Goal: Task Accomplishment & Management: Use online tool/utility

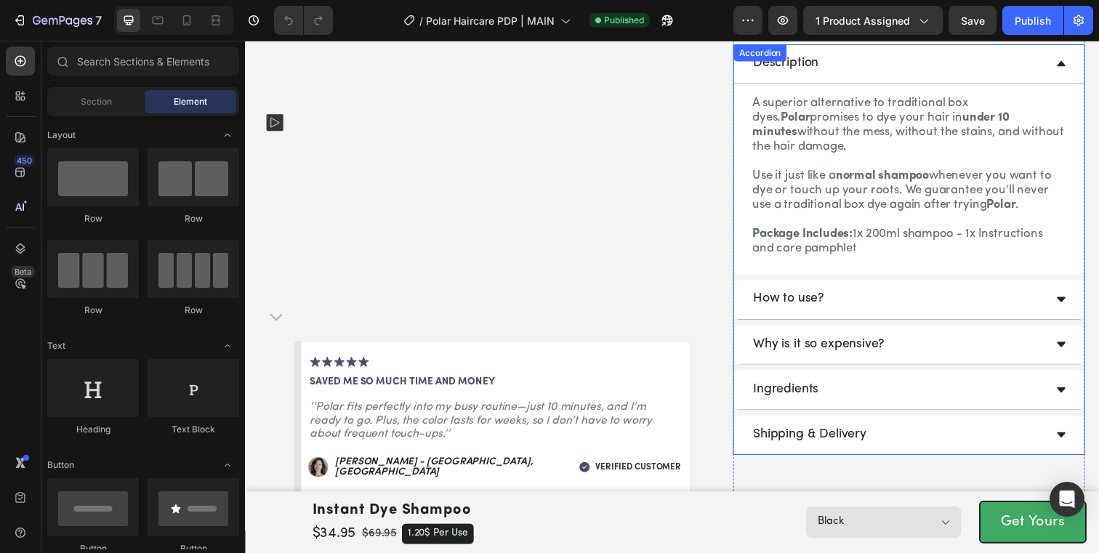
scroll to position [690, 0]
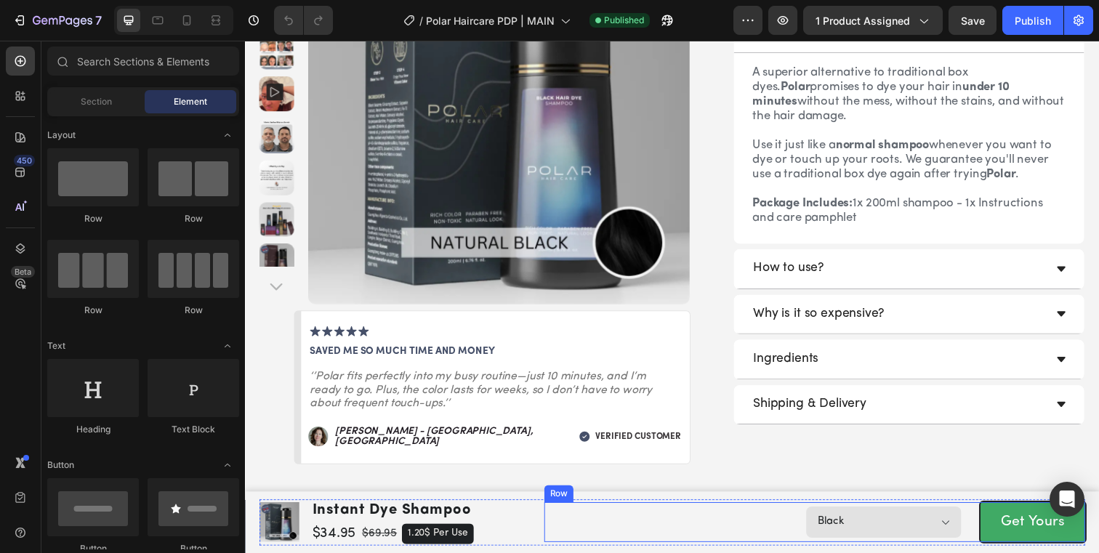
click at [637, 512] on div "Black Dark Brown Medium Brown Light Brown Purple Red Product Variants & Swatche…" at bounding box center [826, 532] width 552 height 41
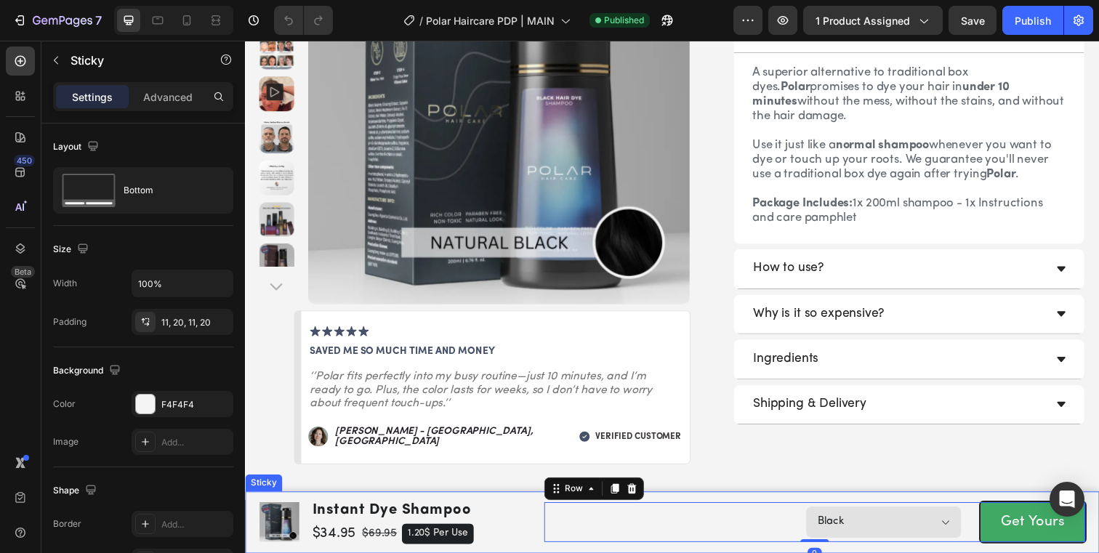
click at [675, 506] on div "Product Images instant dye shampoo Product Title $34.95 Product Price Product P…" at bounding box center [681, 532] width 872 height 63
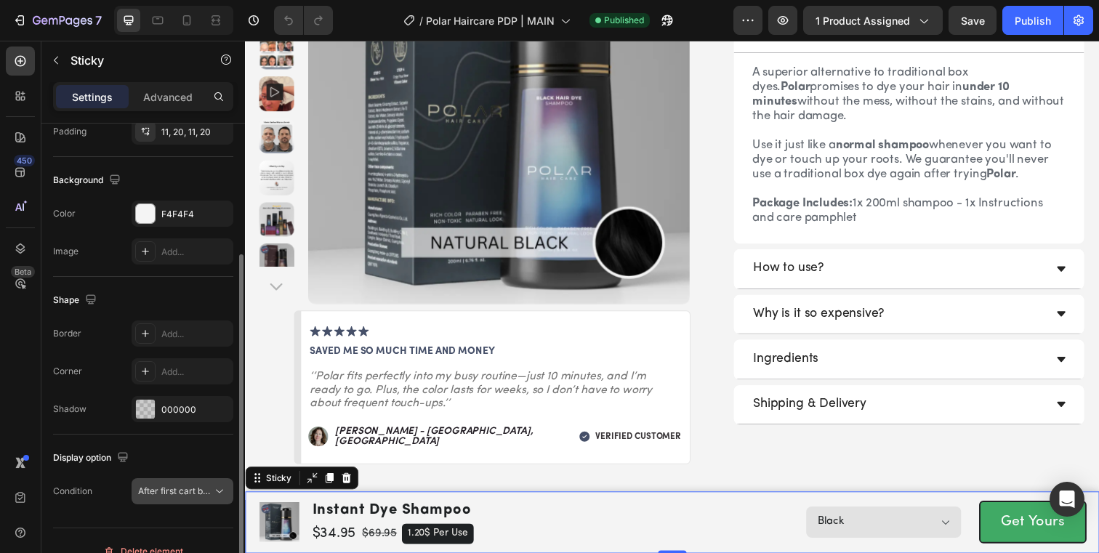
scroll to position [191, 0]
click at [181, 498] on button "After first cart button" at bounding box center [183, 490] width 102 height 26
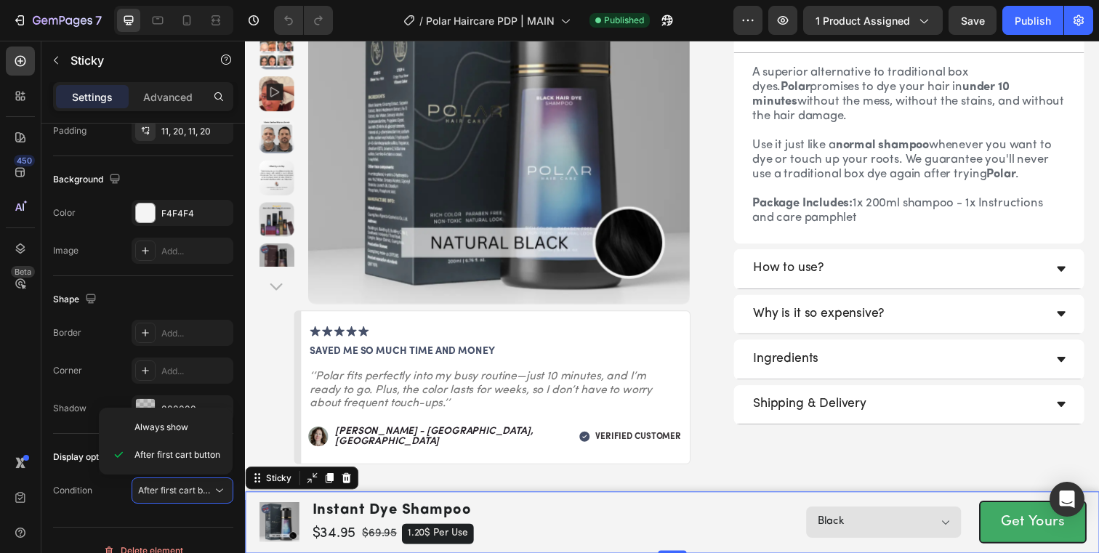
scroll to position [189, 0]
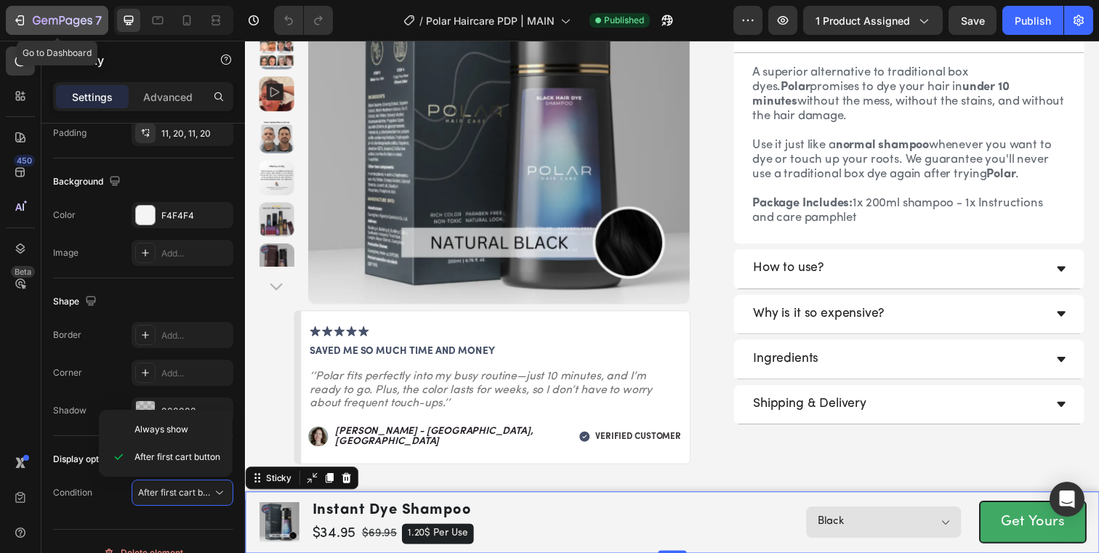
click at [30, 27] on div "7" at bounding box center [56, 20] width 89 height 17
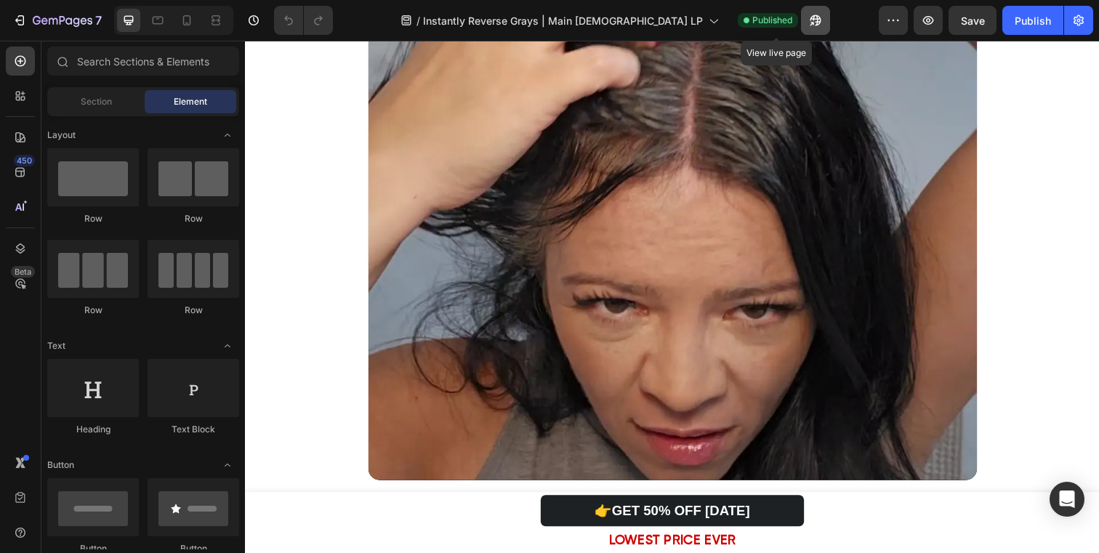
click at [808, 20] on icon "button" at bounding box center [815, 20] width 15 height 15
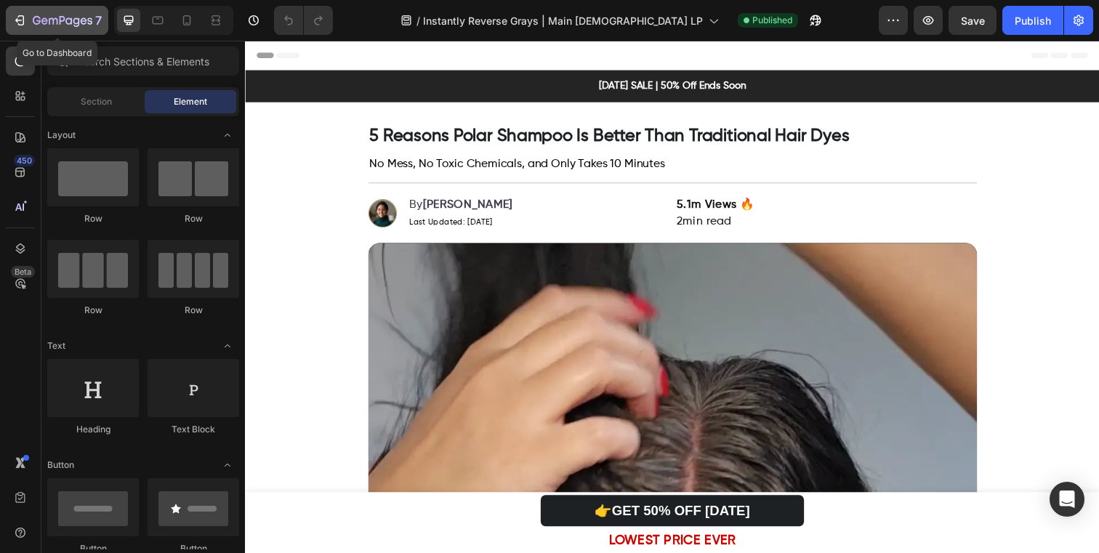
click at [44, 25] on icon "button" at bounding box center [63, 21] width 60 height 12
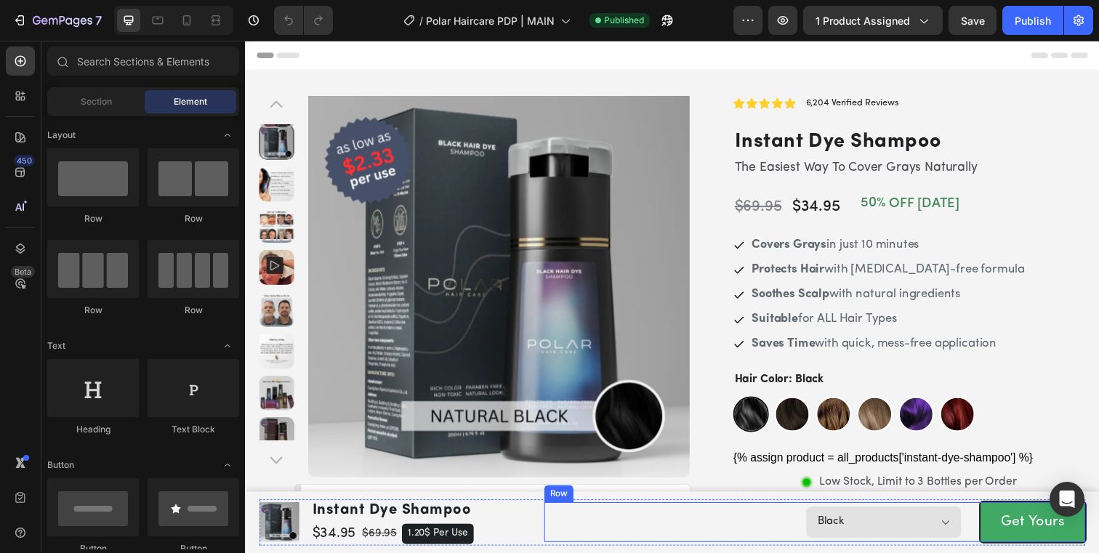
click at [738, 521] on div "Black Dark Brown Medium Brown Light Brown Purple Red Product Variants & Swatche…" at bounding box center [826, 532] width 552 height 41
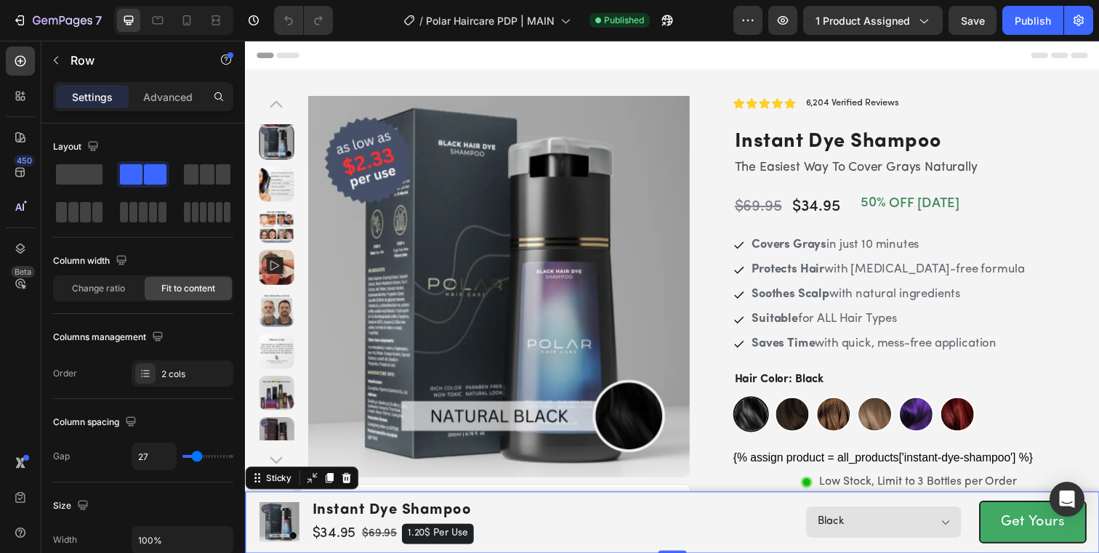
click at [511, 507] on div "Product Images instant dye shampoo Product Title $34.95 Product Price Product P…" at bounding box center [681, 532] width 872 height 63
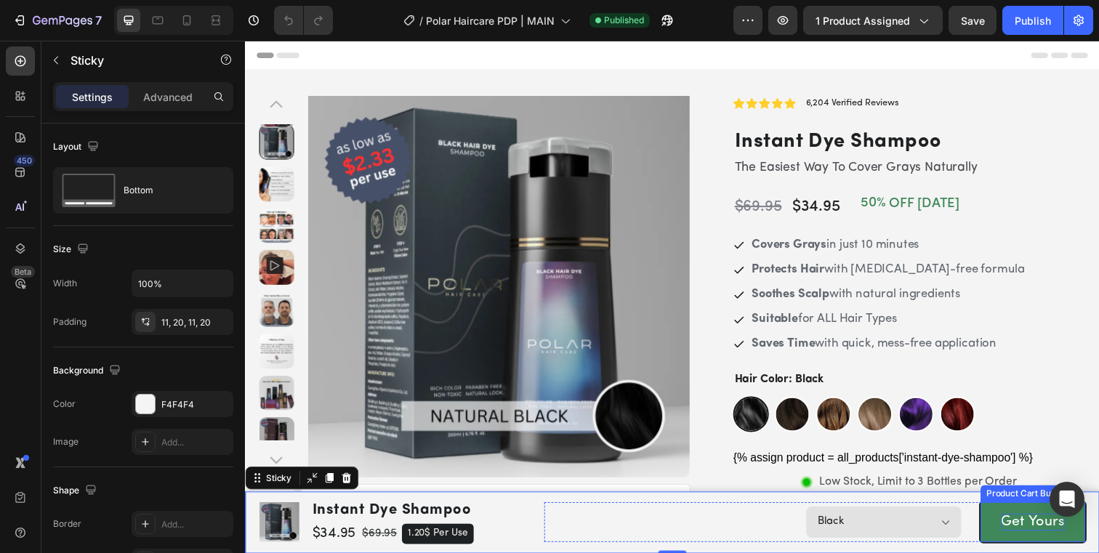
click at [1027, 530] on div "Get Yours" at bounding box center [1049, 531] width 65 height 17
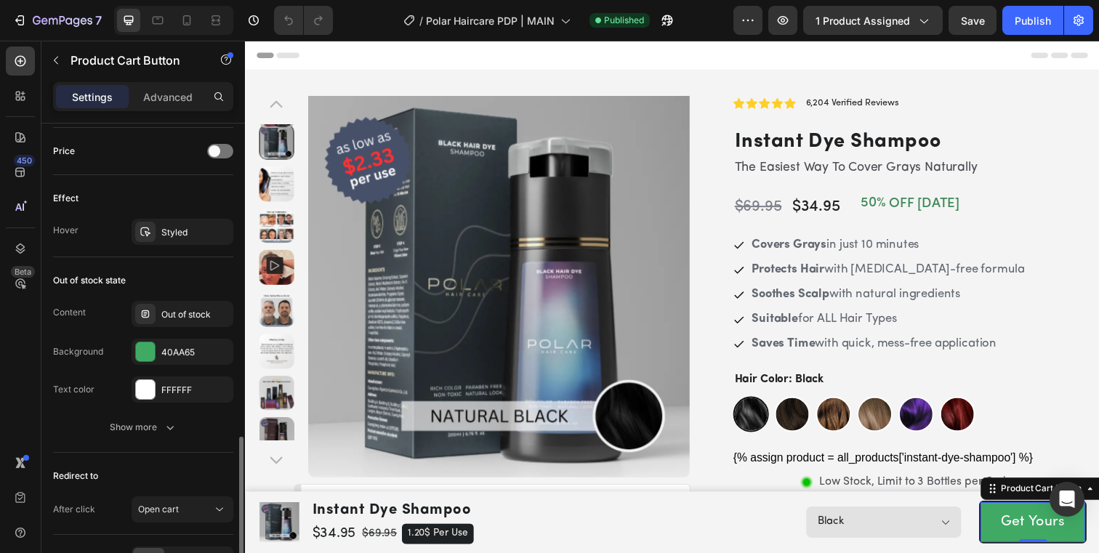
scroll to position [1006, 0]
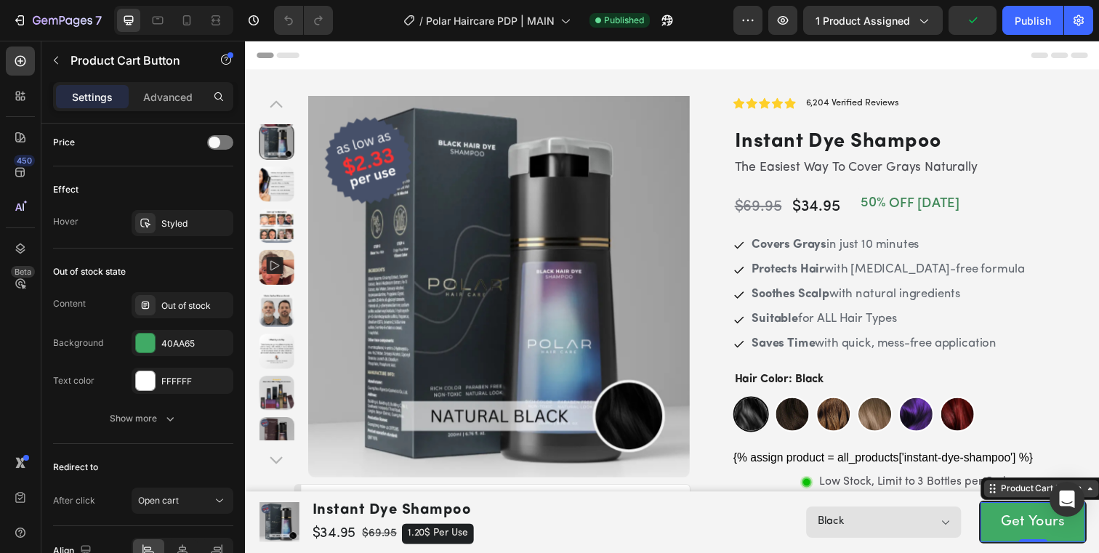
click at [1014, 498] on div "Product Cart Button" at bounding box center [1058, 497] width 88 height 13
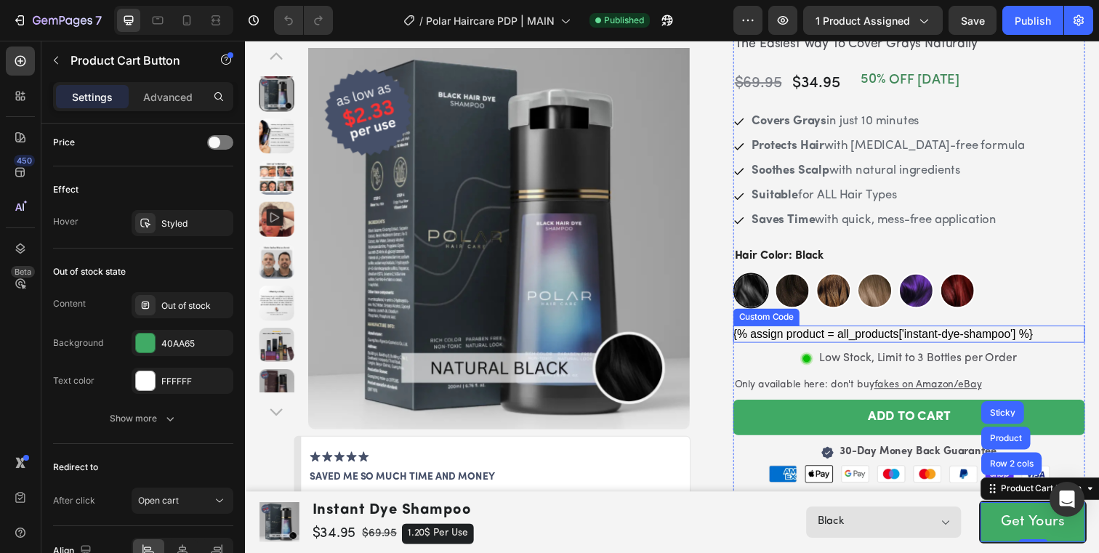
scroll to position [237, 0]
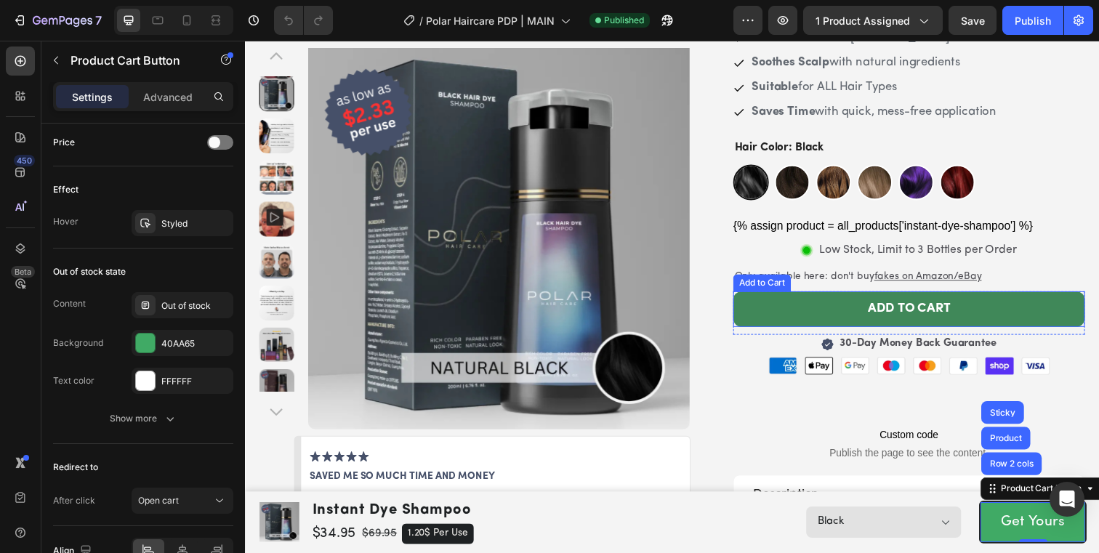
click at [743, 315] on button "ADD TO CART" at bounding box center [922, 315] width 359 height 36
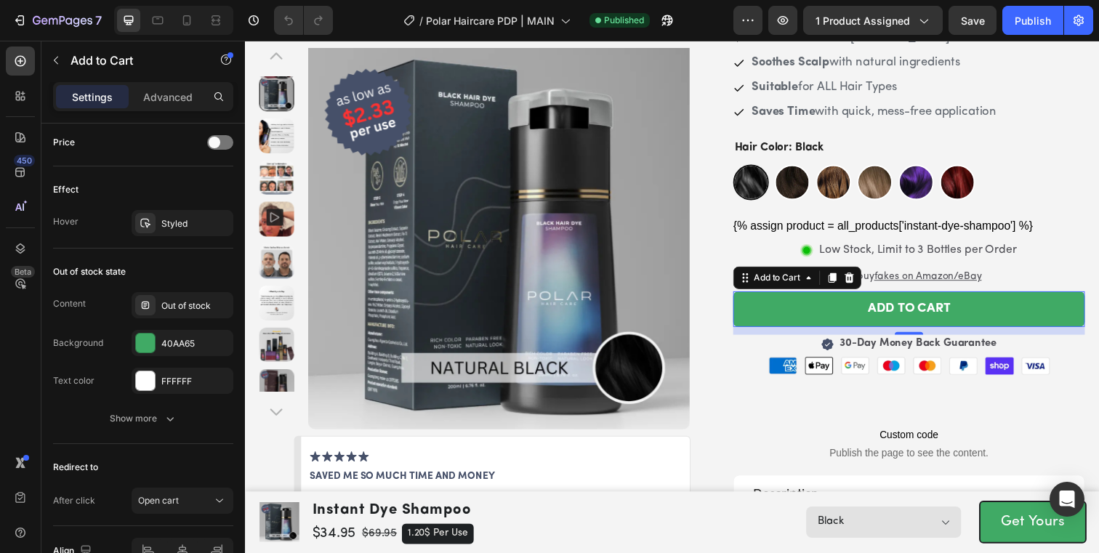
drag, startPoint x: 784, startPoint y: 20, endPoint x: 699, endPoint y: 25, distance: 85.2
click at [723, 28] on div "7 Version history / Polar Haircare PDP | MAIN Published Preview 1 product assig…" at bounding box center [549, 20] width 1099 height 41
click at [673, 24] on icon "button" at bounding box center [667, 20] width 15 height 15
click at [182, 22] on icon at bounding box center [187, 20] width 15 height 15
type input "17"
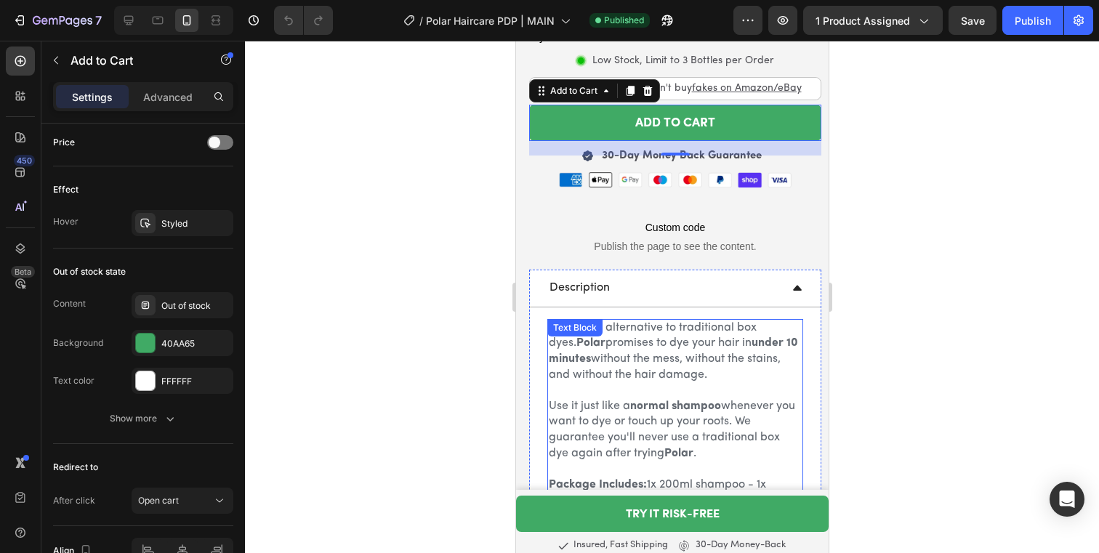
scroll to position [745, 0]
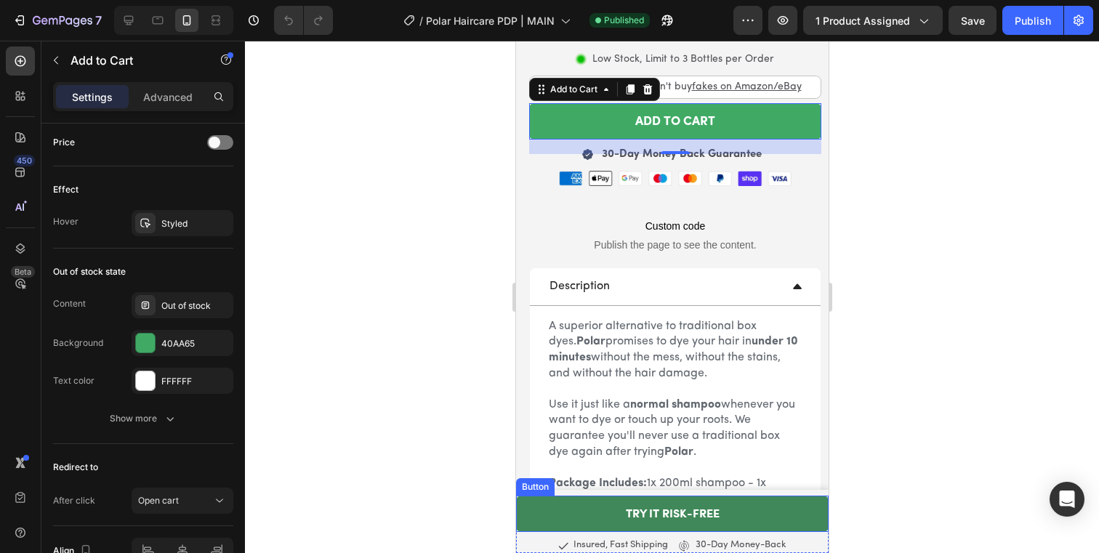
click at [757, 525] on link "TRY IT RISK-FREE" at bounding box center [671, 514] width 313 height 36
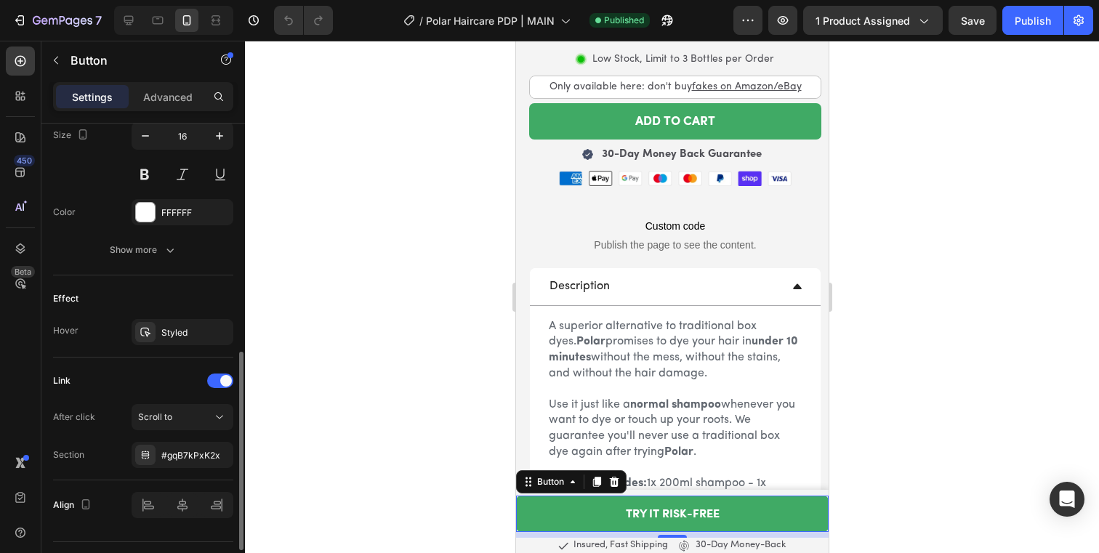
scroll to position [631, 0]
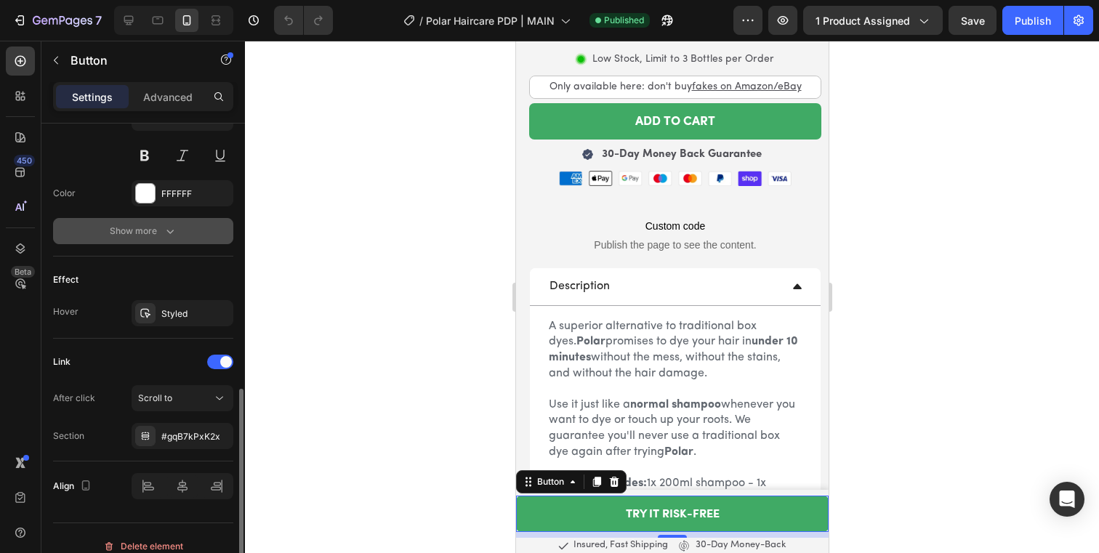
click at [148, 228] on div "Show more" at bounding box center [144, 231] width 68 height 15
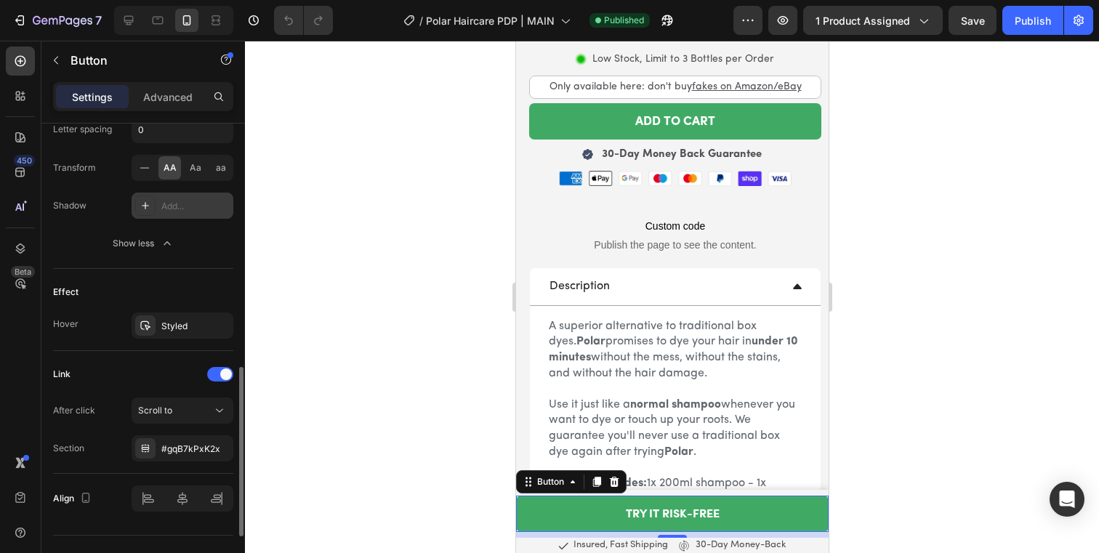
scroll to position [839, 0]
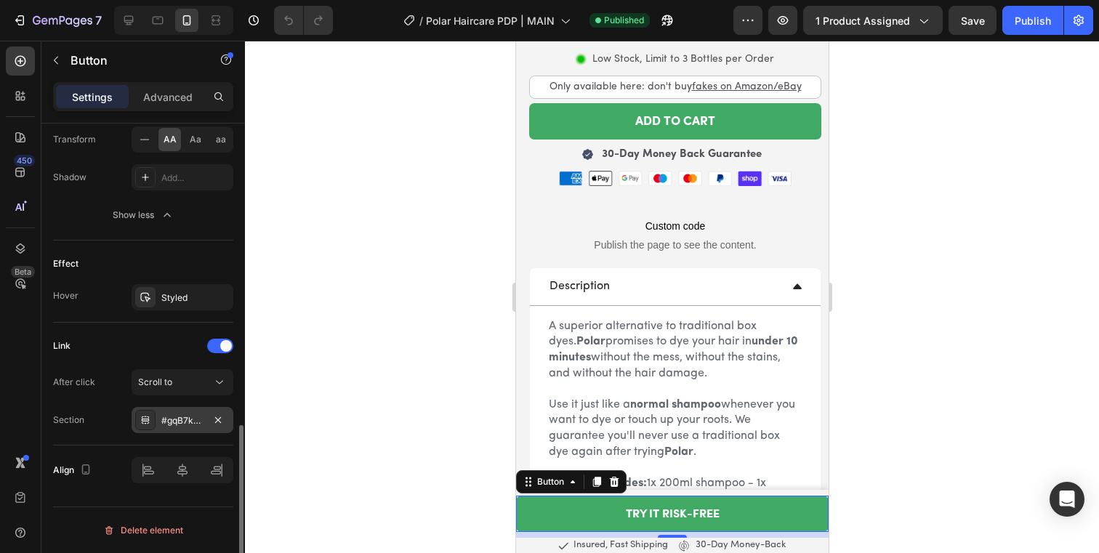
click at [173, 421] on div "#gqB7kPxK2x" at bounding box center [182, 420] width 42 height 13
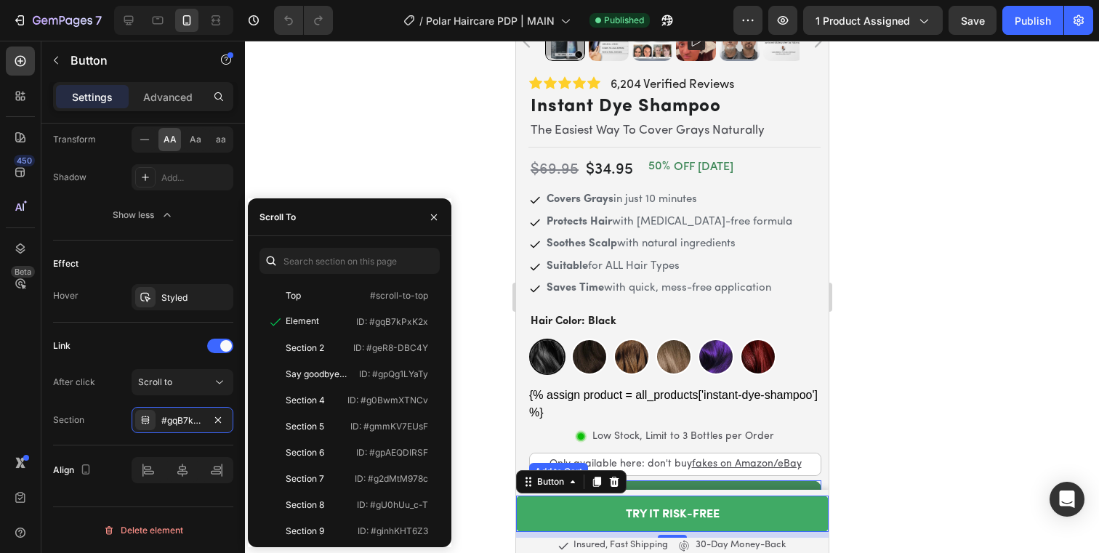
scroll to position [565, 0]
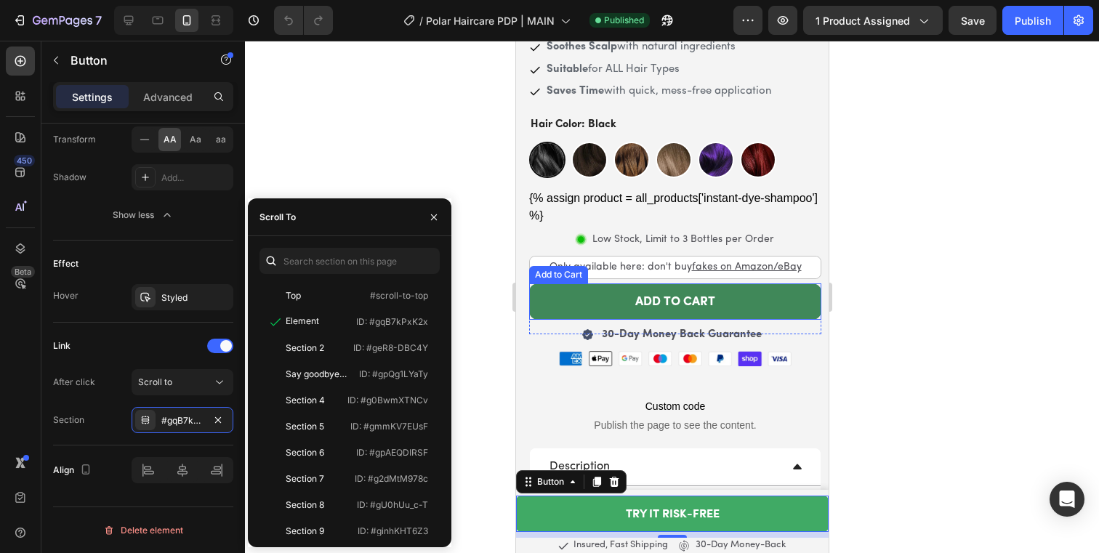
click at [563, 283] on button "ADD TO CART" at bounding box center [674, 301] width 292 height 36
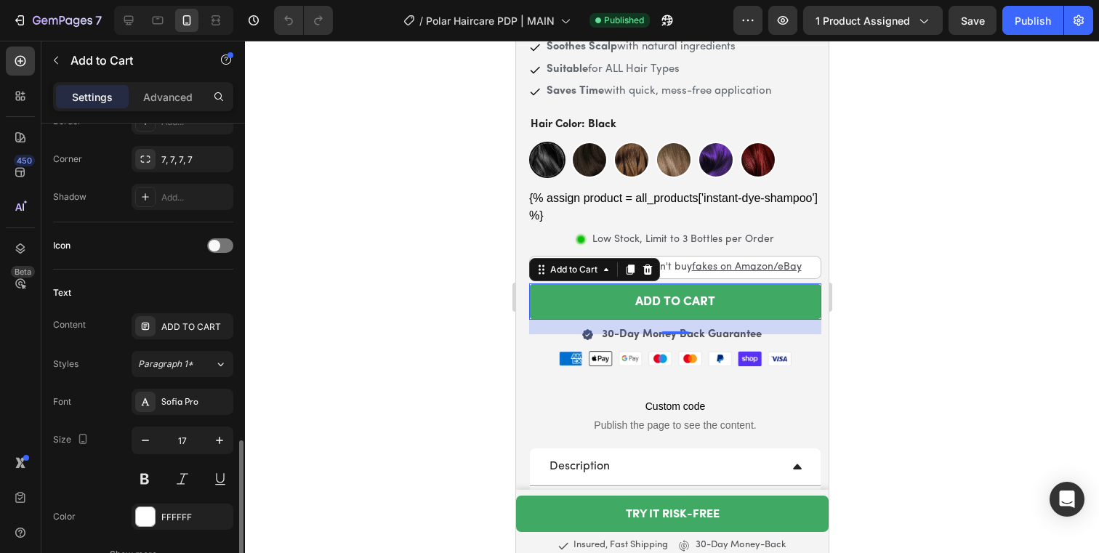
scroll to position [458, 0]
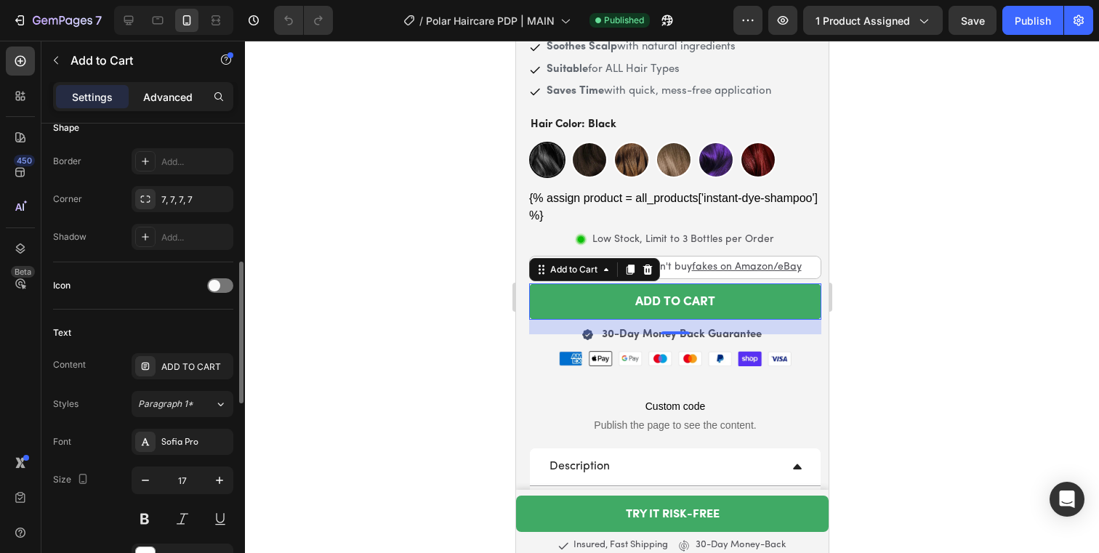
click at [148, 103] on p "Advanced" at bounding box center [167, 96] width 49 height 15
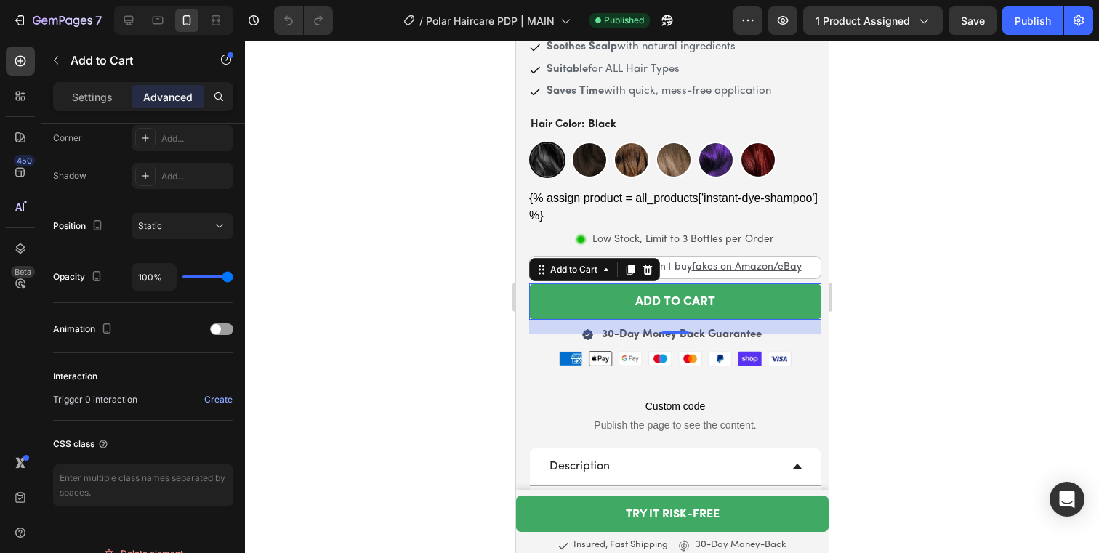
scroll to position [477, 0]
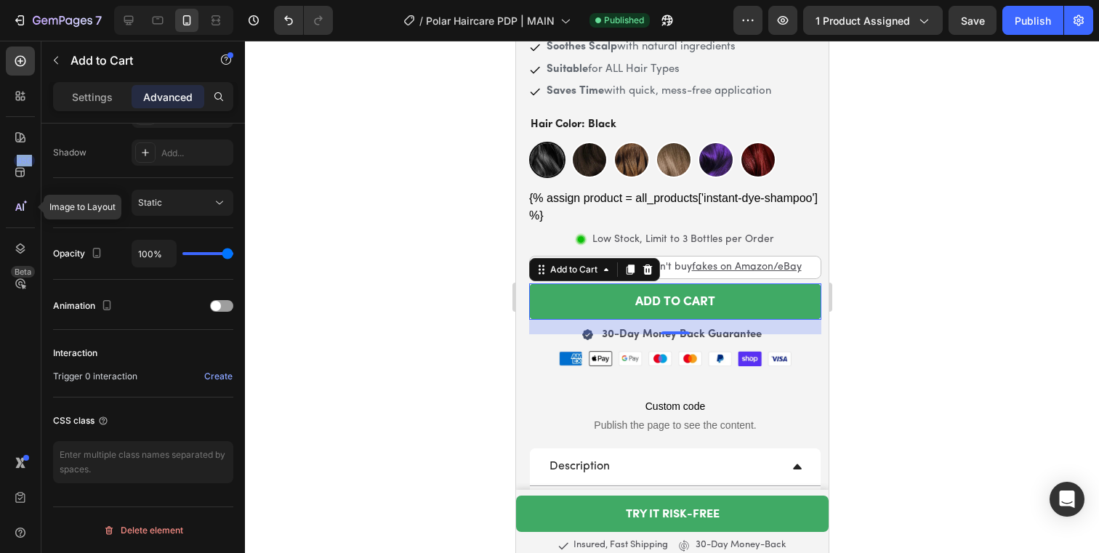
drag, startPoint x: 17, startPoint y: 172, endPoint x: 34, endPoint y: 197, distance: 30.2
click at [34, 197] on div "450 Image to Layout Beta" at bounding box center [20, 248] width 29 height 402
click at [25, 244] on icon at bounding box center [20, 248] width 15 height 15
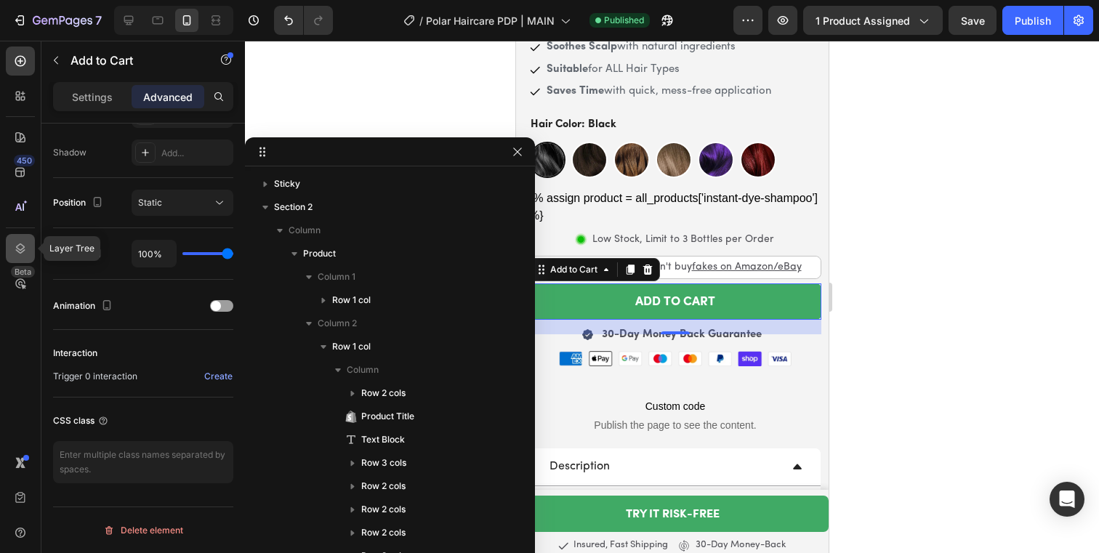
scroll to position [388, 0]
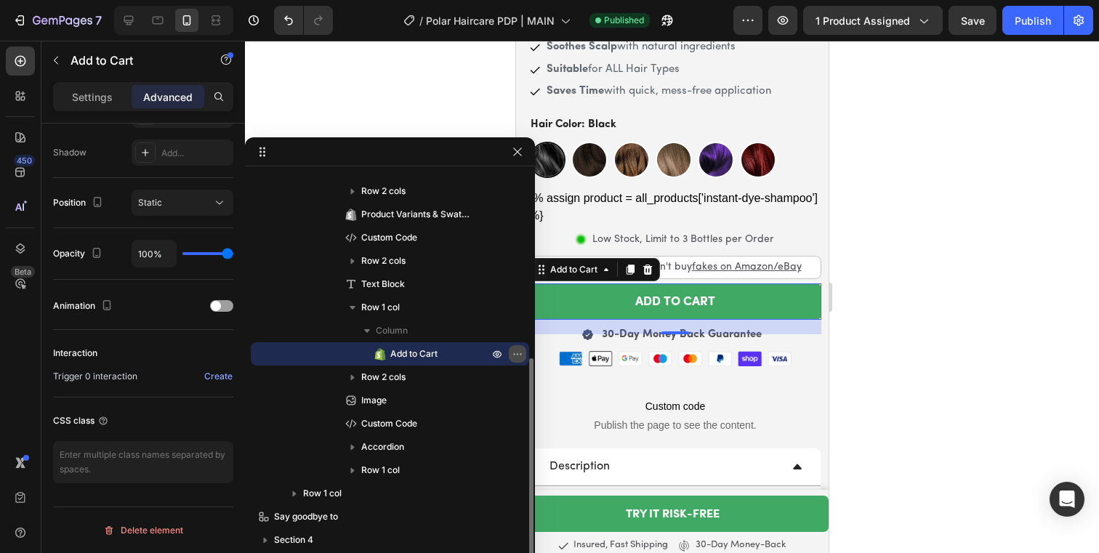
click at [520, 353] on icon "button" at bounding box center [520, 353] width 1 height 1
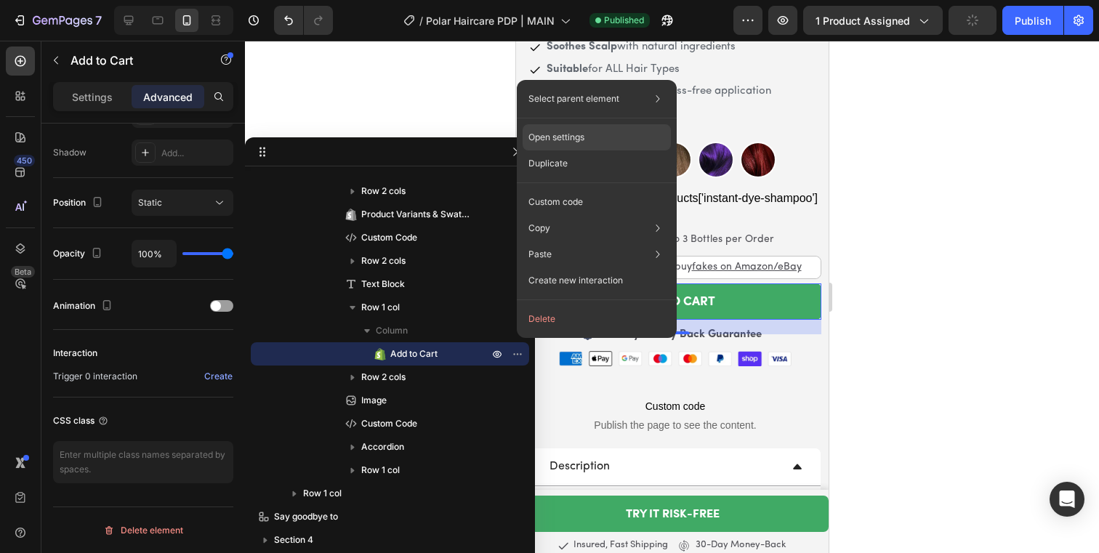
click at [587, 135] on div "Open settings" at bounding box center [597, 137] width 148 height 26
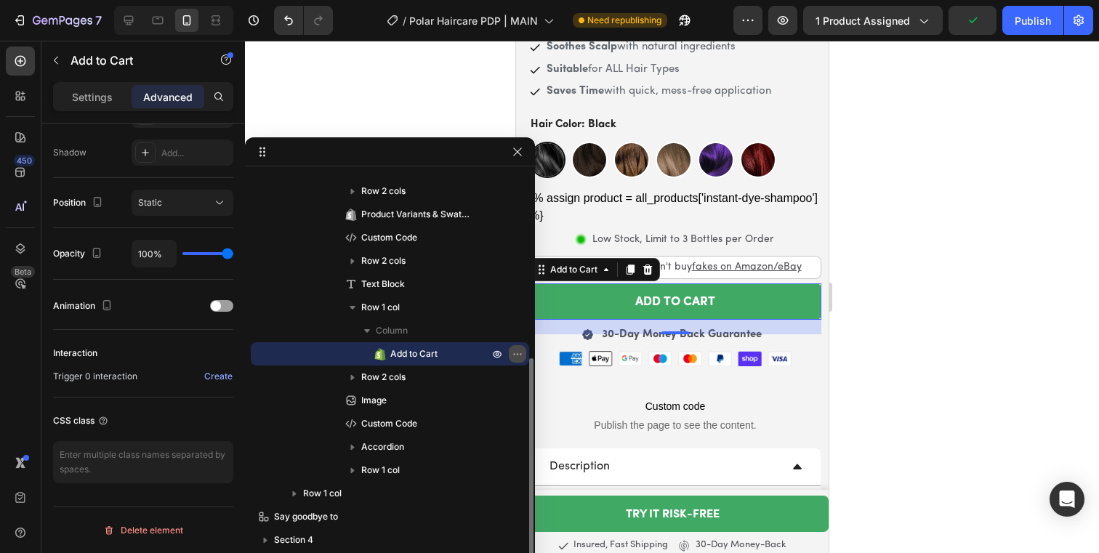
click at [520, 353] on icon "button" at bounding box center [520, 353] width 1 height 1
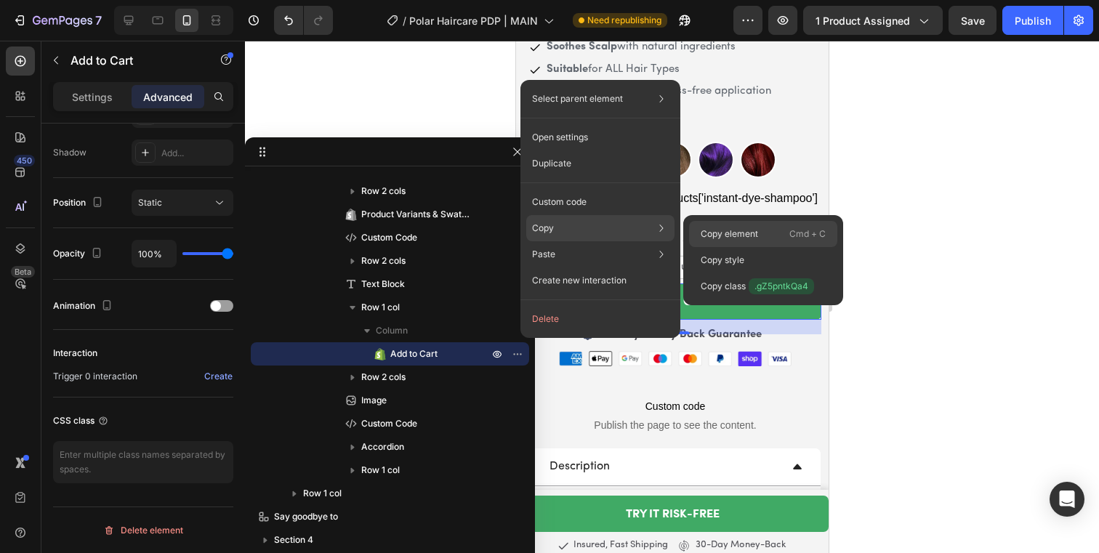
click at [735, 233] on p "Copy element" at bounding box center [729, 233] width 57 height 13
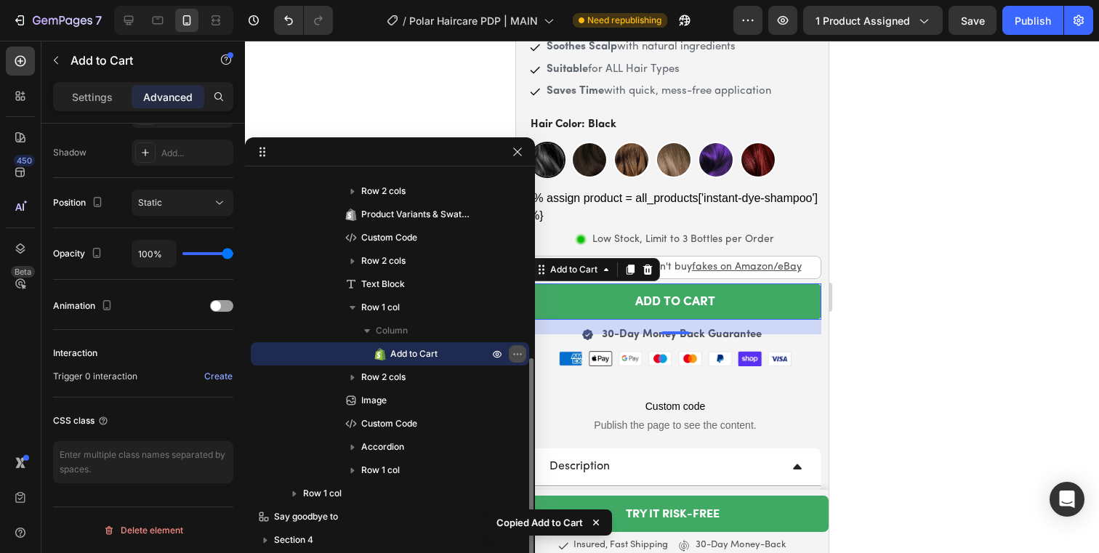
click at [516, 357] on icon "button" at bounding box center [518, 354] width 12 height 12
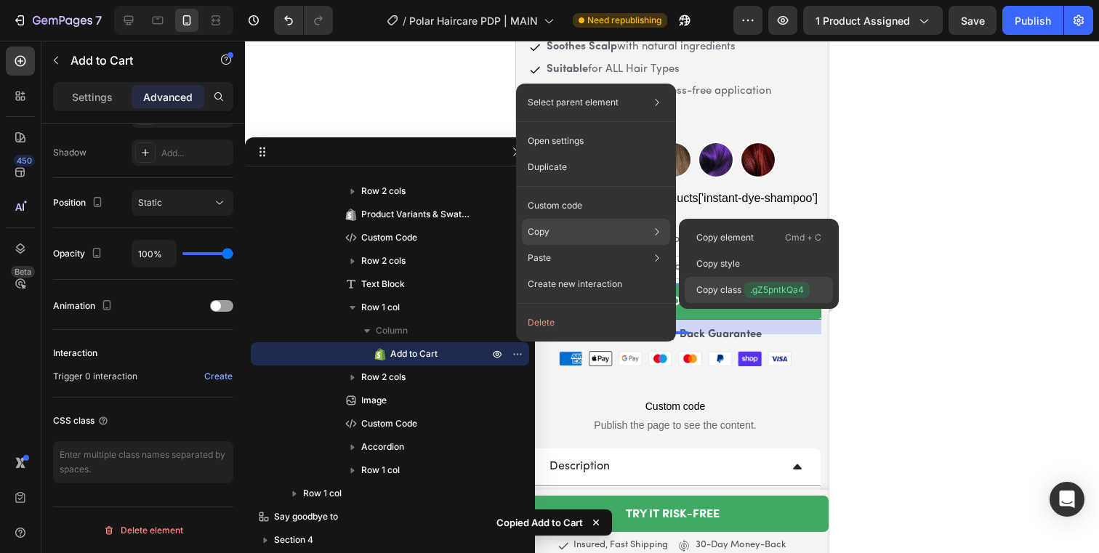
click at [762, 291] on span ".gZ5pntkQa4" at bounding box center [776, 290] width 65 height 16
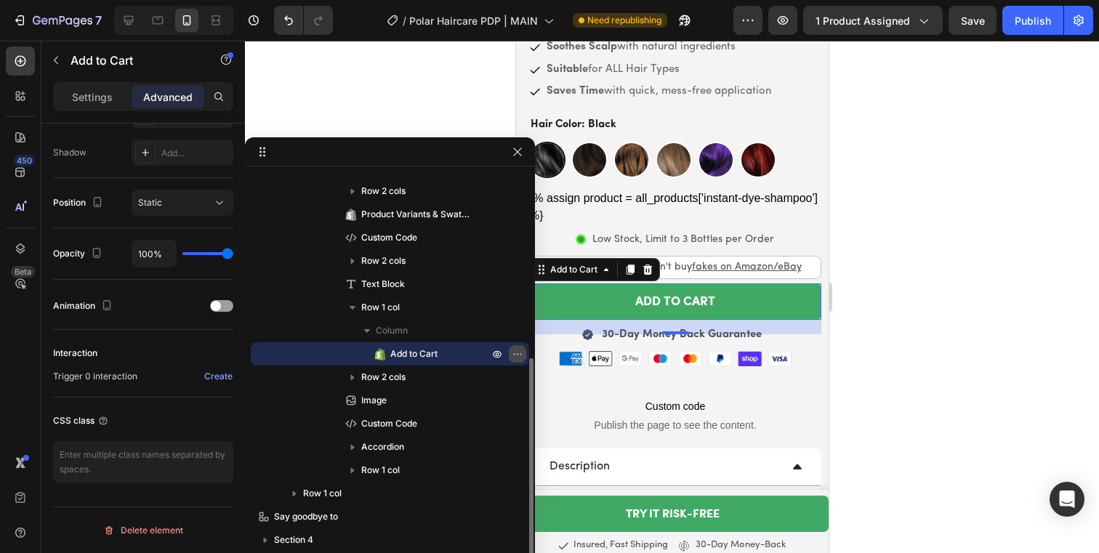
click at [520, 348] on icon "button" at bounding box center [518, 354] width 12 height 12
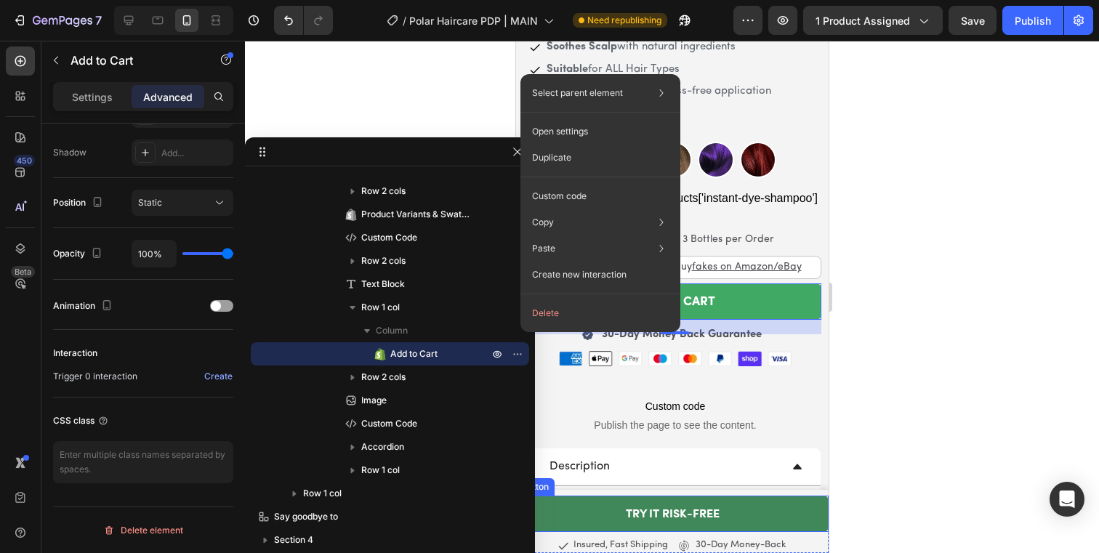
click at [730, 498] on link "TRY IT RISK-FREE" at bounding box center [671, 514] width 313 height 36
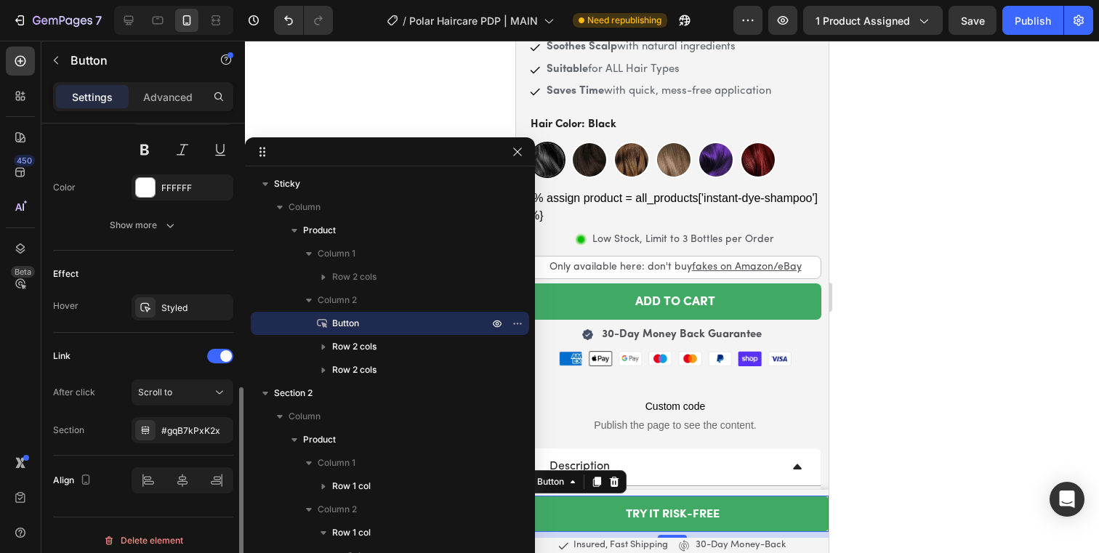
scroll to position [626, 0]
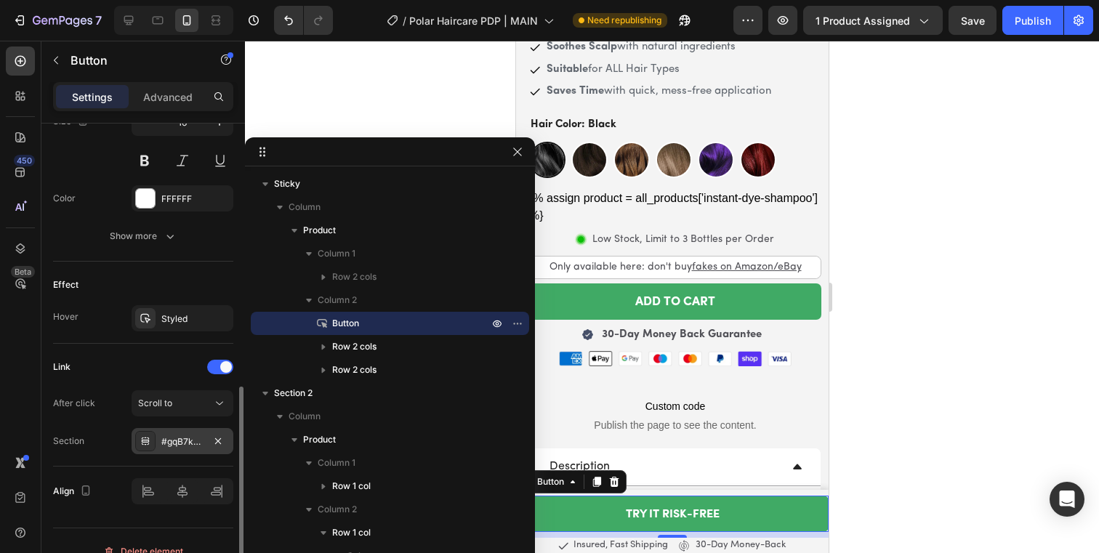
click at [146, 443] on icon at bounding box center [146, 441] width 12 height 12
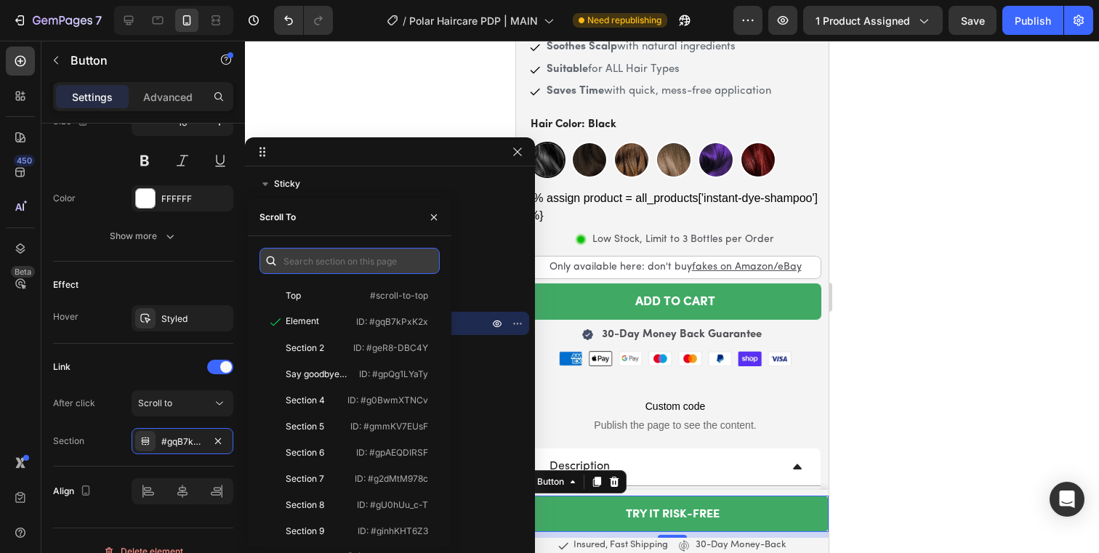
click at [305, 259] on input "text" at bounding box center [349, 261] width 180 height 26
paste input ".gZ5pntkQa4"
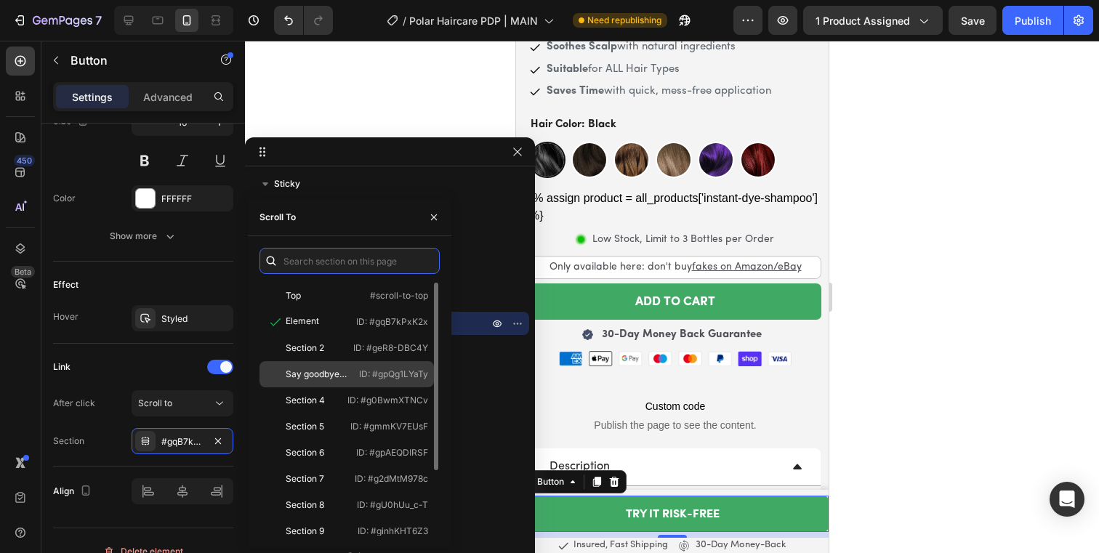
type input ".gZ5pntkQa4"
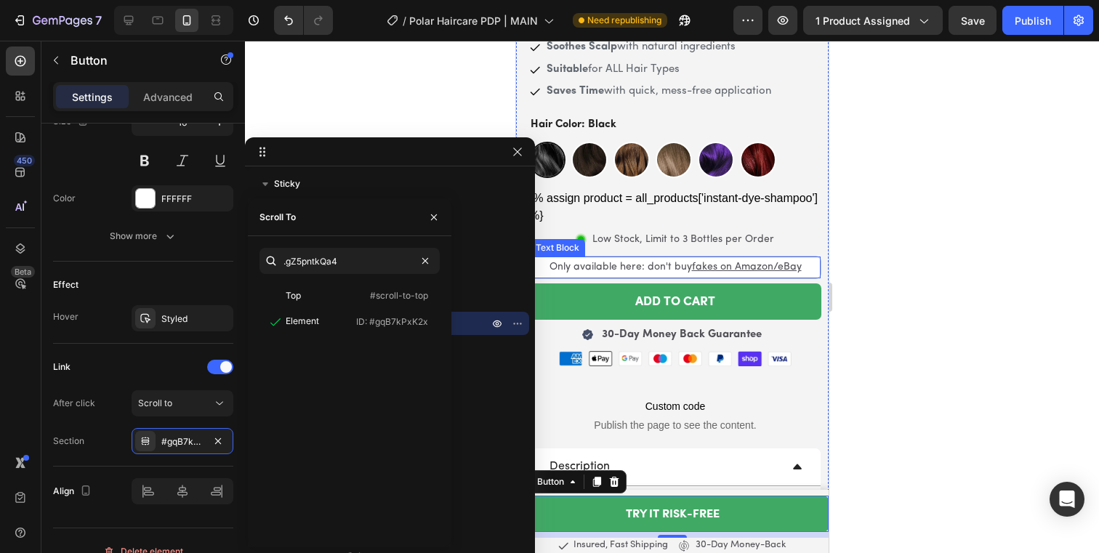
click at [946, 344] on div at bounding box center [672, 297] width 854 height 512
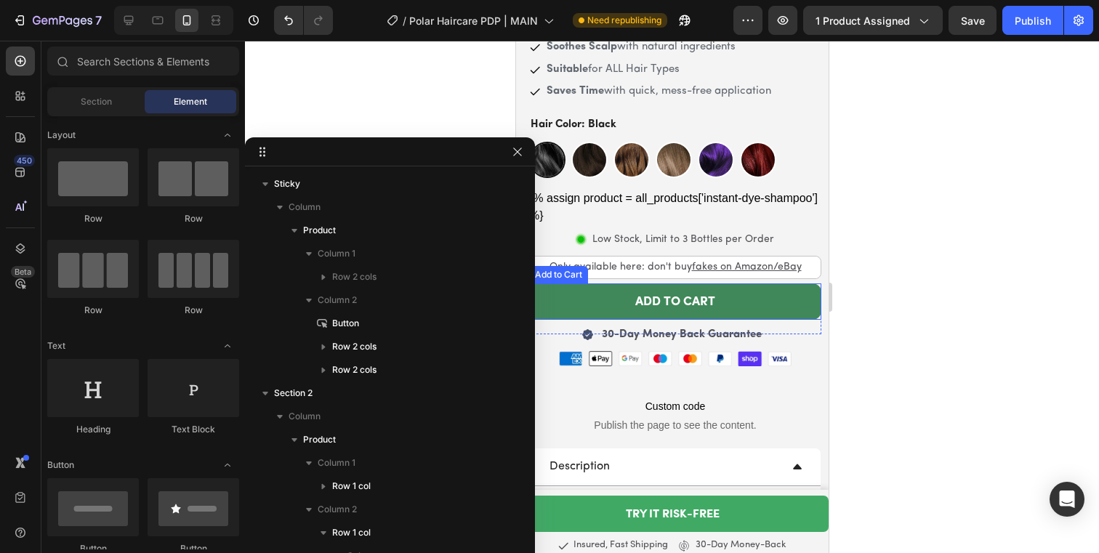
click at [586, 285] on button "ADD TO CART" at bounding box center [674, 301] width 292 height 36
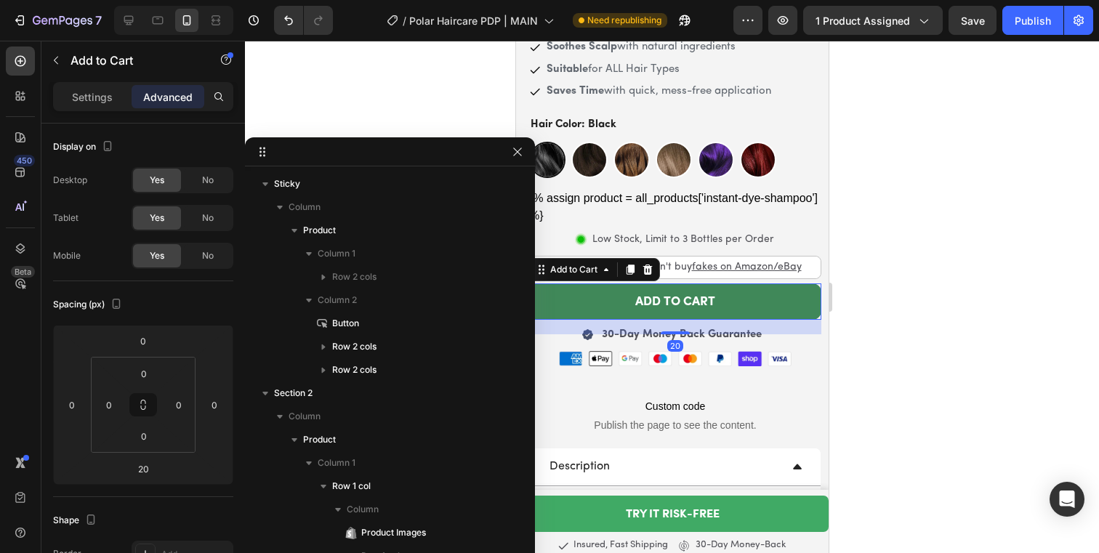
scroll to position [1435, 0]
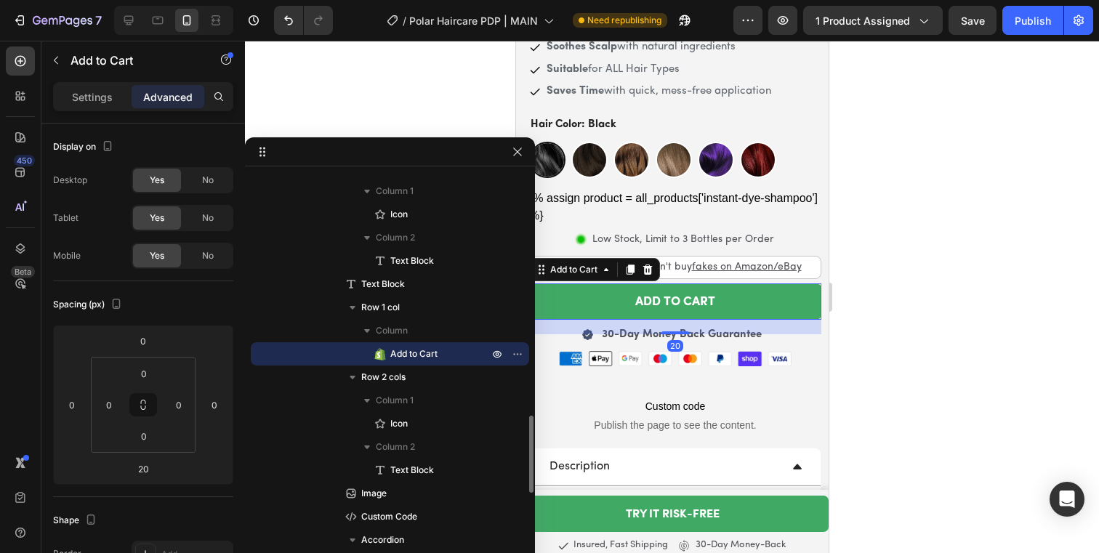
click at [433, 347] on span "Add to Cart" at bounding box center [413, 354] width 47 height 15
click at [519, 355] on icon "button" at bounding box center [518, 354] width 12 height 12
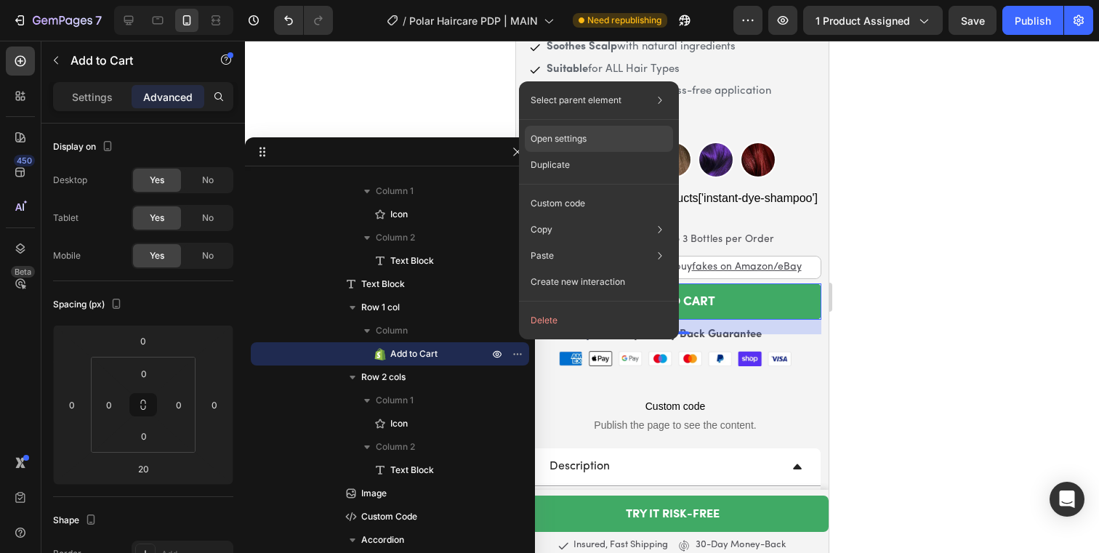
click at [592, 134] on div "Open settings" at bounding box center [599, 139] width 148 height 26
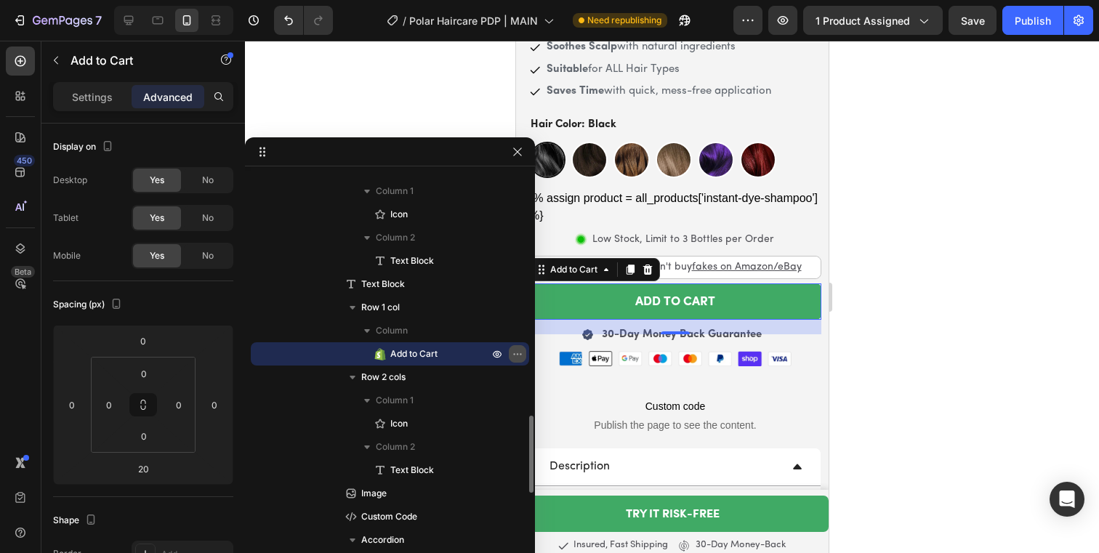
click at [519, 355] on icon "button" at bounding box center [518, 354] width 12 height 12
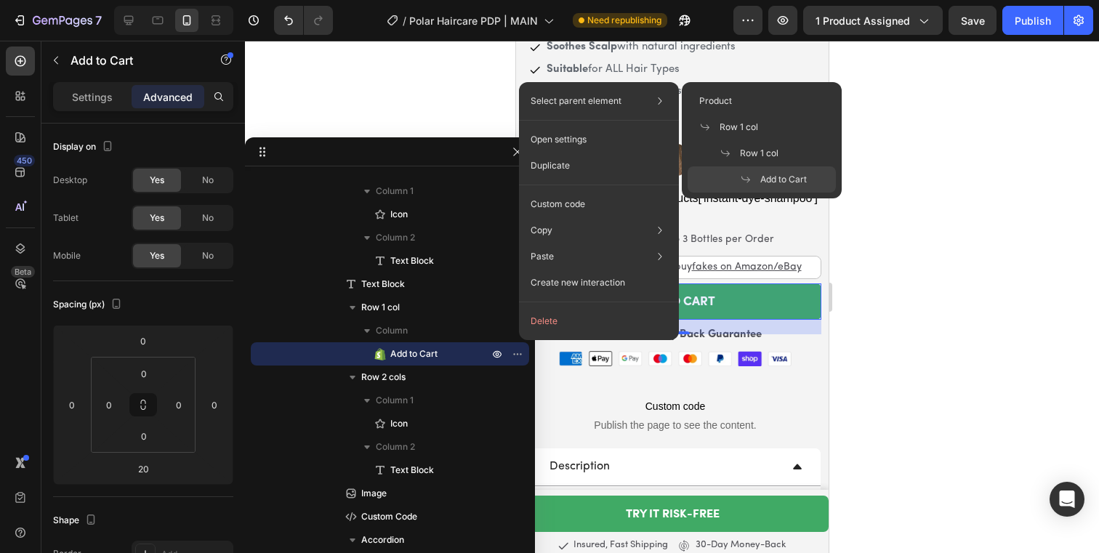
click at [754, 177] on span at bounding box center [750, 180] width 20 height 12
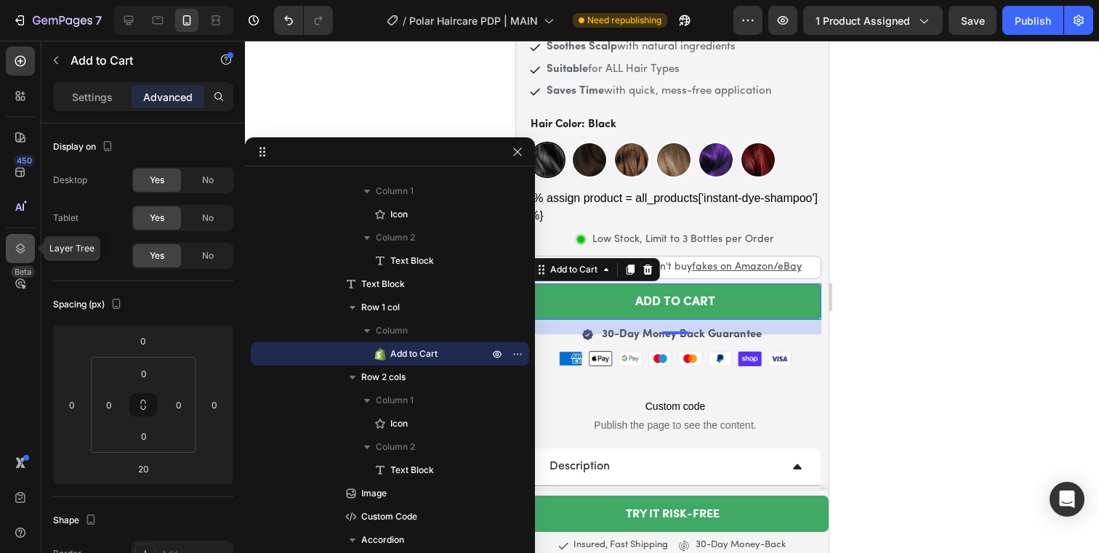
click at [20, 241] on icon at bounding box center [20, 248] width 15 height 15
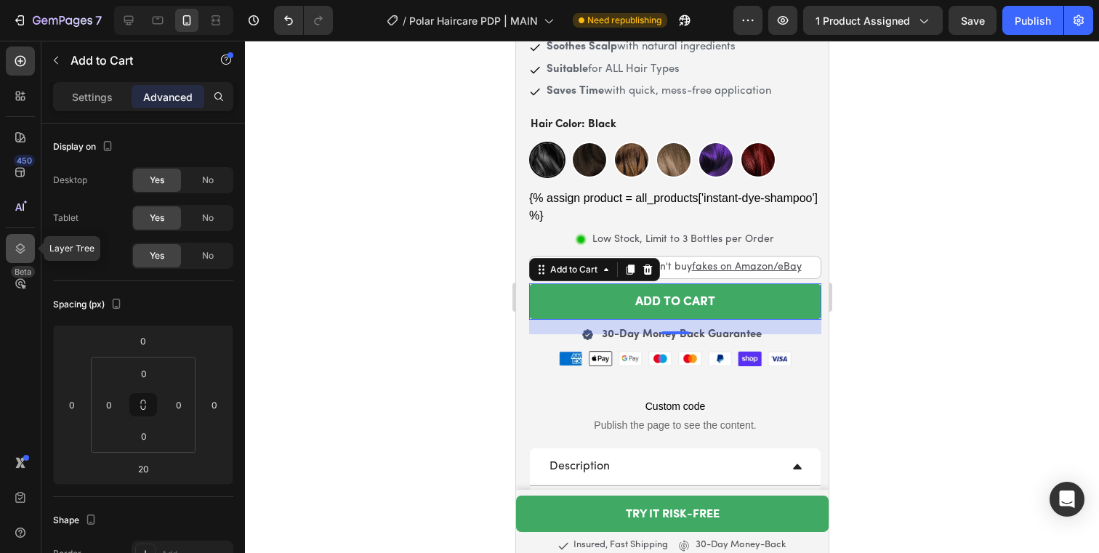
click at [20, 241] on icon at bounding box center [20, 248] width 15 height 15
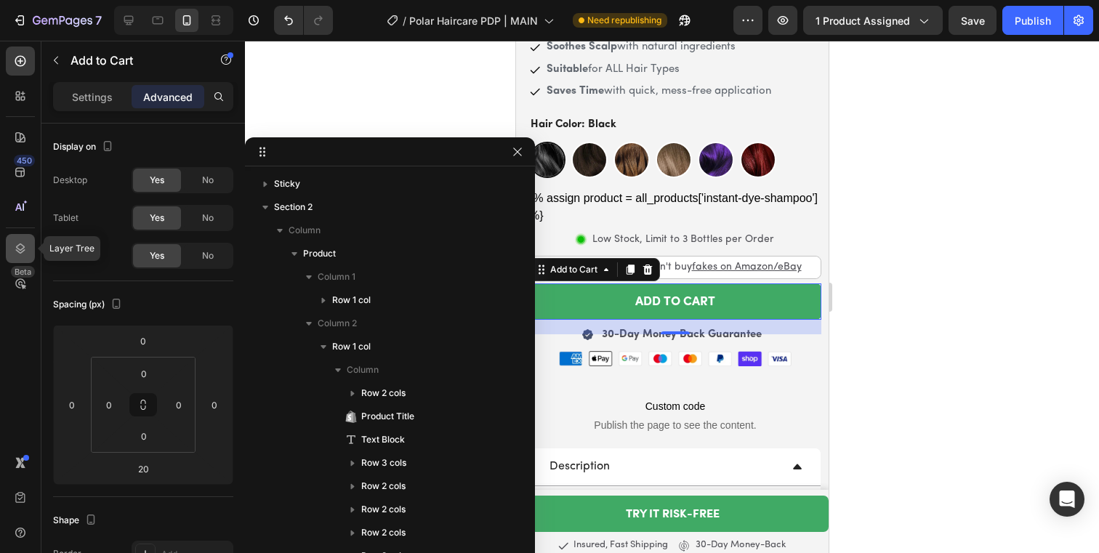
scroll to position [388, 0]
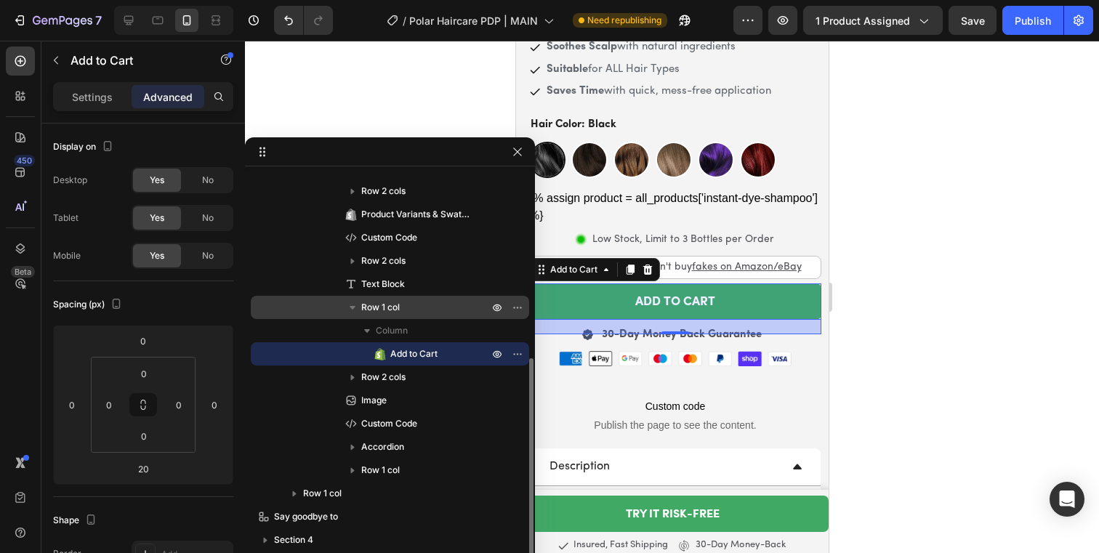
click at [446, 307] on p "Row 1 col" at bounding box center [426, 307] width 130 height 15
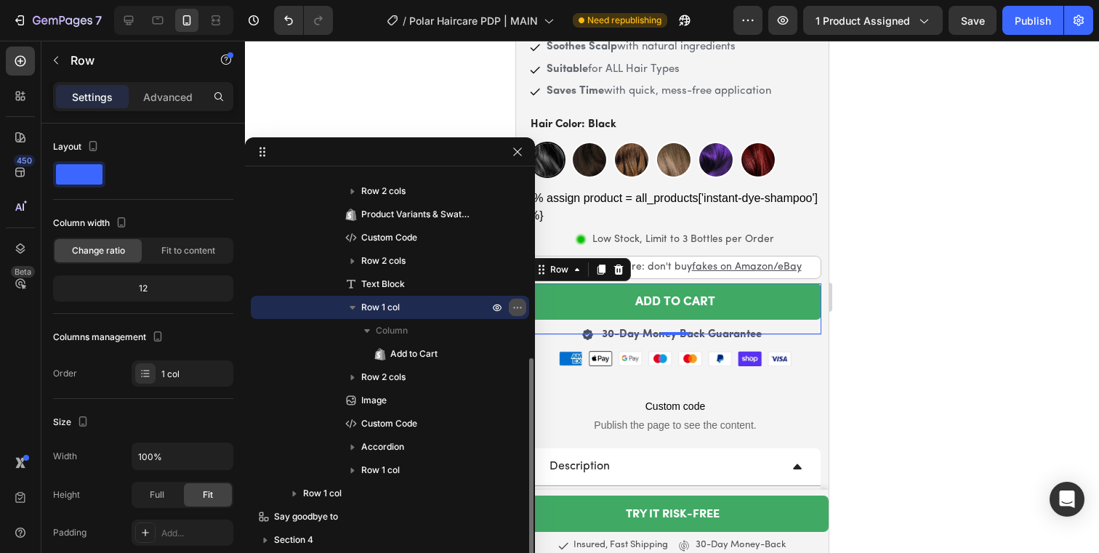
click at [516, 309] on icon "button" at bounding box center [518, 308] width 12 height 12
click at [958, 307] on div at bounding box center [672, 297] width 854 height 512
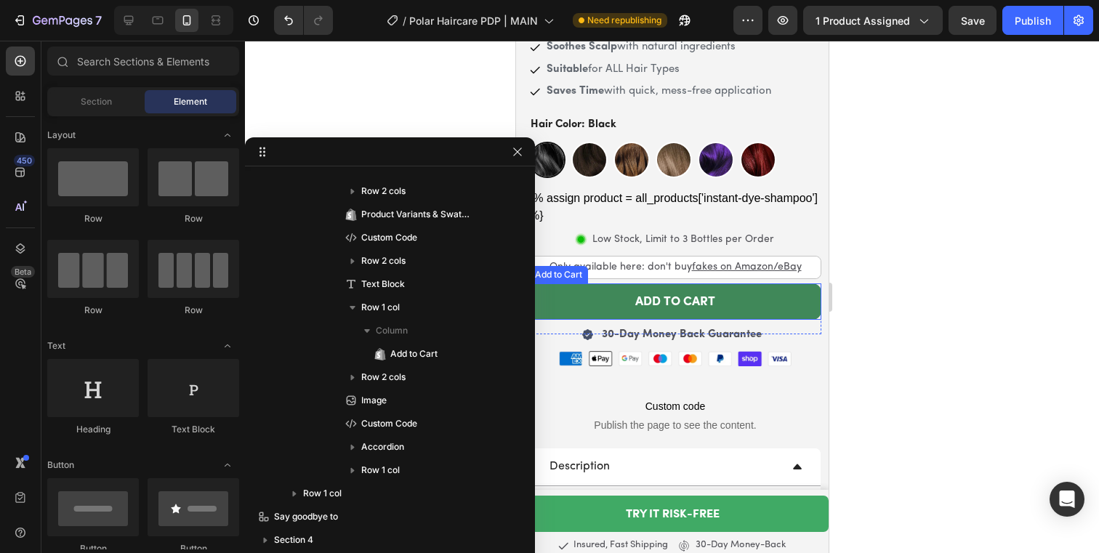
scroll to position [558, 0]
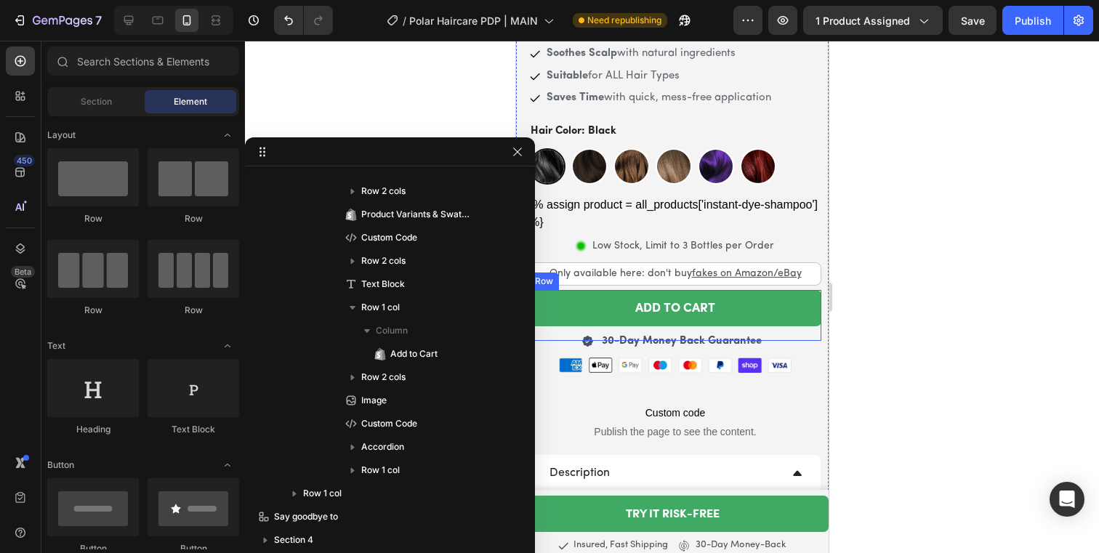
click at [775, 316] on div "ADD TO CART Add to Cart" at bounding box center [674, 315] width 292 height 51
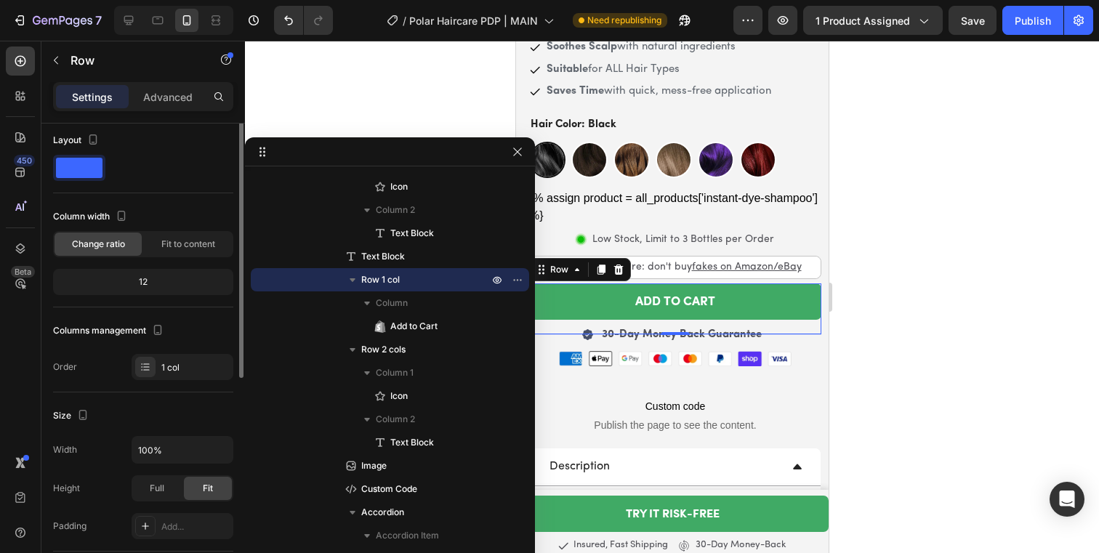
scroll to position [1, 0]
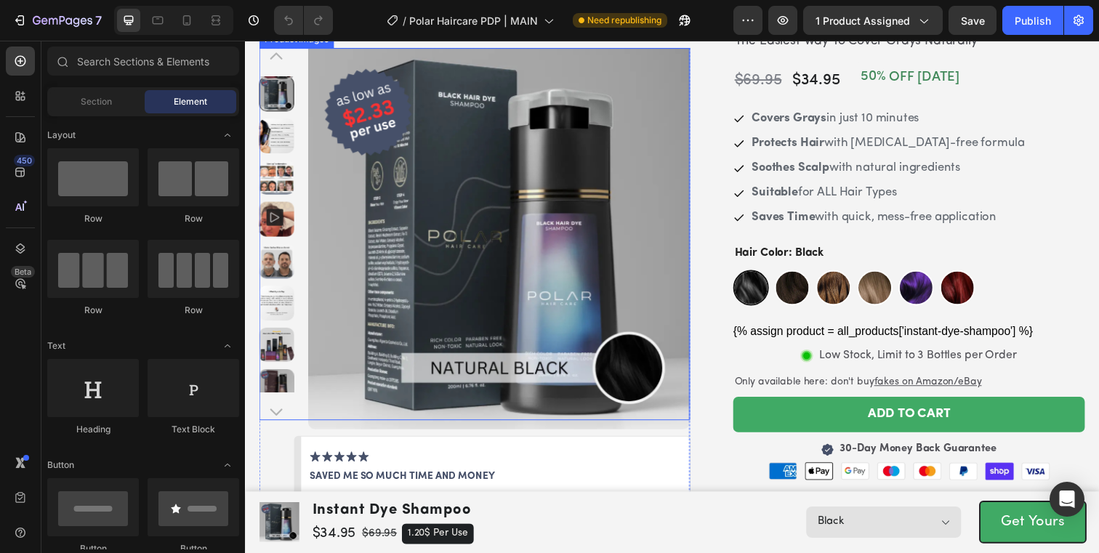
scroll to position [274, 0]
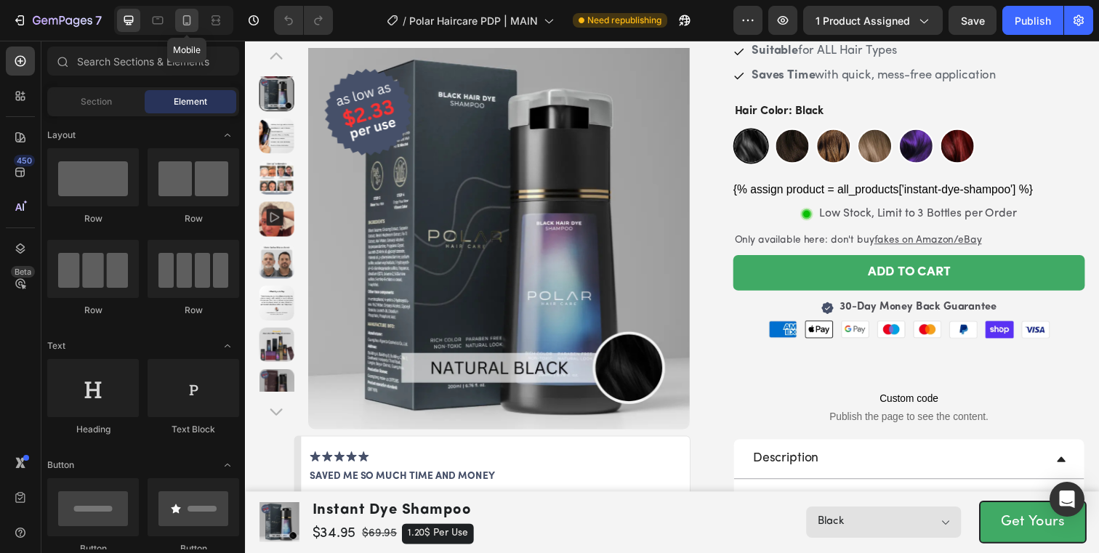
click at [188, 25] on icon at bounding box center [187, 20] width 15 height 15
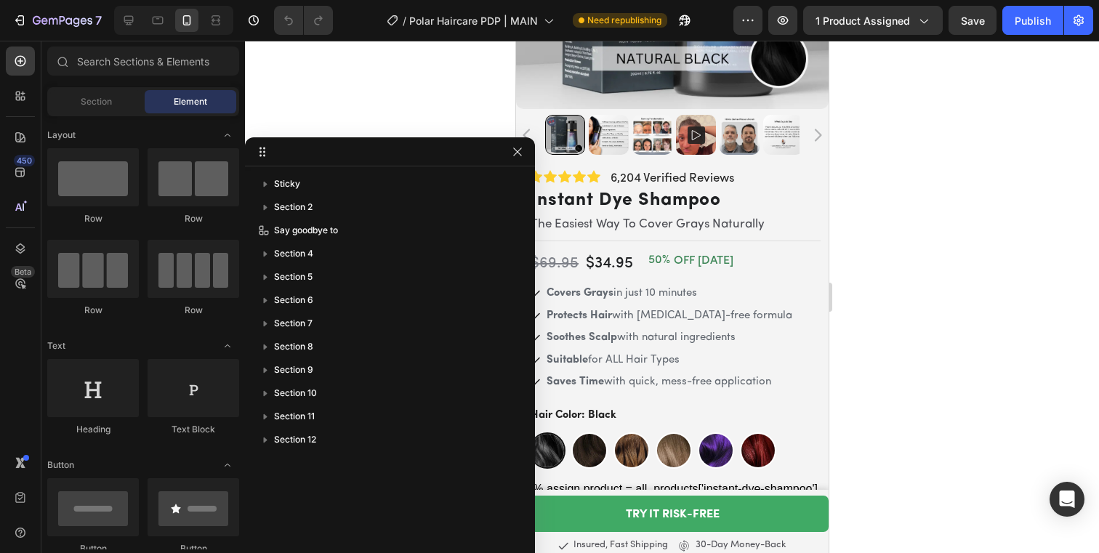
click at [528, 153] on div at bounding box center [390, 151] width 290 height 29
drag, startPoint x: 520, startPoint y: 152, endPoint x: 131, endPoint y: 190, distance: 391.4
click at [520, 152] on icon "button" at bounding box center [518, 152] width 12 height 12
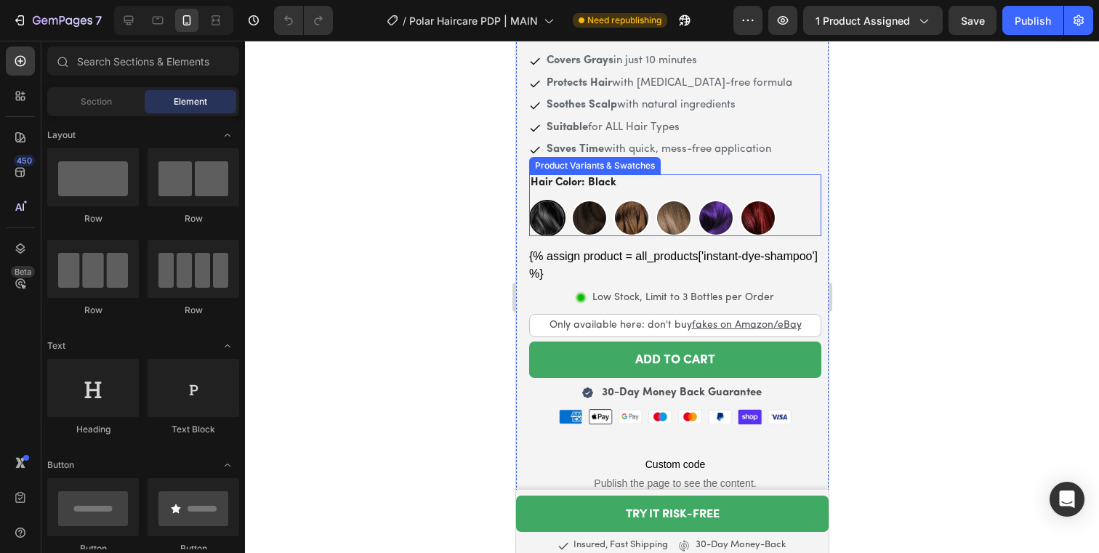
scroll to position [520, 0]
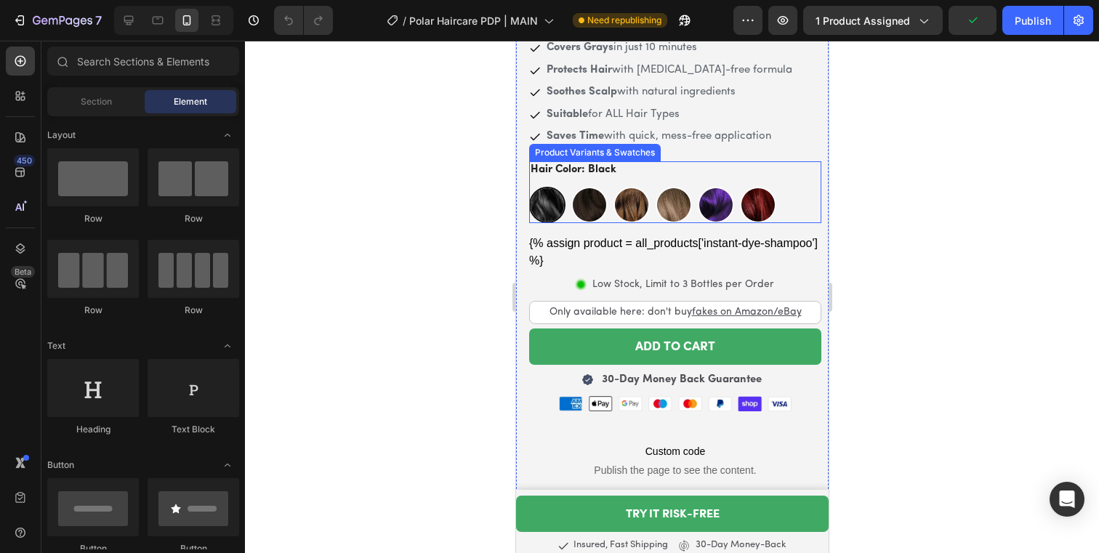
click at [738, 161] on div "Hair Color: Black Black Black Dark Brown Dark Brown Medium Brown Medium Brown L…" at bounding box center [674, 192] width 292 height 63
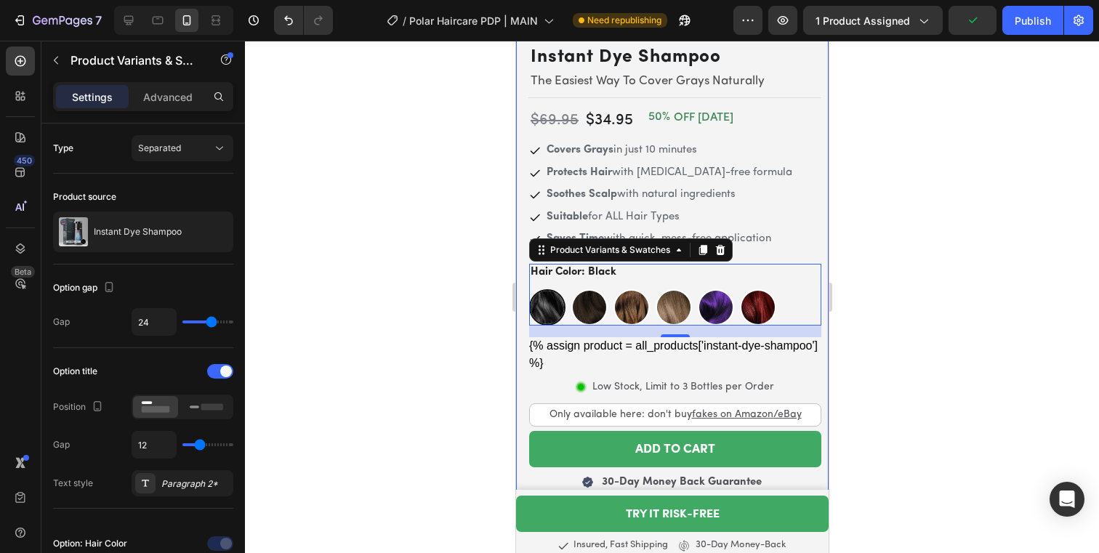
scroll to position [523, 0]
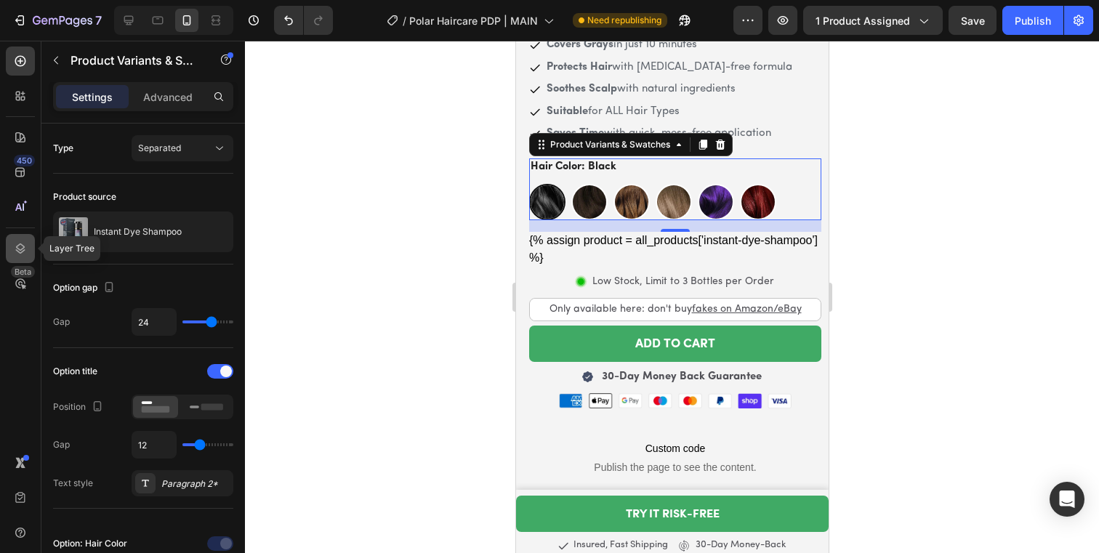
click at [20, 254] on icon at bounding box center [20, 248] width 15 height 15
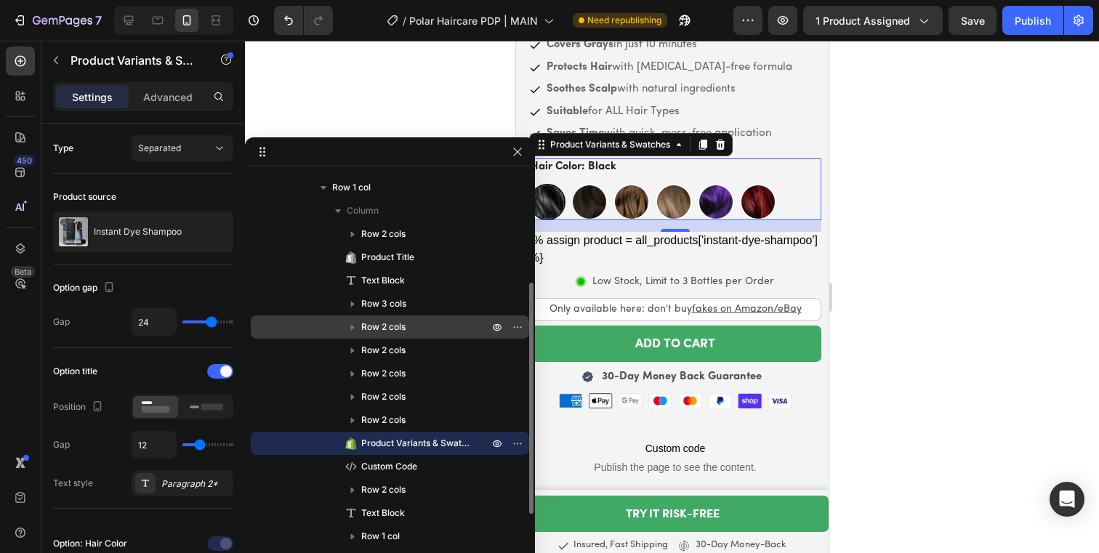
scroll to position [198, 0]
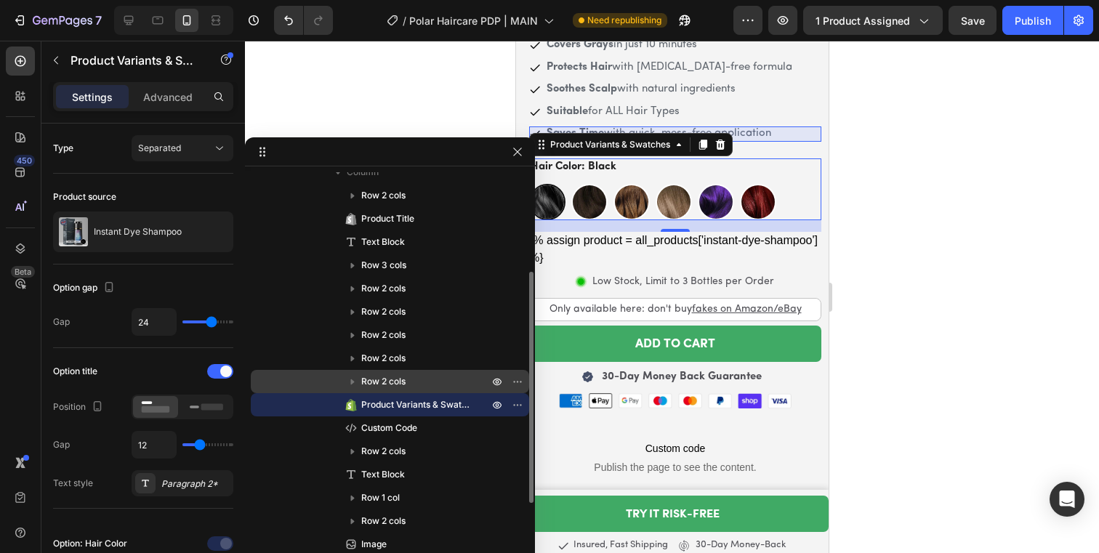
click at [453, 384] on p "Row 2 cols" at bounding box center [426, 381] width 130 height 15
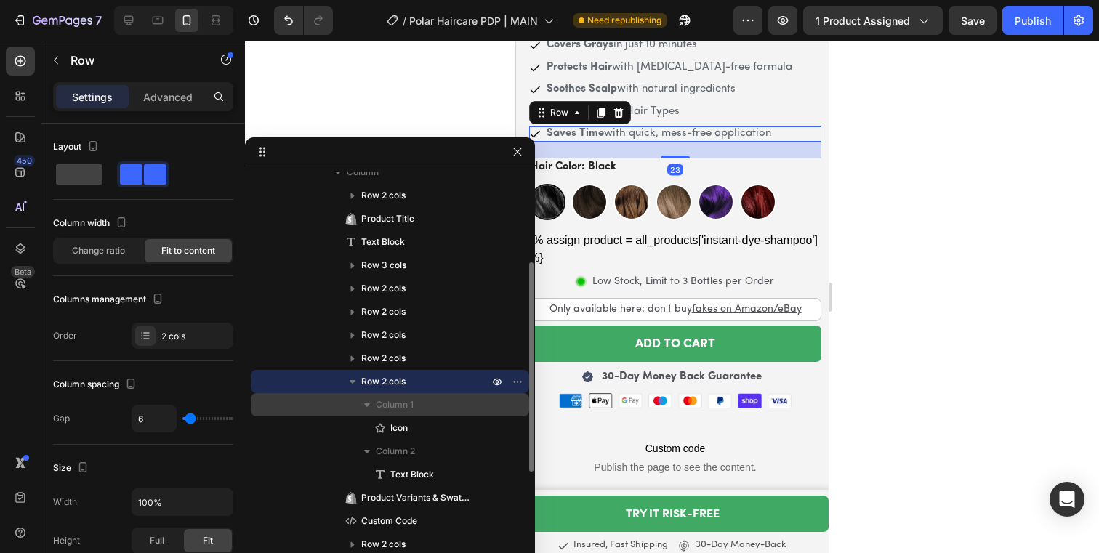
click at [449, 398] on p "Column 1" at bounding box center [434, 405] width 116 height 15
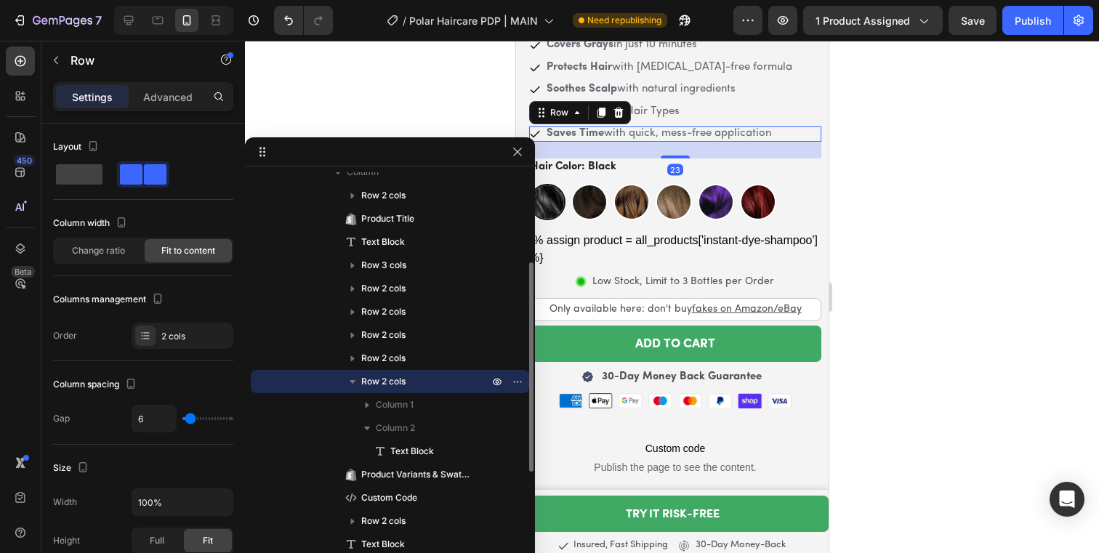
click at [437, 376] on p "Row 2 cols" at bounding box center [426, 381] width 130 height 15
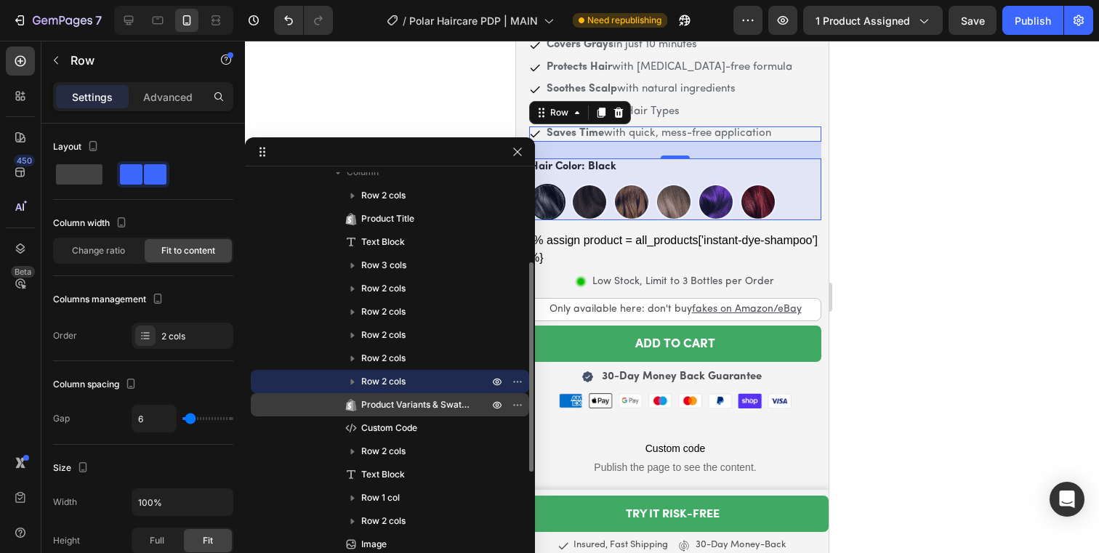
click at [387, 408] on span "Product Variants & Swatches" at bounding box center [417, 405] width 113 height 15
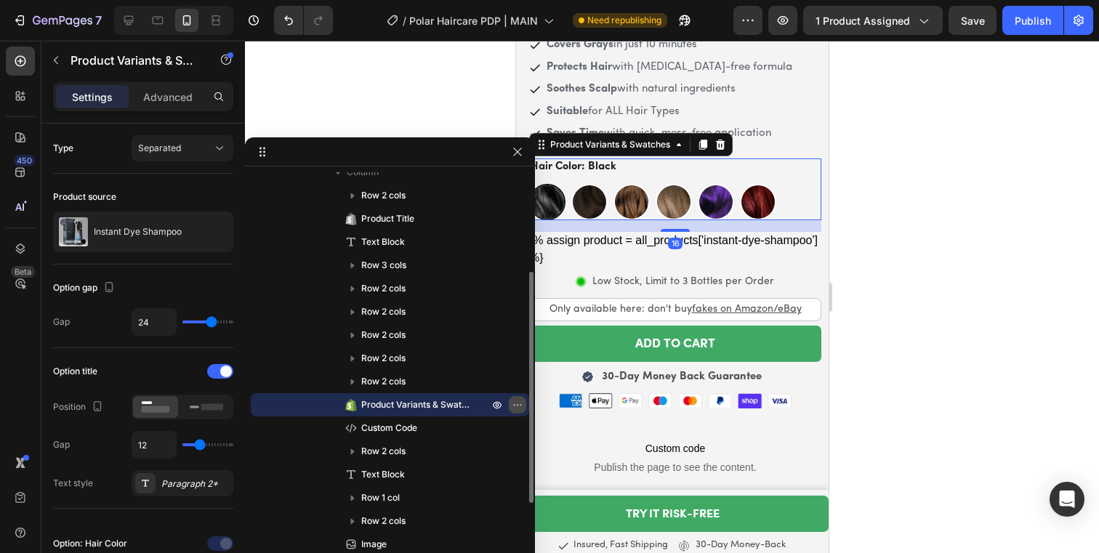
click at [517, 408] on icon "button" at bounding box center [518, 405] width 12 height 12
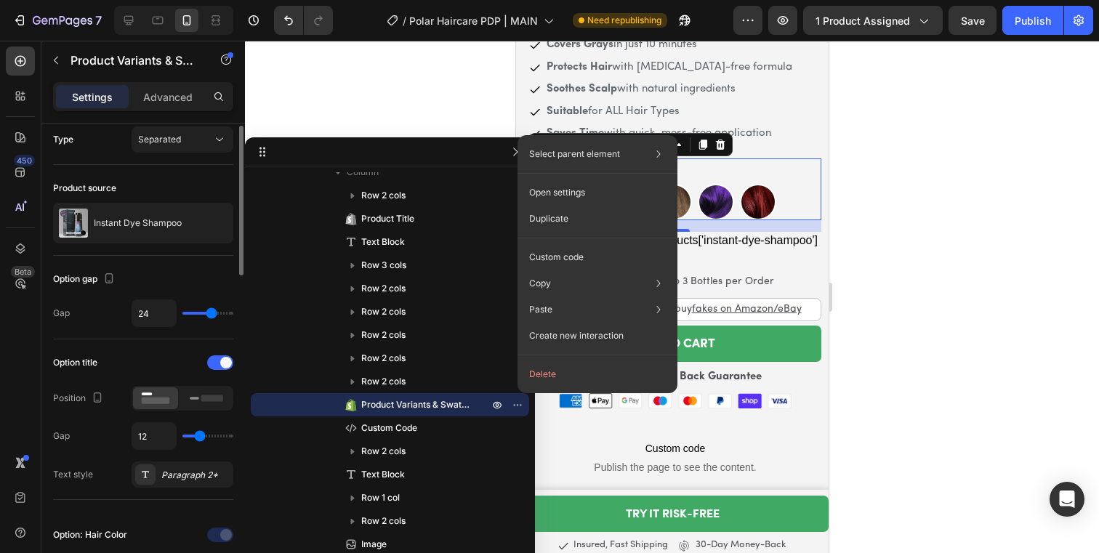
scroll to position [0, 0]
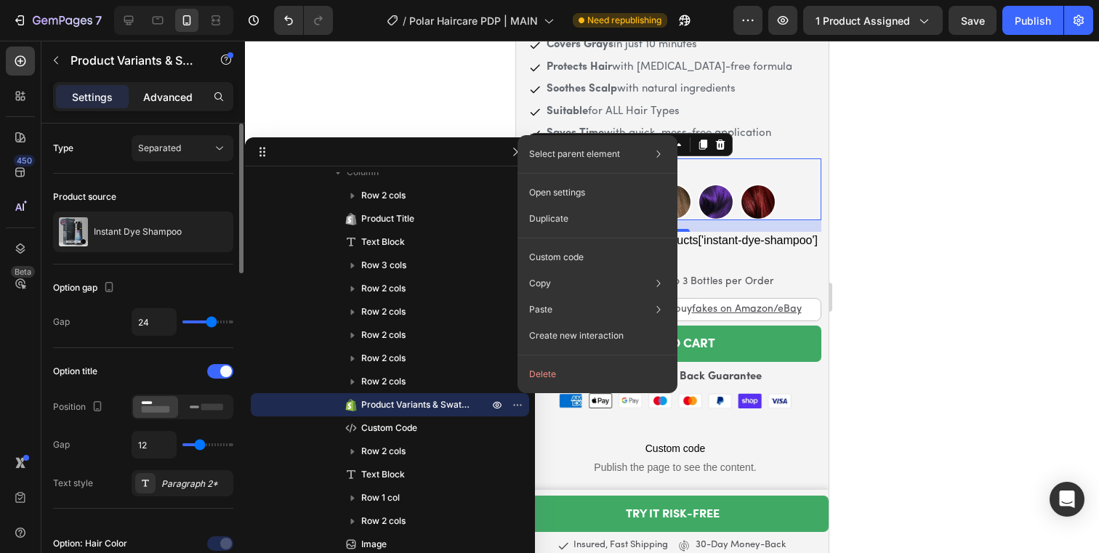
click at [175, 86] on div "Advanced" at bounding box center [168, 96] width 73 height 23
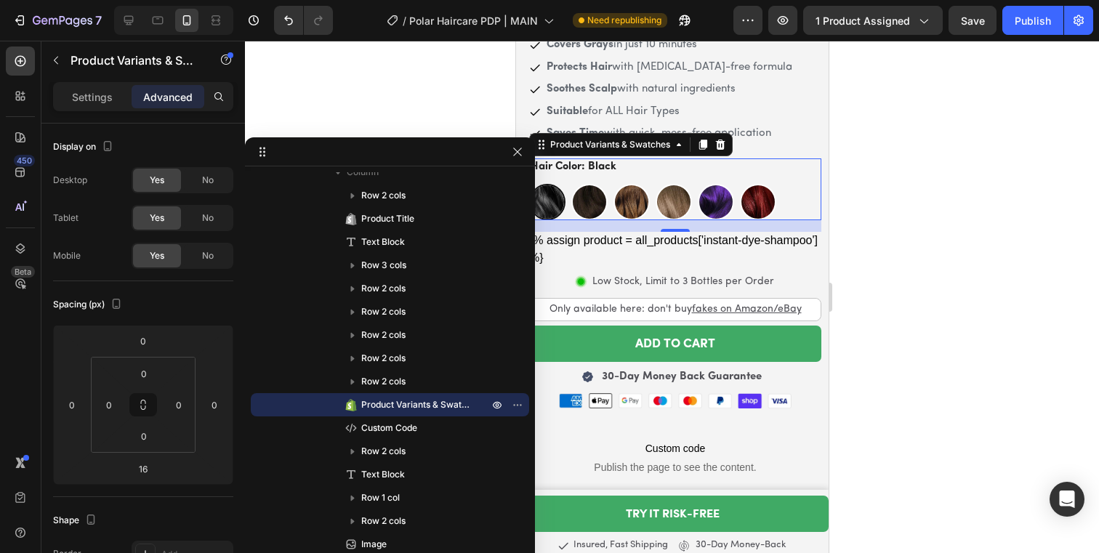
click at [174, 92] on p "Advanced" at bounding box center [167, 96] width 49 height 15
click at [100, 94] on p "Settings" at bounding box center [92, 96] width 41 height 15
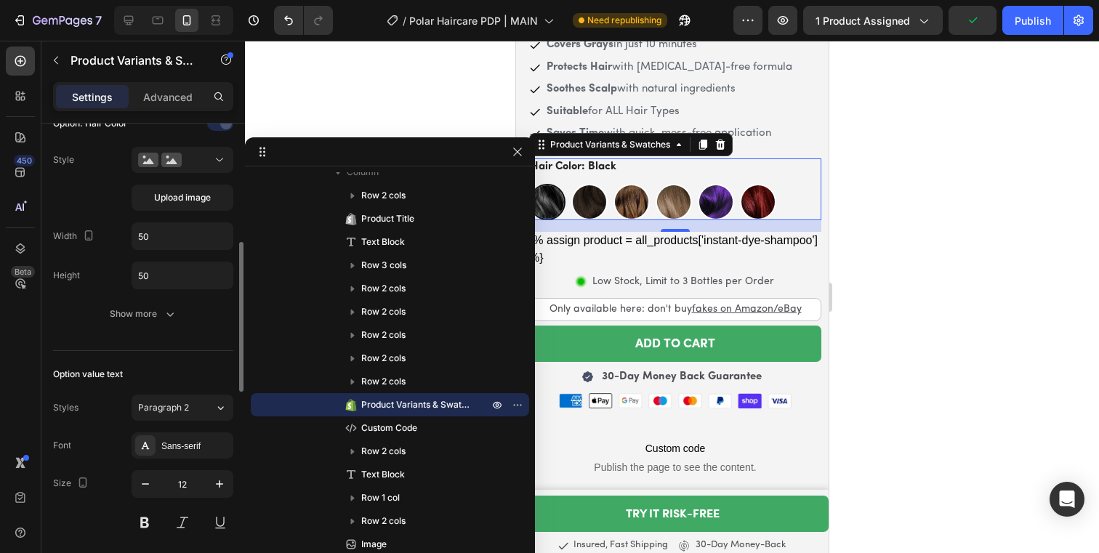
scroll to position [443, 0]
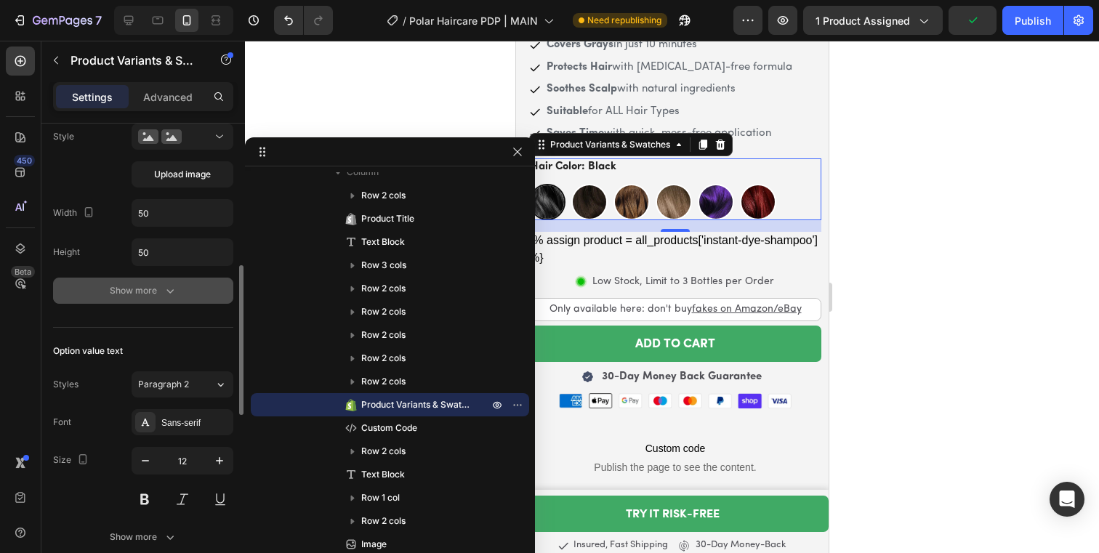
click at [167, 297] on icon "button" at bounding box center [170, 290] width 15 height 15
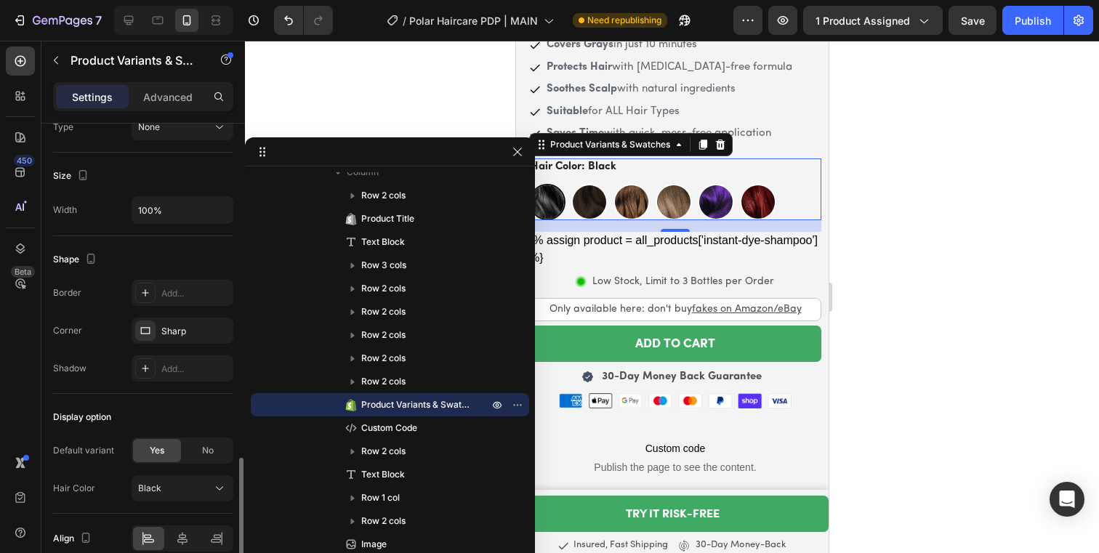
scroll to position [1270, 0]
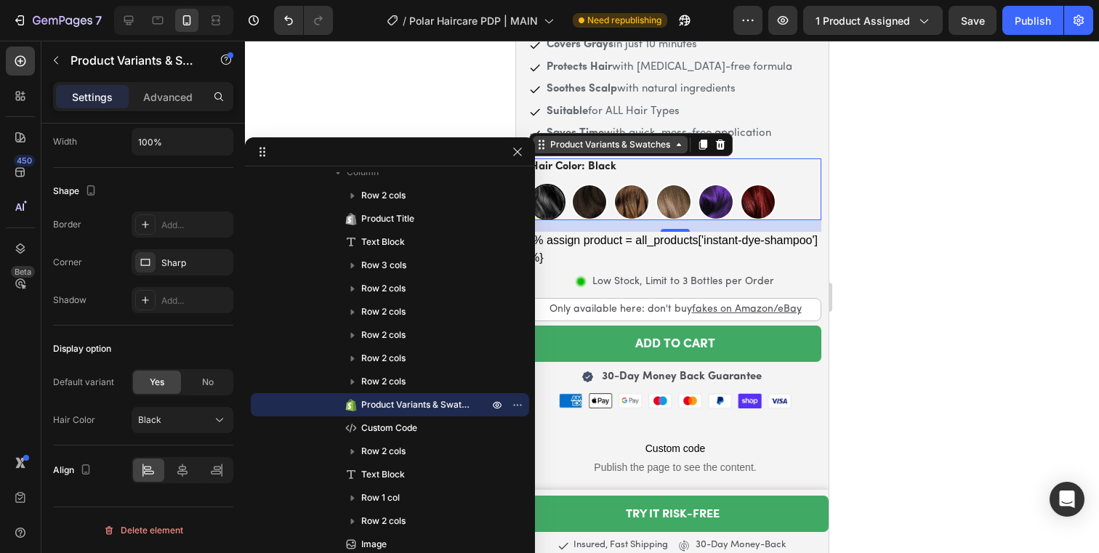
click at [676, 139] on icon at bounding box center [678, 145] width 12 height 12
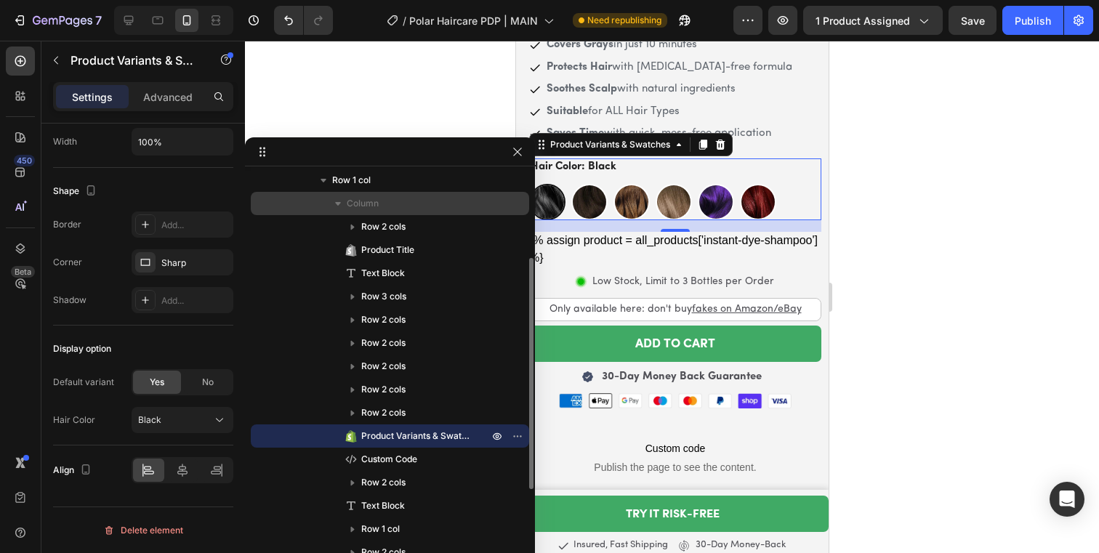
scroll to position [157, 0]
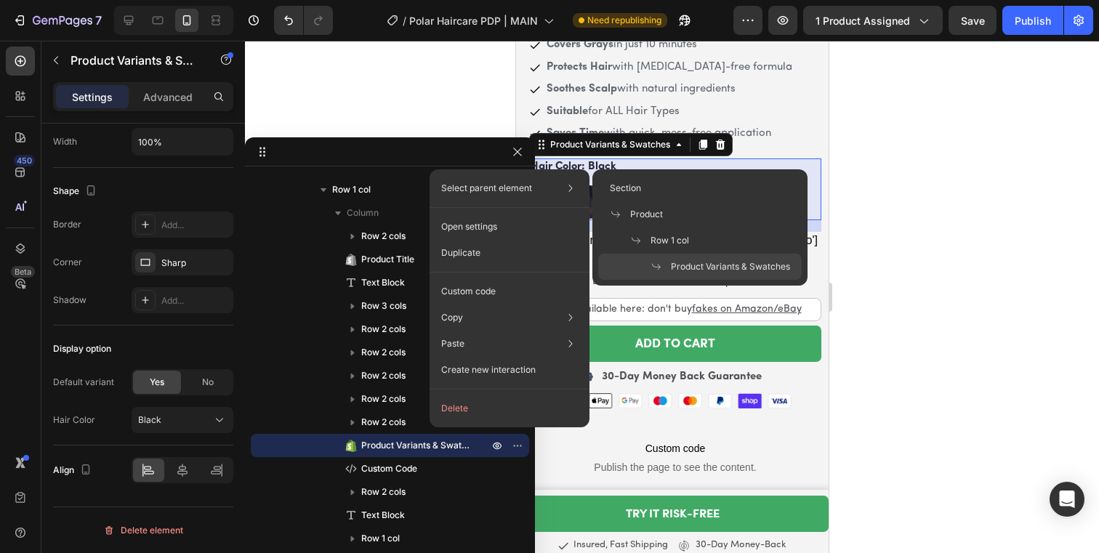
click at [704, 265] on span "Product Variants & Swatches" at bounding box center [730, 266] width 119 height 13
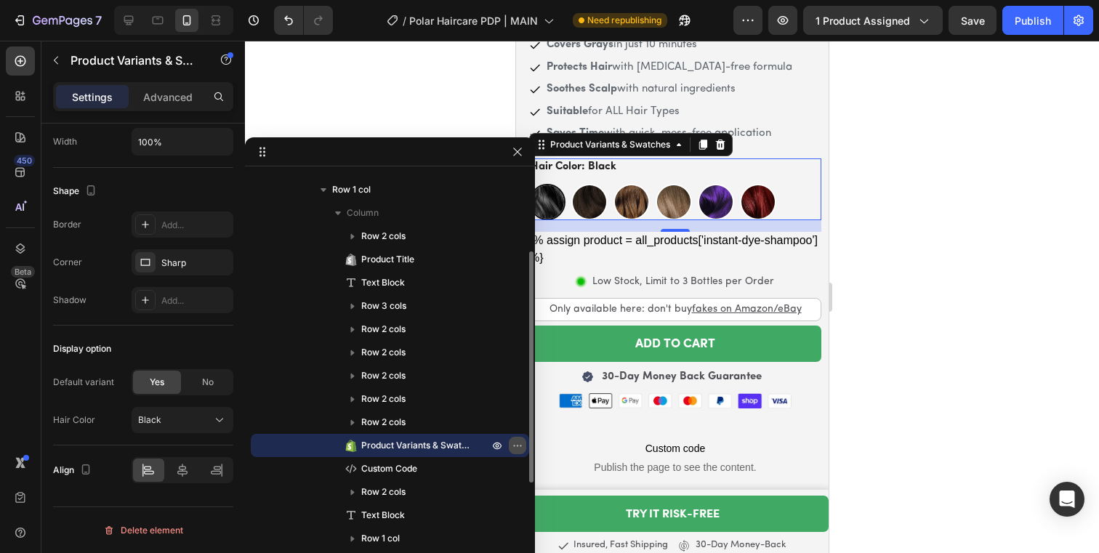
click at [516, 446] on icon "button" at bounding box center [518, 446] width 12 height 12
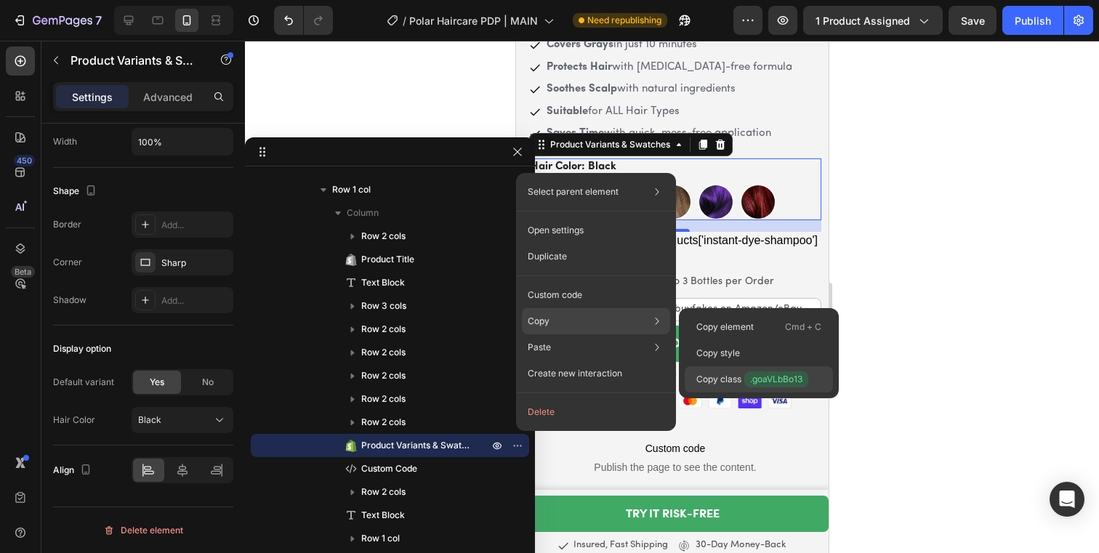
click at [775, 381] on span ".goaVLbBo13" at bounding box center [776, 379] width 64 height 16
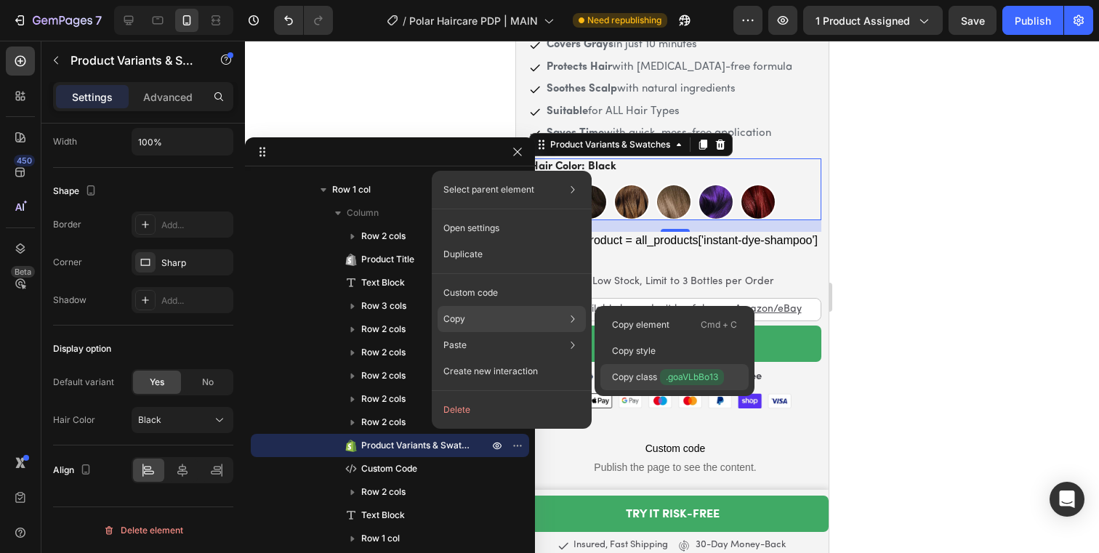
click at [650, 374] on p "Copy class .goaVLbBo13" at bounding box center [668, 377] width 112 height 16
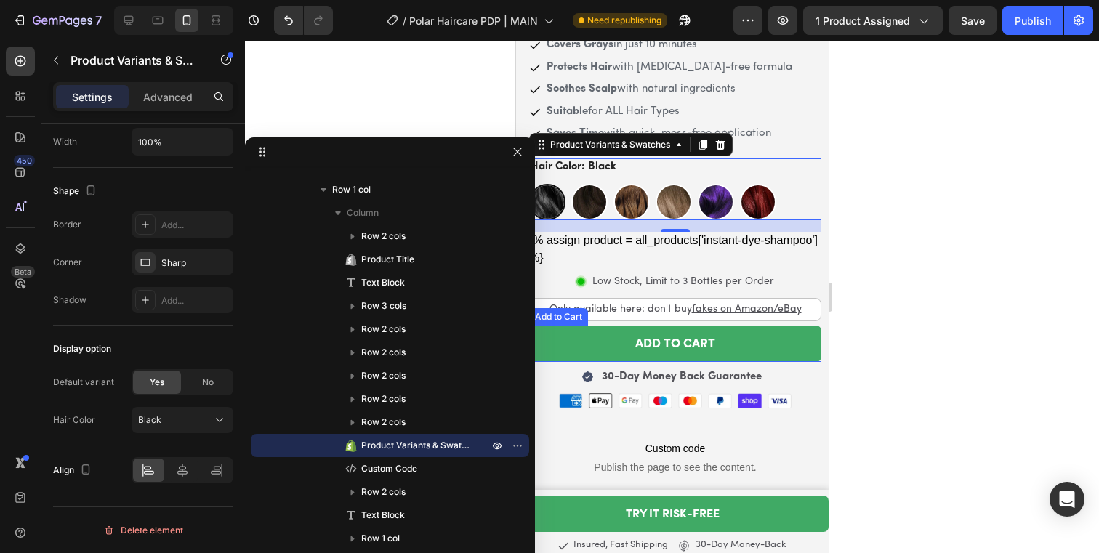
click at [868, 326] on div at bounding box center [672, 297] width 854 height 512
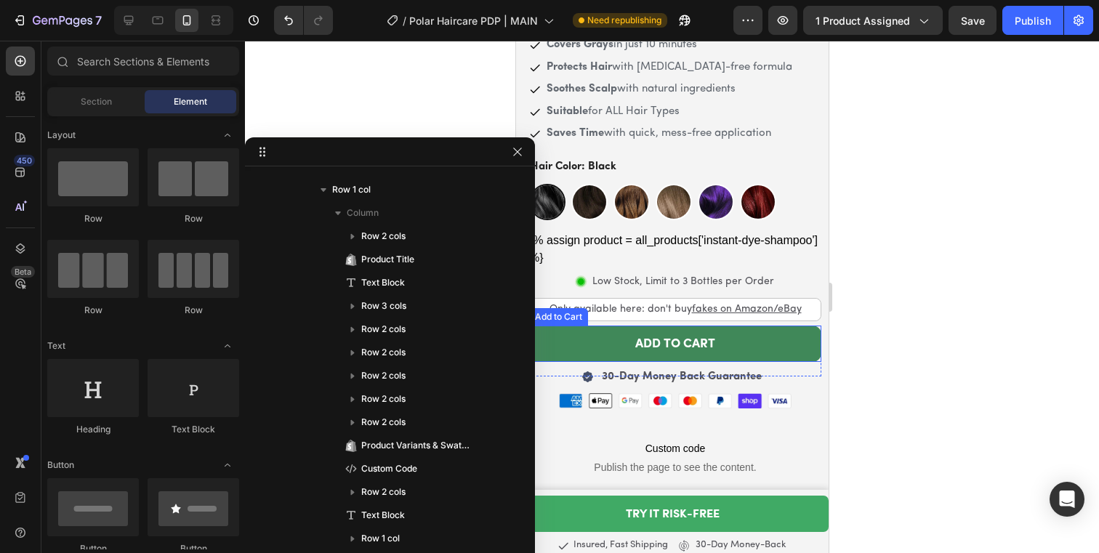
click at [755, 334] on button "ADD TO CART" at bounding box center [674, 344] width 292 height 36
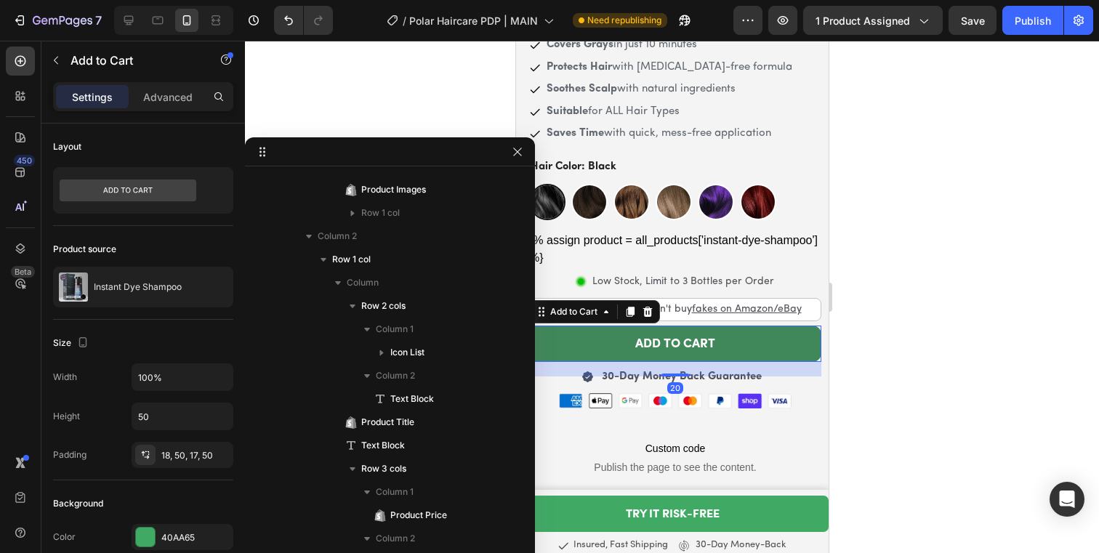
scroll to position [1249, 0]
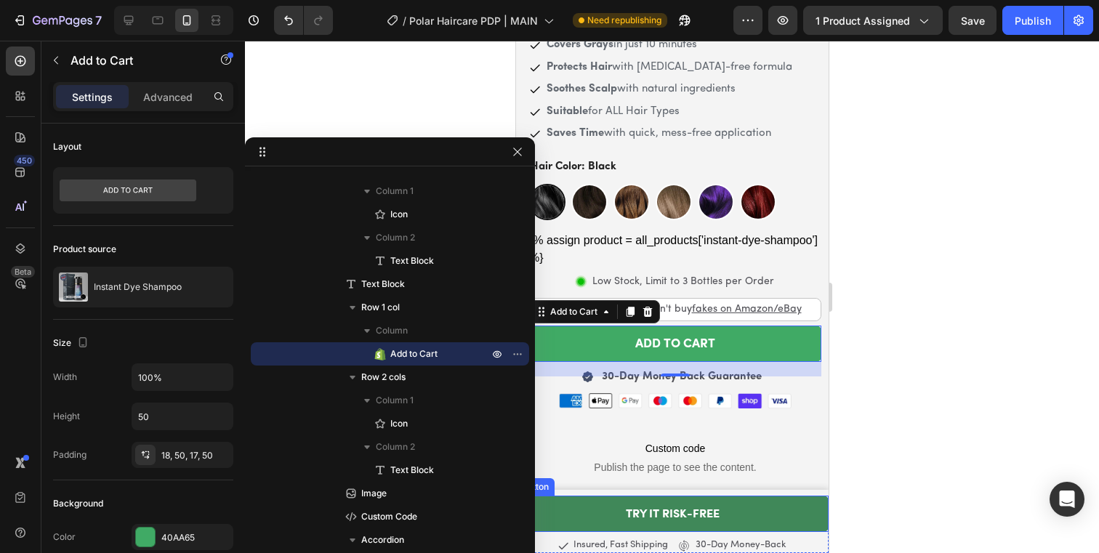
click at [690, 497] on link "TRY IT RISK-FREE" at bounding box center [671, 514] width 313 height 36
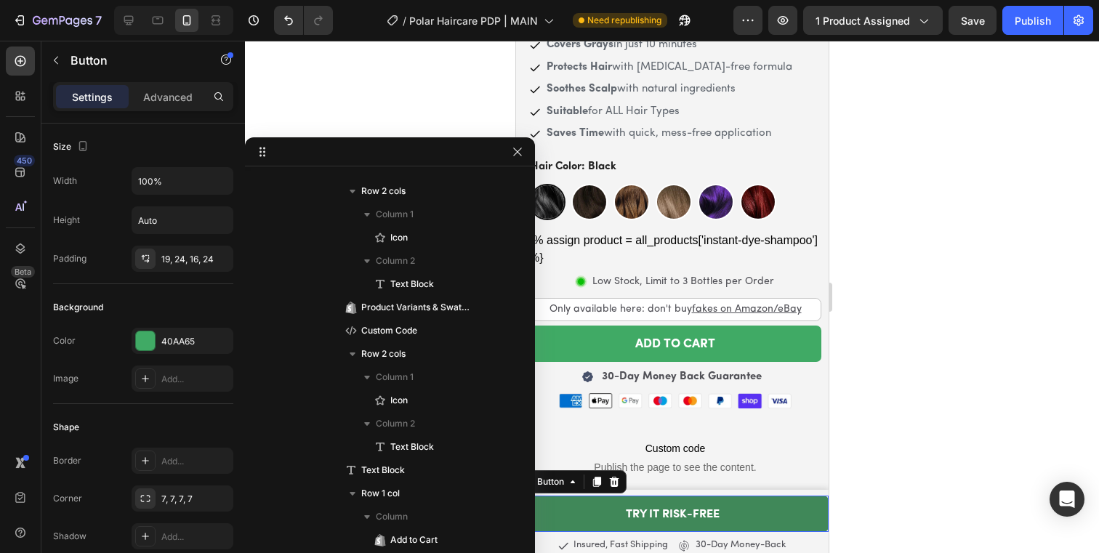
scroll to position [0, 0]
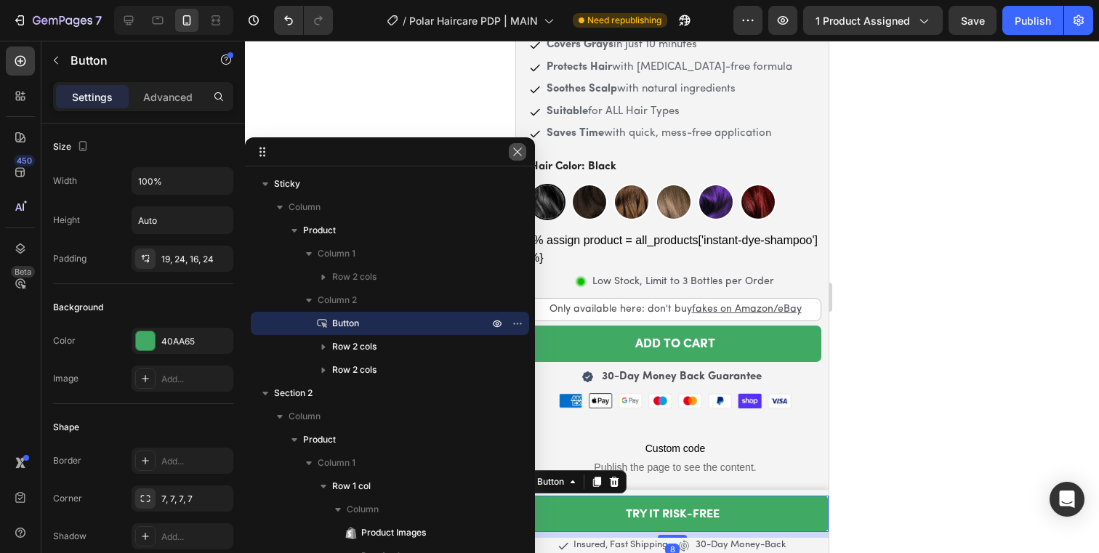
click at [514, 157] on icon "button" at bounding box center [518, 152] width 12 height 12
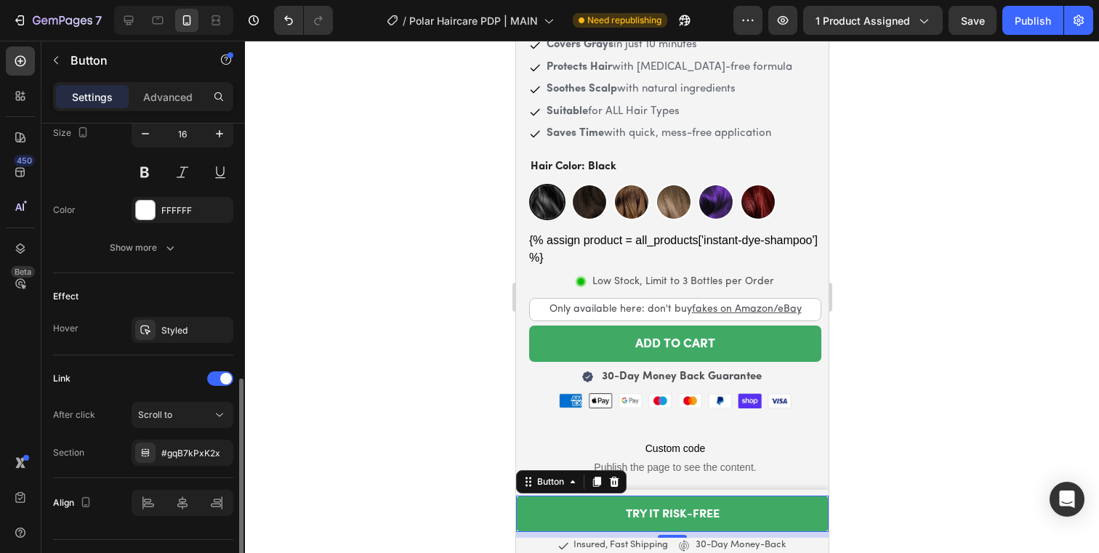
scroll to position [615, 0]
click at [169, 449] on div "#gqB7kPxK2x" at bounding box center [182, 452] width 42 height 13
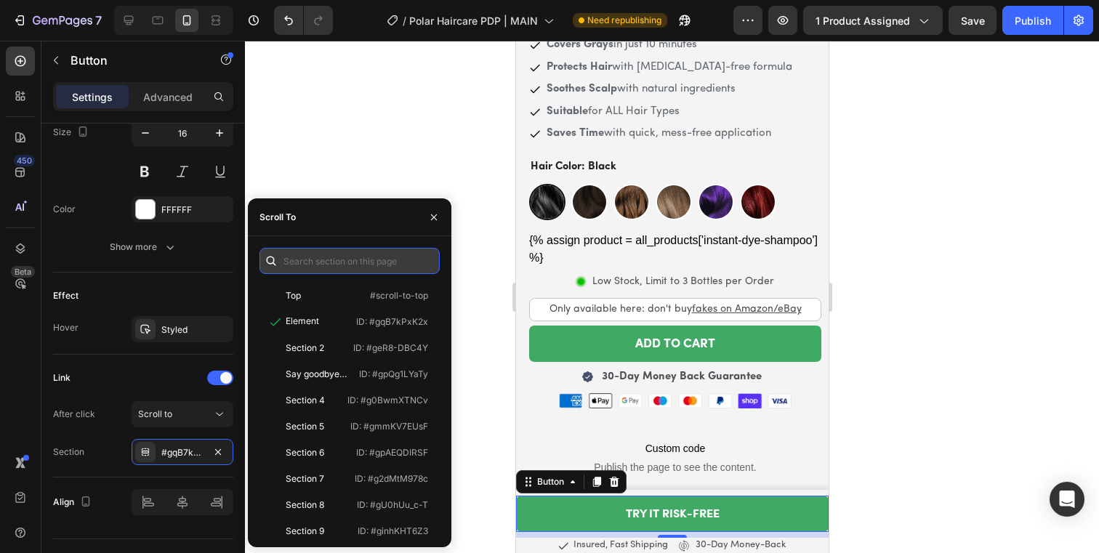
click at [326, 269] on input "text" at bounding box center [349, 261] width 180 height 26
paste input ".goaVLbBo13"
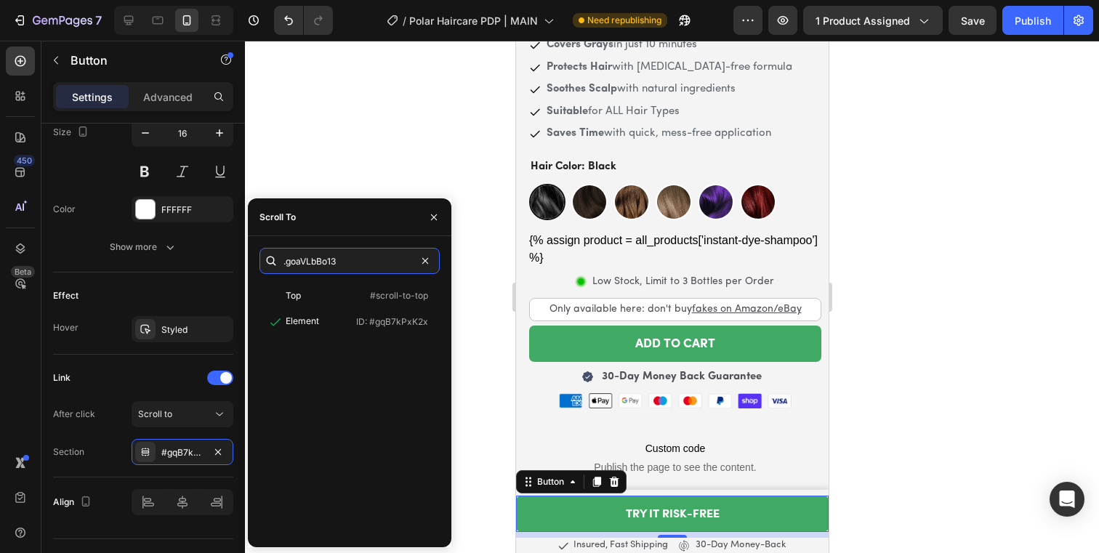
click at [281, 262] on div ".goaVLbBo13" at bounding box center [349, 261] width 180 height 26
type input "#goaVLbBo13"
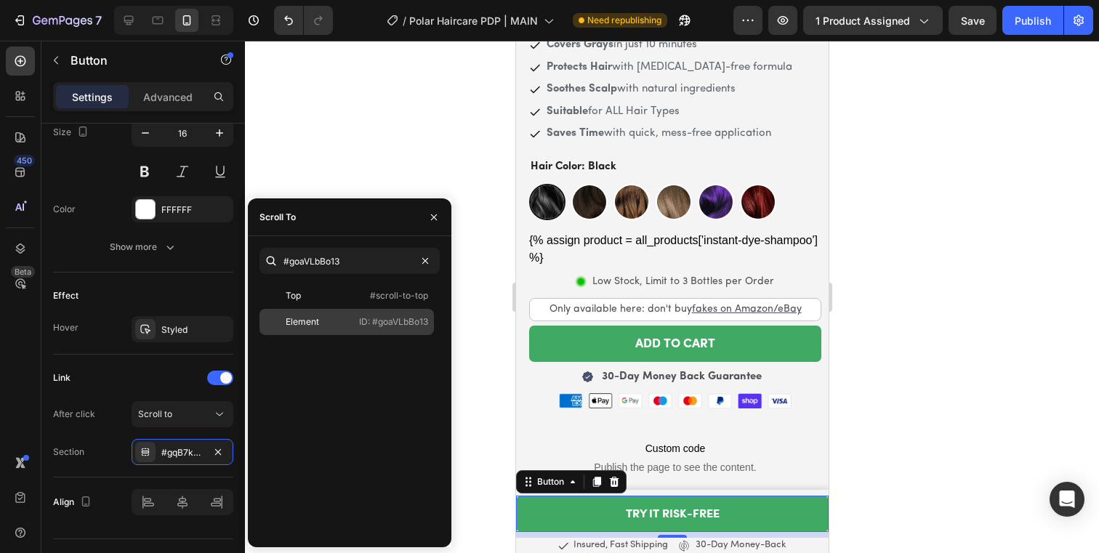
click at [346, 323] on div "Element" at bounding box center [307, 321] width 84 height 13
click at [464, 347] on div at bounding box center [672, 297] width 854 height 512
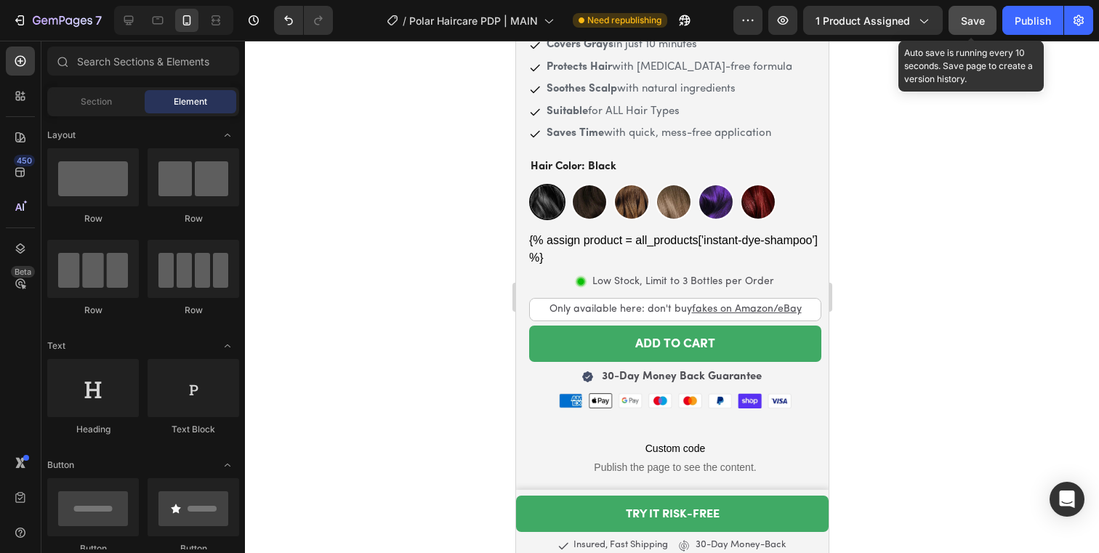
click at [970, 23] on span "Save" at bounding box center [973, 21] width 24 height 12
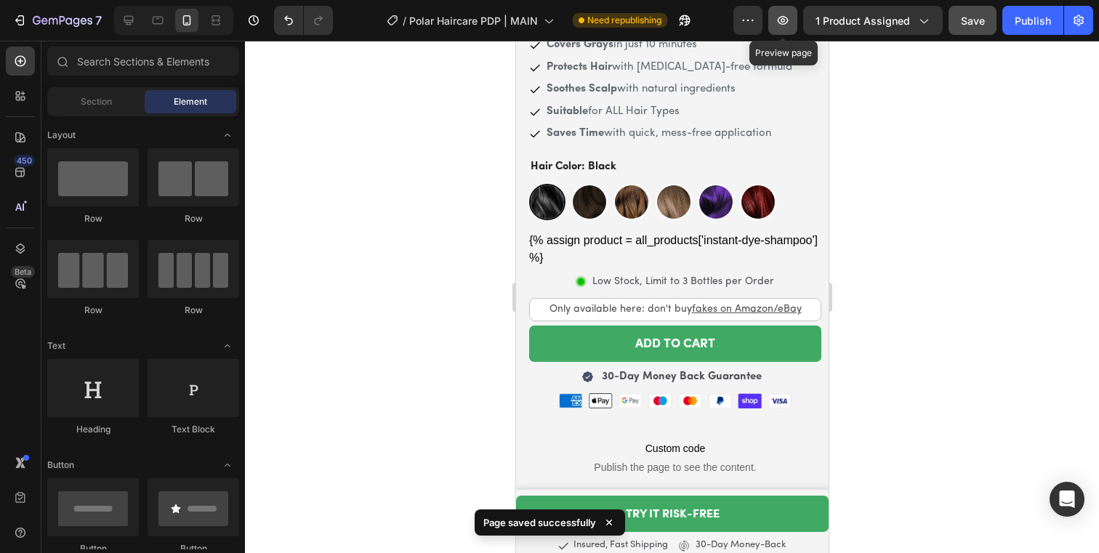
click at [792, 18] on button "button" at bounding box center [782, 20] width 29 height 29
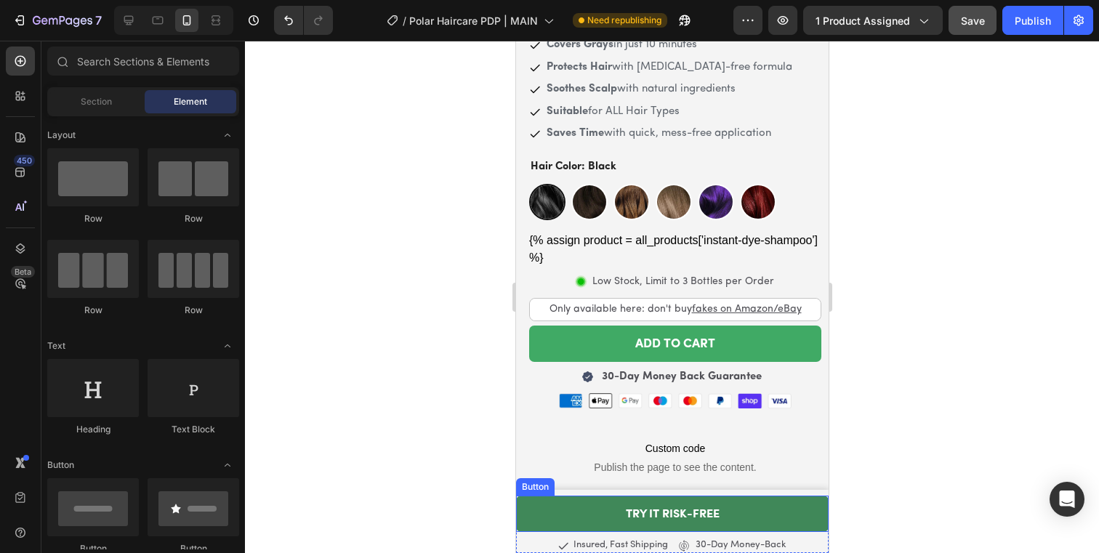
click at [703, 507] on link "TRY IT RISK-FREE" at bounding box center [671, 514] width 313 height 36
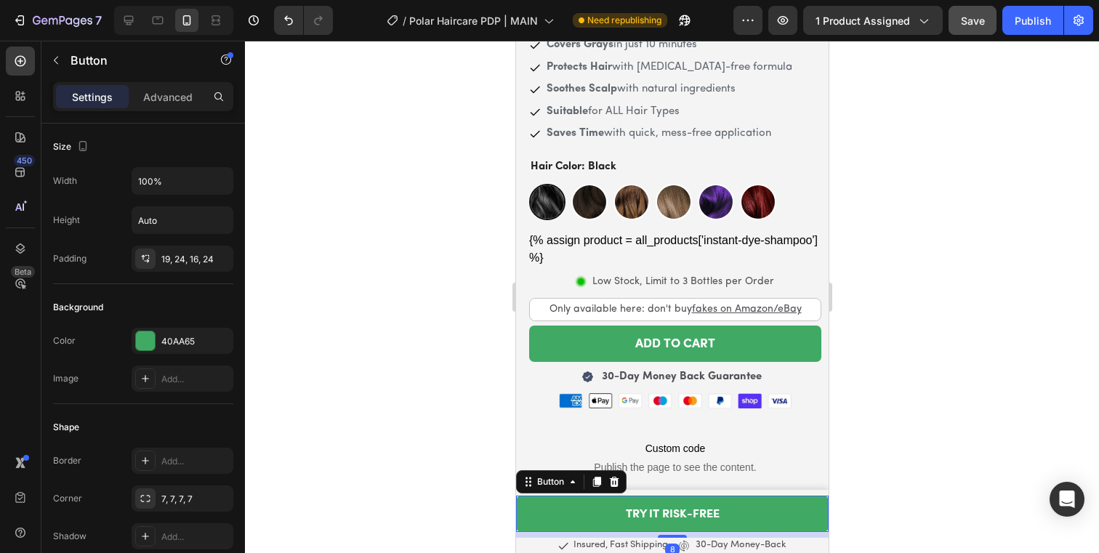
click at [872, 505] on div at bounding box center [672, 297] width 854 height 512
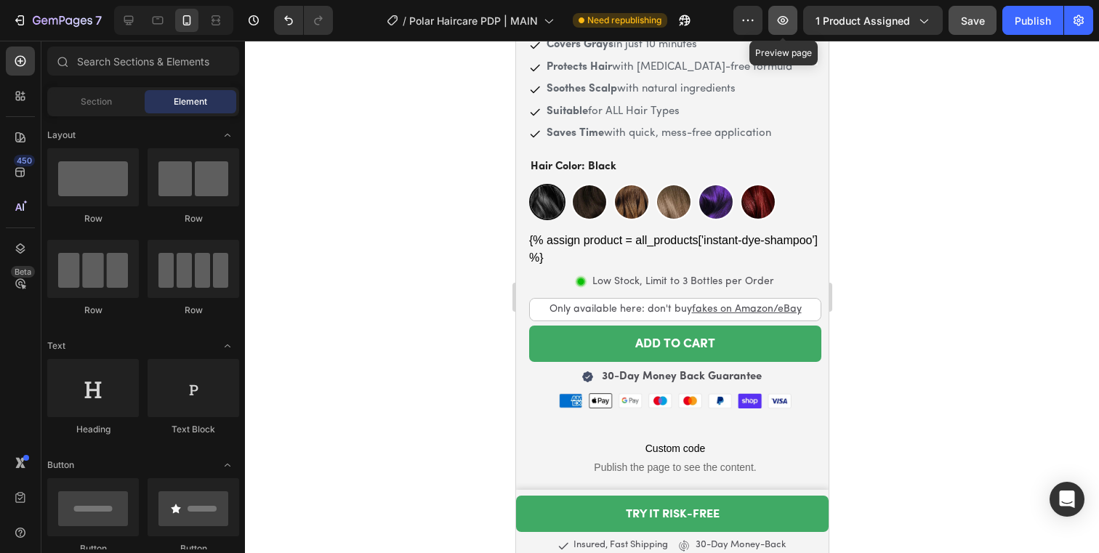
click at [786, 17] on icon "button" at bounding box center [783, 20] width 11 height 9
click at [1020, 17] on div "Publish" at bounding box center [1033, 20] width 36 height 15
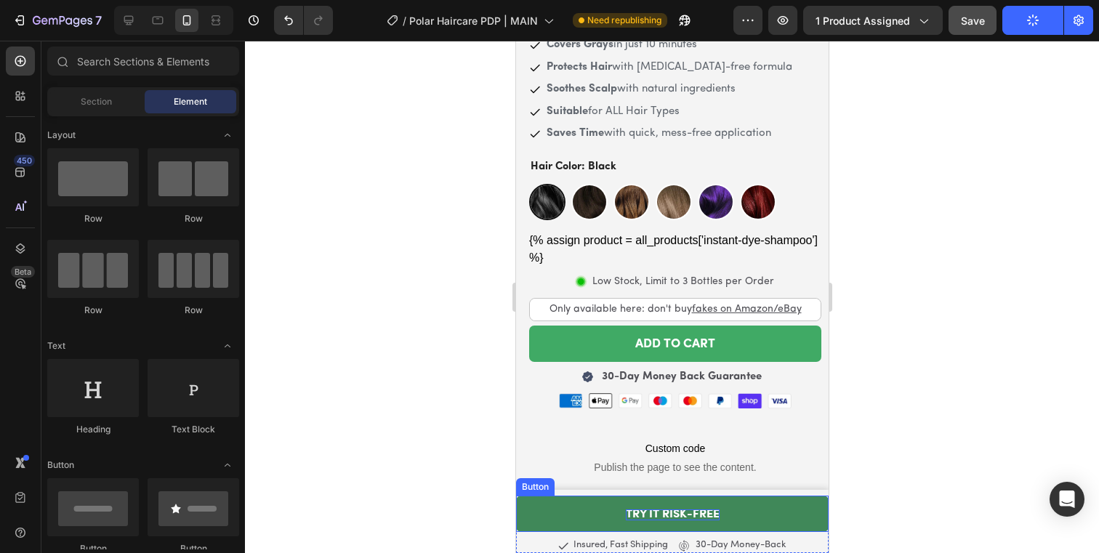
click at [705, 518] on p "TRY IT RISK-FREE" at bounding box center [672, 514] width 94 height 11
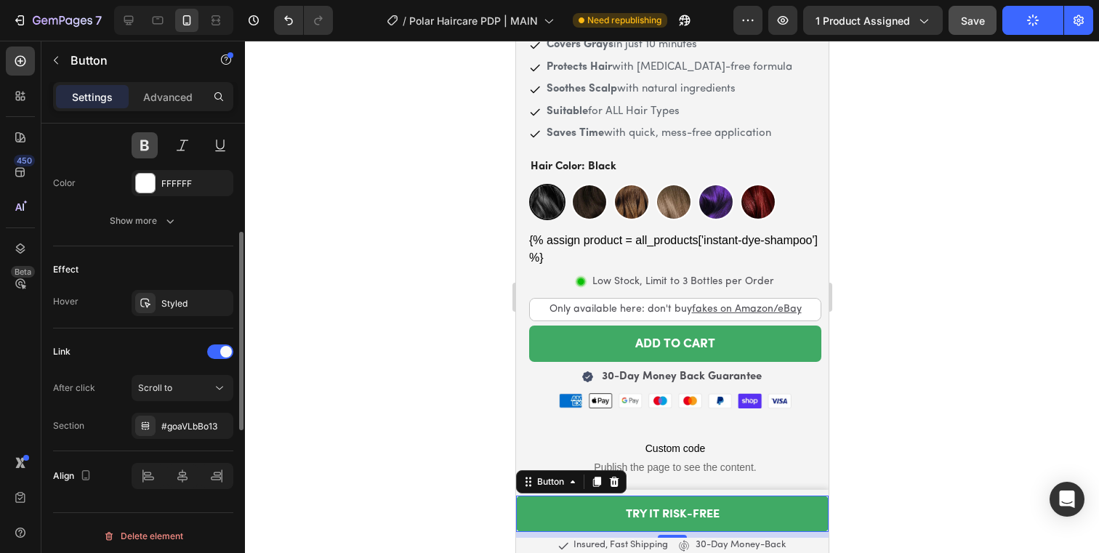
scroll to position [647, 0]
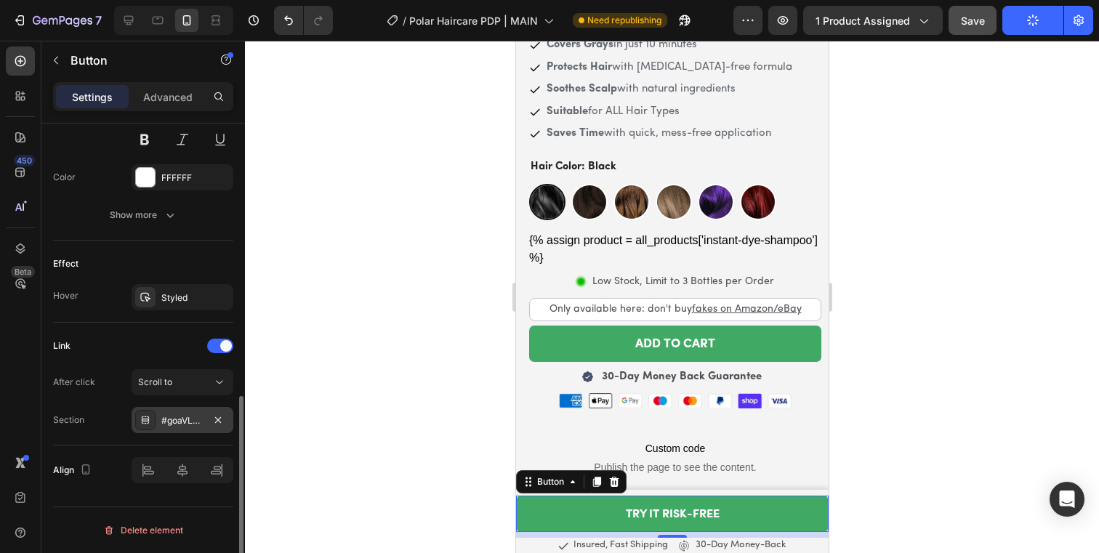
click at [182, 414] on div "#goaVLbBo13" at bounding box center [182, 420] width 42 height 13
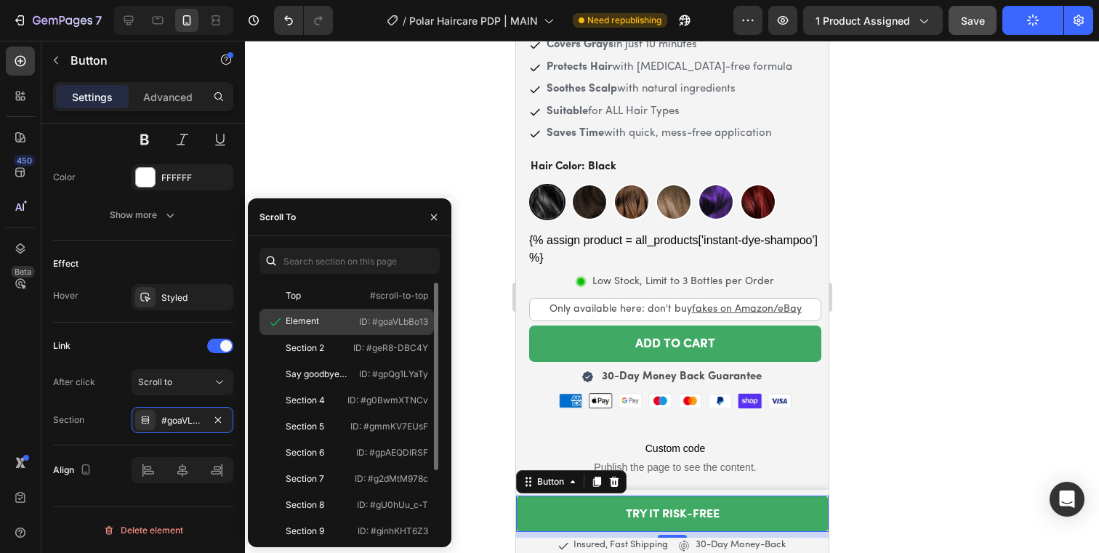
click at [328, 321] on div "Element" at bounding box center [307, 322] width 84 height 15
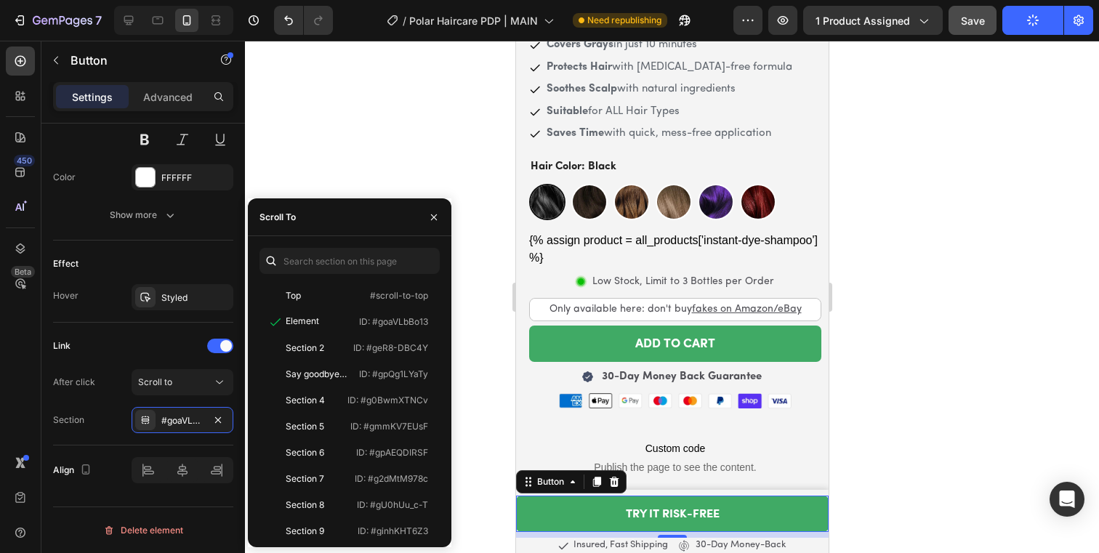
click at [503, 341] on div at bounding box center [672, 297] width 854 height 512
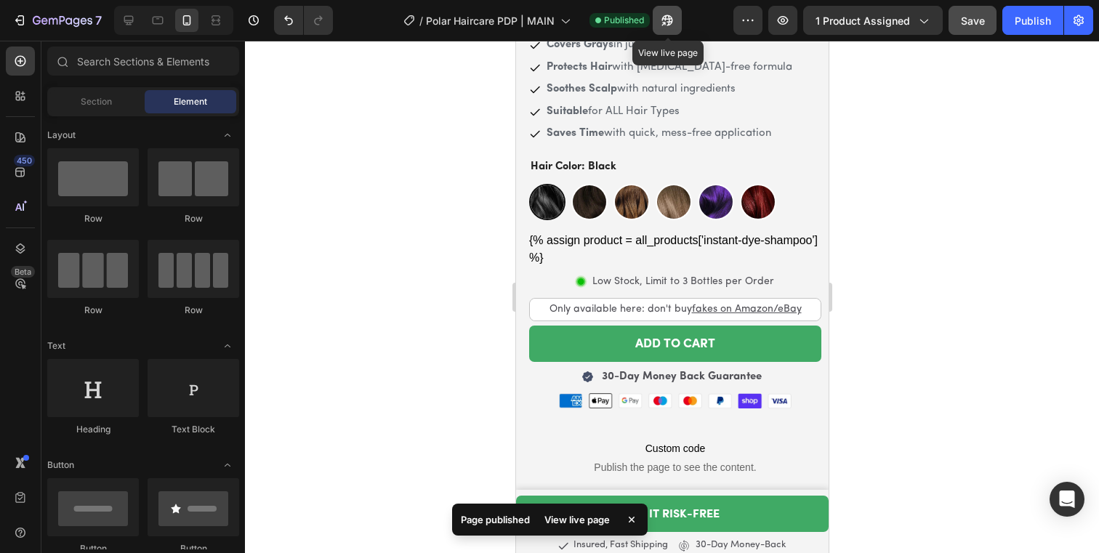
click at [659, 21] on button "button" at bounding box center [667, 20] width 29 height 29
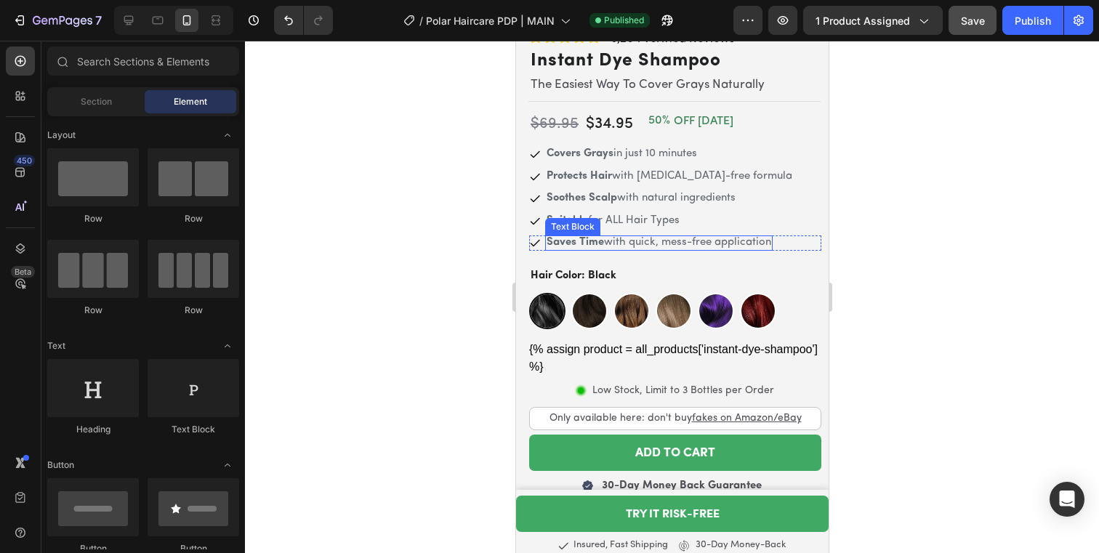
scroll to position [407, 0]
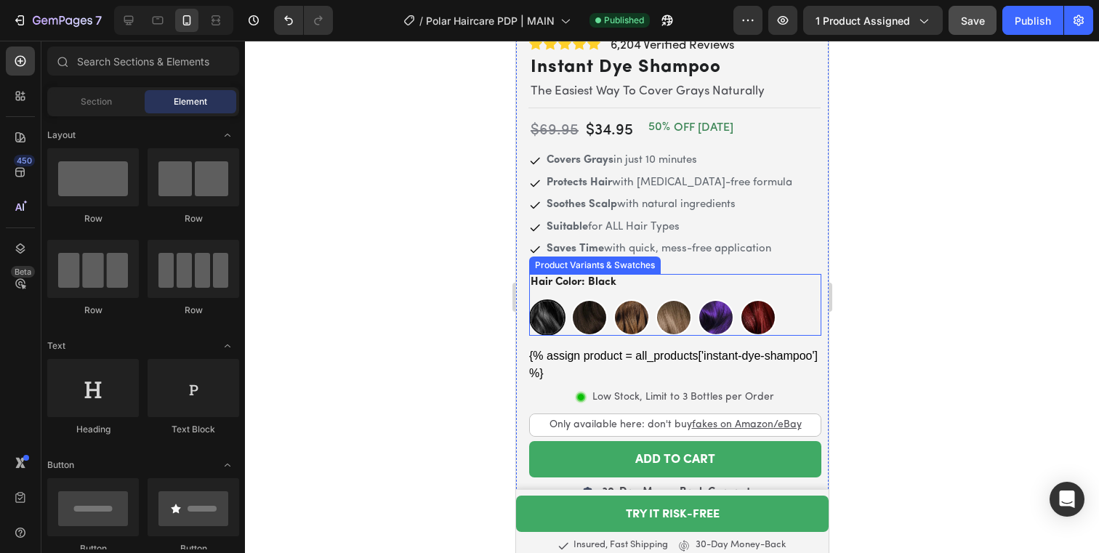
click at [693, 274] on div "Hair Color: Black Black Black Dark Brown Dark Brown Medium Brown Medium Brown L…" at bounding box center [674, 305] width 292 height 63
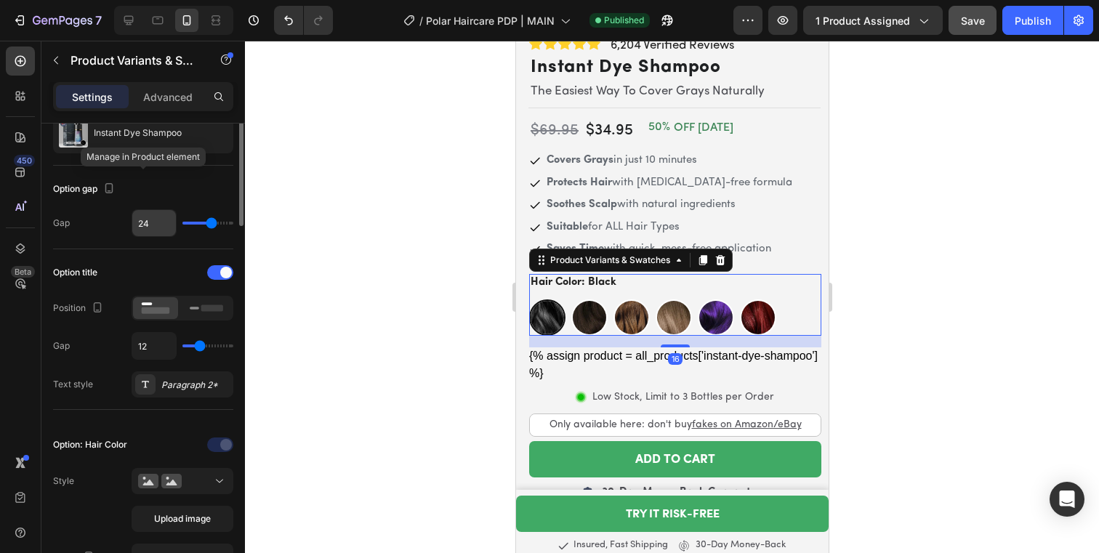
scroll to position [108, 0]
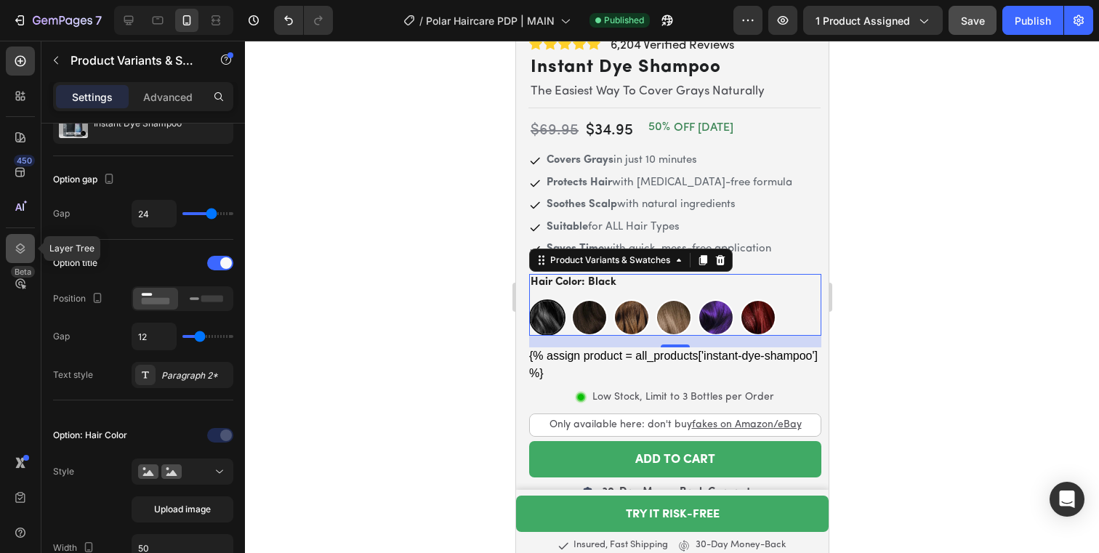
click at [27, 255] on icon at bounding box center [20, 248] width 15 height 15
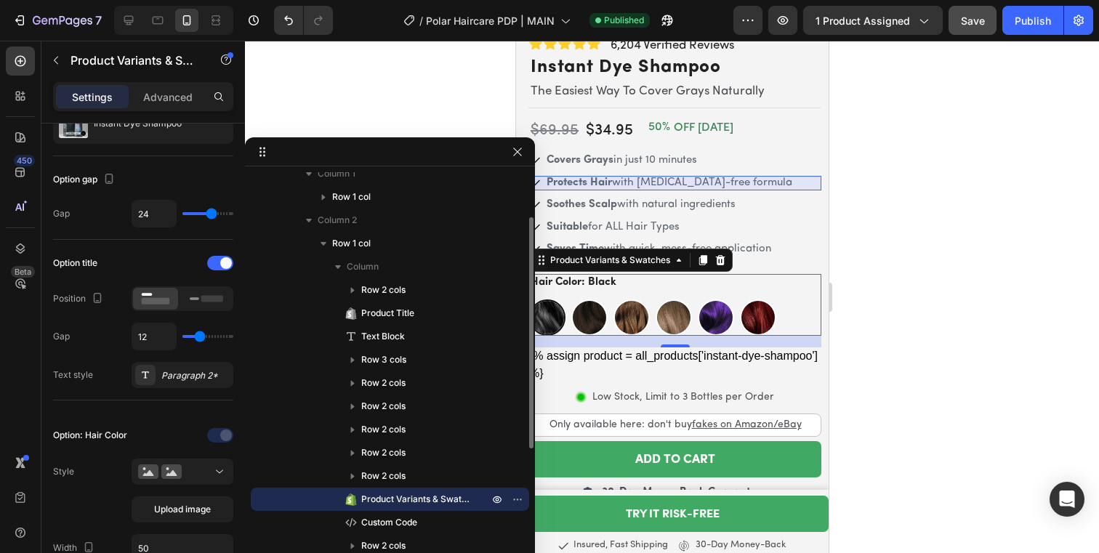
scroll to position [105, 0]
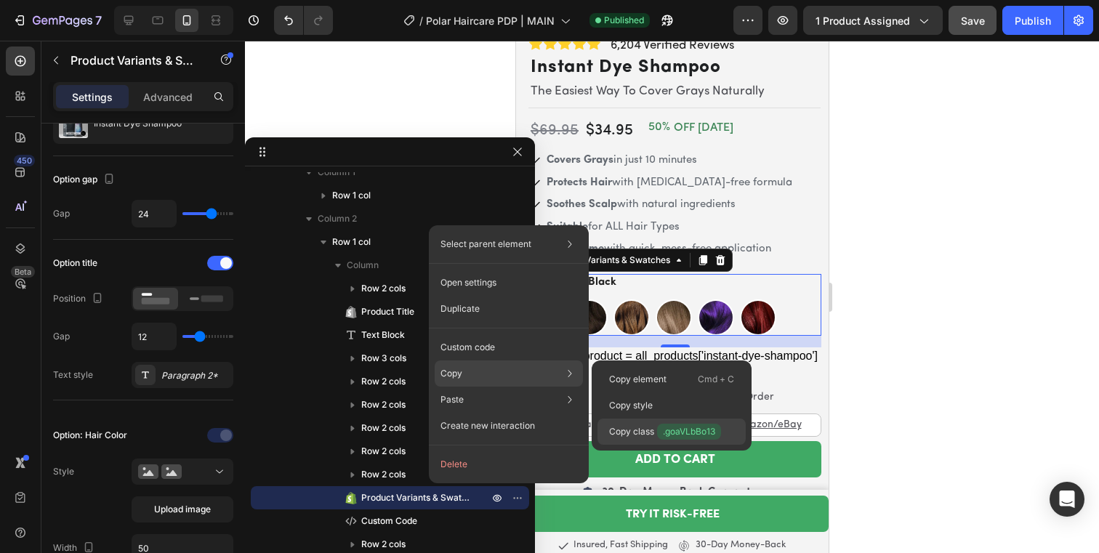
click at [642, 432] on p "Copy class .goaVLbBo13" at bounding box center [665, 432] width 112 height 16
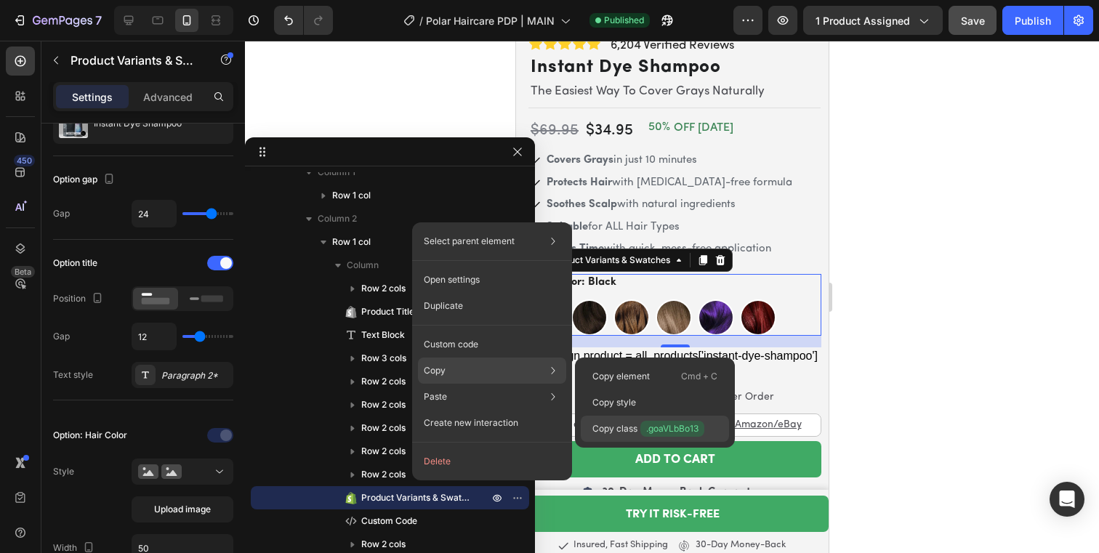
click at [646, 422] on span ".goaVLbBo13" at bounding box center [672, 429] width 64 height 16
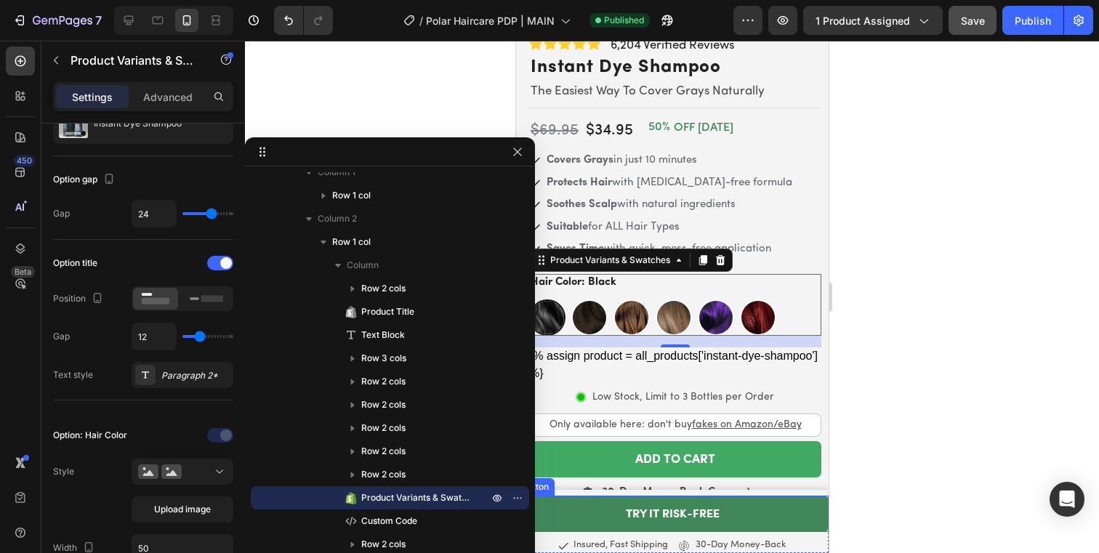
click at [717, 505] on link "TRY IT RISK-FREE" at bounding box center [671, 514] width 313 height 36
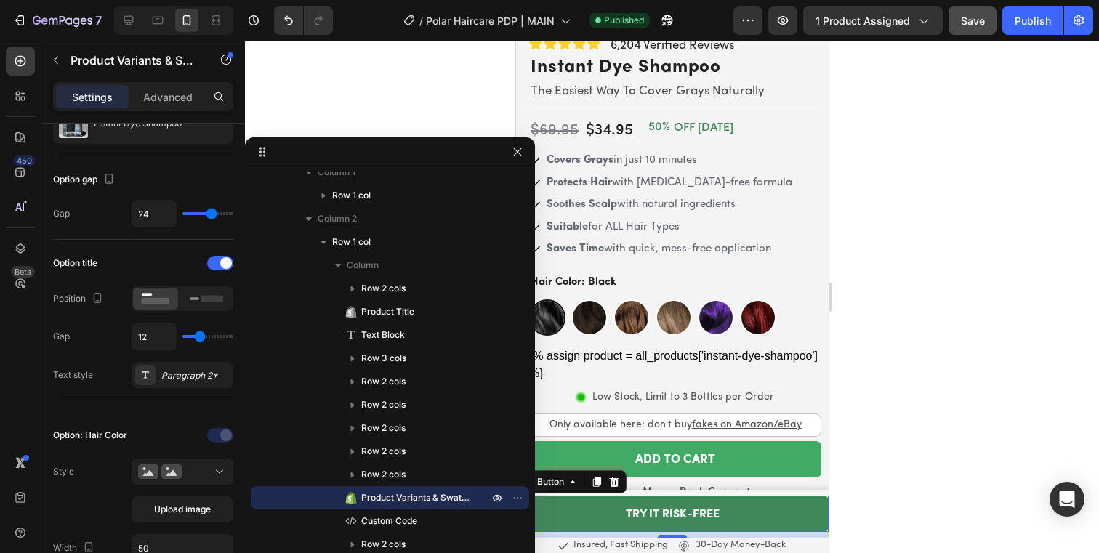
scroll to position [0, 0]
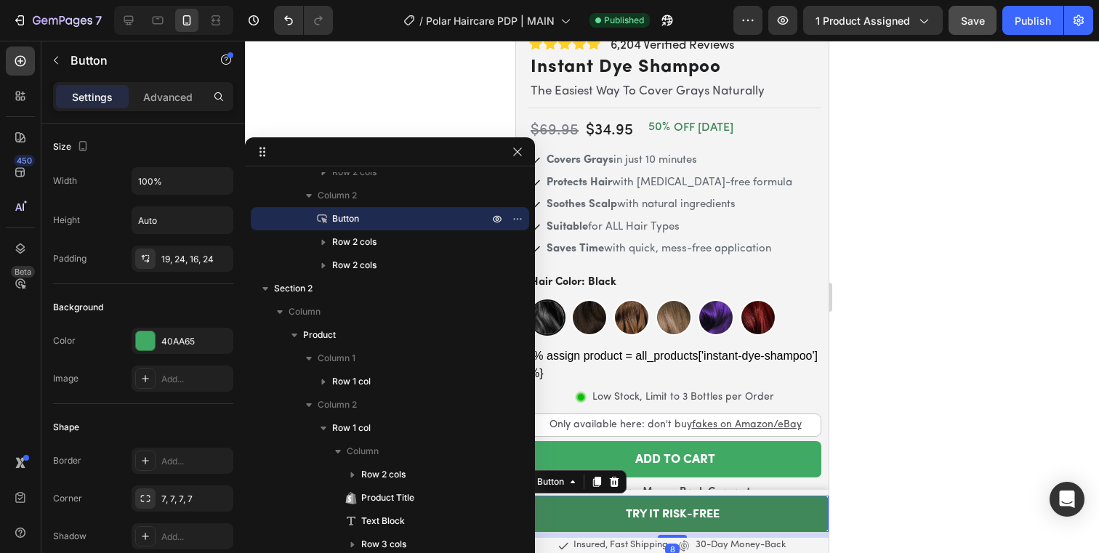
click at [717, 505] on link "TRY IT RISK-FREE" at bounding box center [671, 514] width 313 height 36
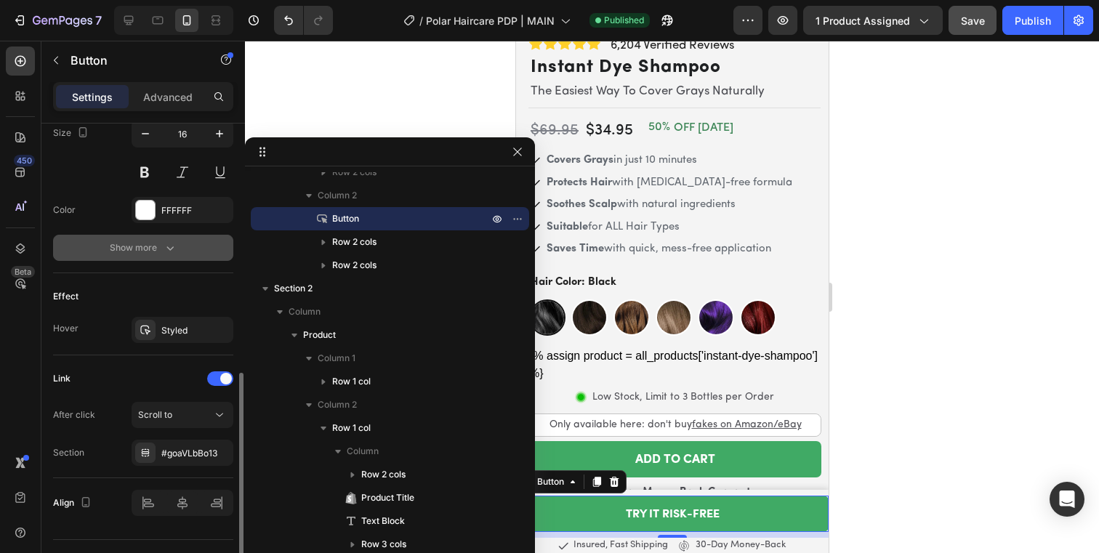
scroll to position [647, 0]
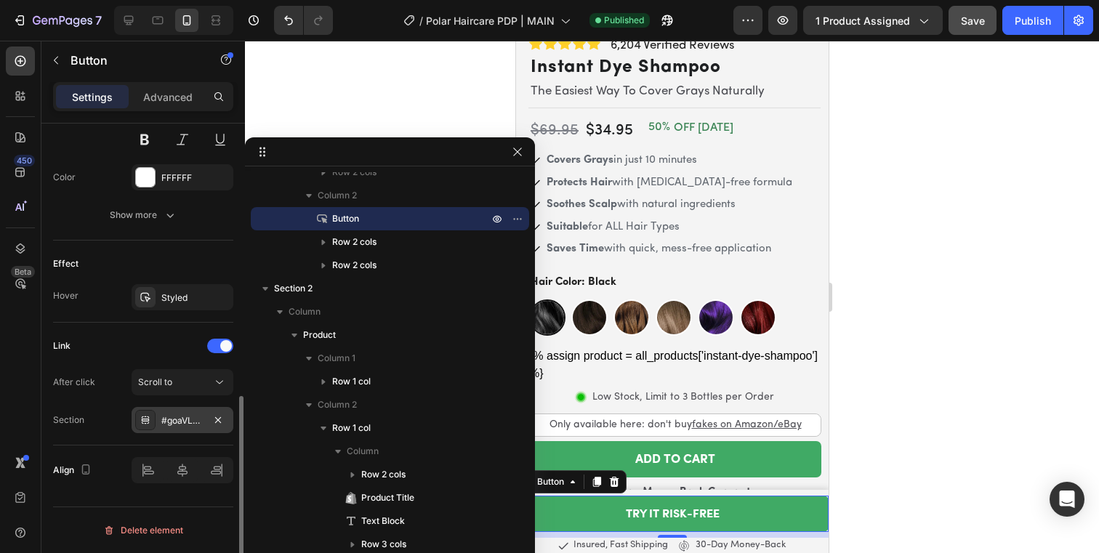
click at [180, 421] on div "#goaVLbBo13" at bounding box center [182, 420] width 42 height 13
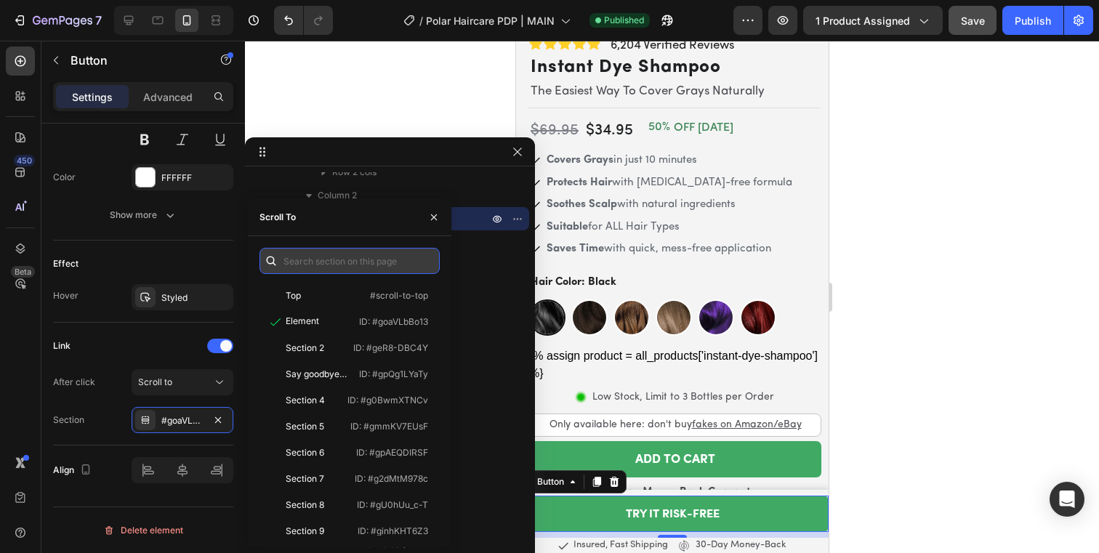
click at [321, 262] on input "text" at bounding box center [349, 261] width 180 height 26
paste input ".goaVLbBo13"
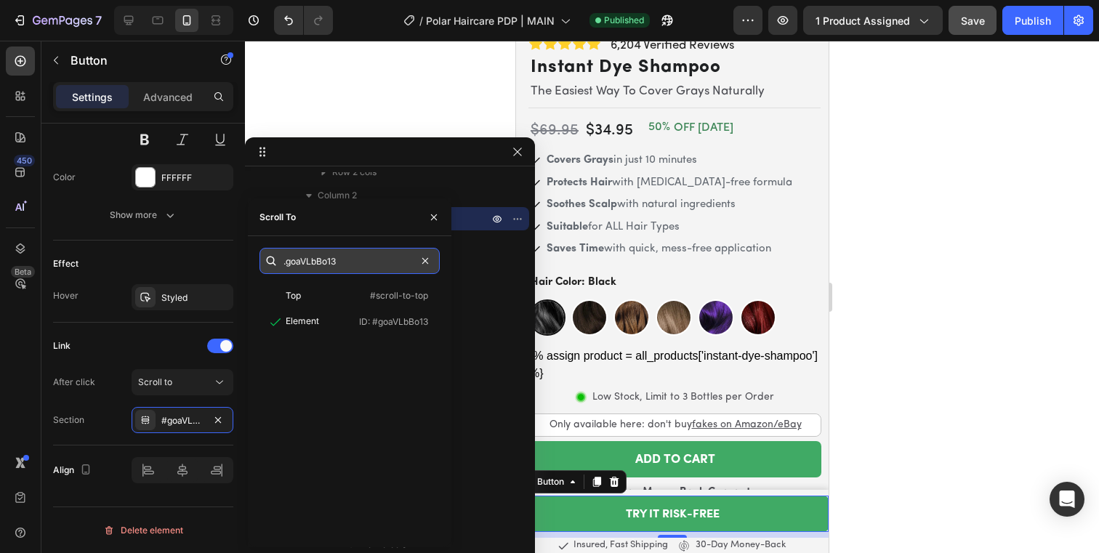
click at [288, 262] on input ".goaVLbBo13" at bounding box center [349, 261] width 180 height 26
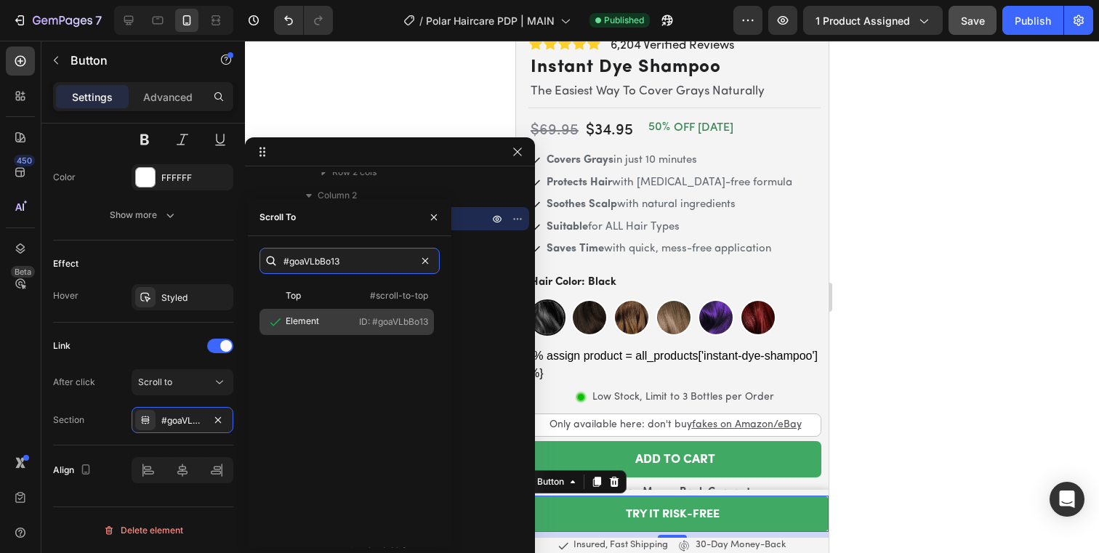
type input "#goaVLbBo13"
click at [308, 326] on div "Element" at bounding box center [302, 321] width 33 height 13
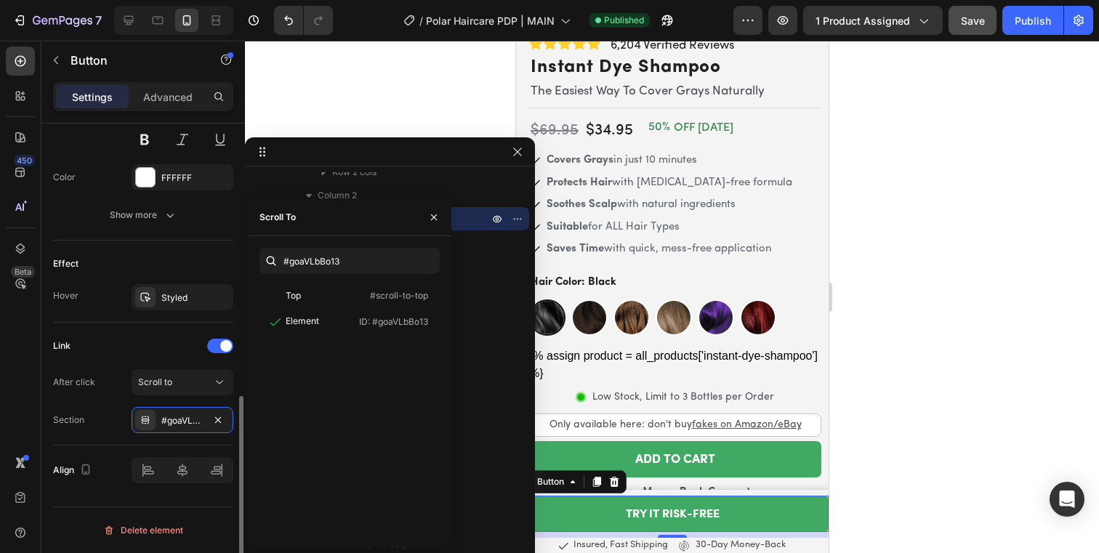
click at [79, 487] on div "Align" at bounding box center [143, 470] width 180 height 49
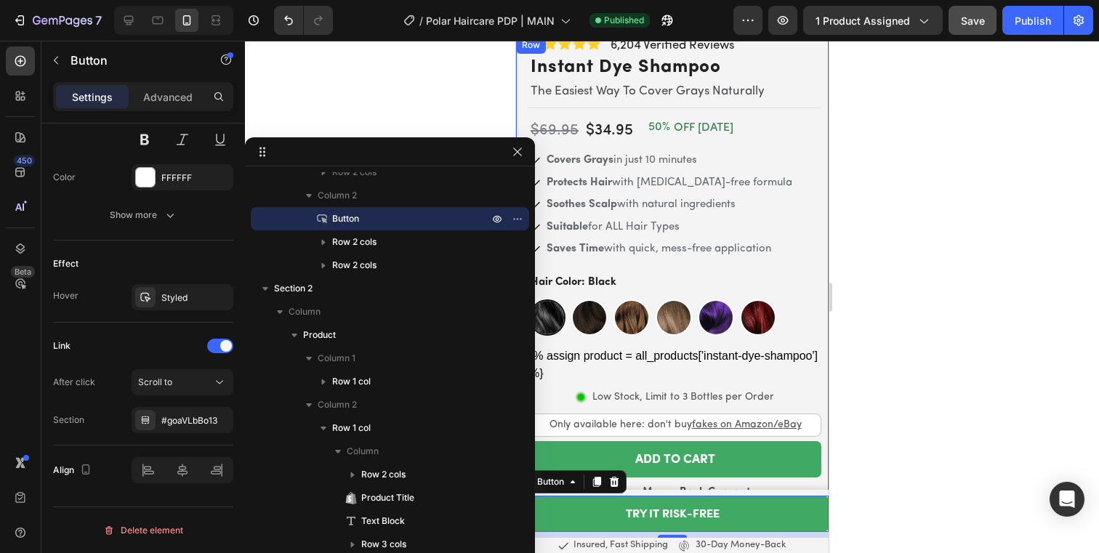
drag, startPoint x: 916, startPoint y: 366, endPoint x: 853, endPoint y: 354, distance: 63.6
click at [916, 366] on div at bounding box center [672, 297] width 854 height 512
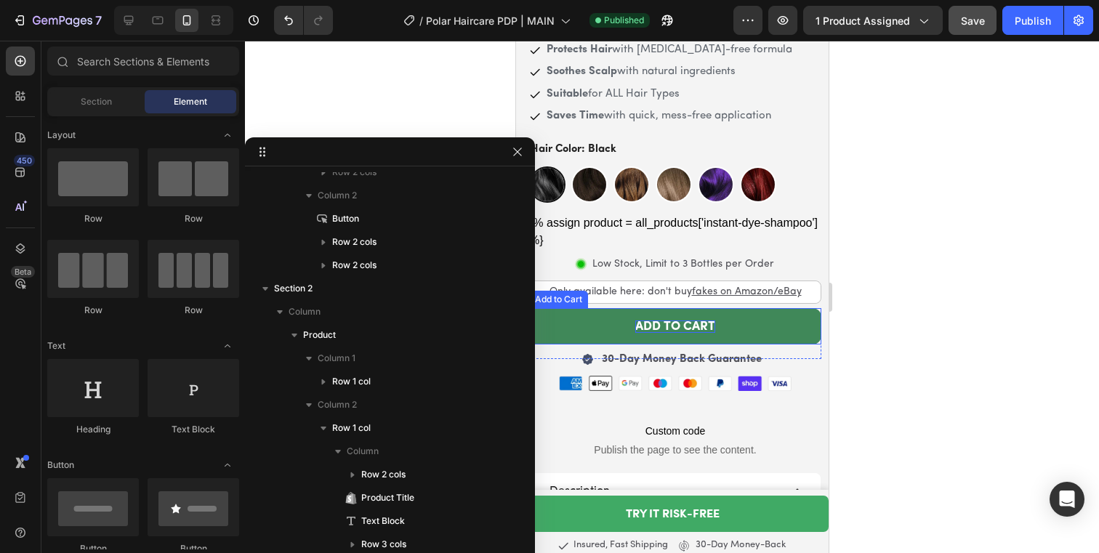
scroll to position [524, 0]
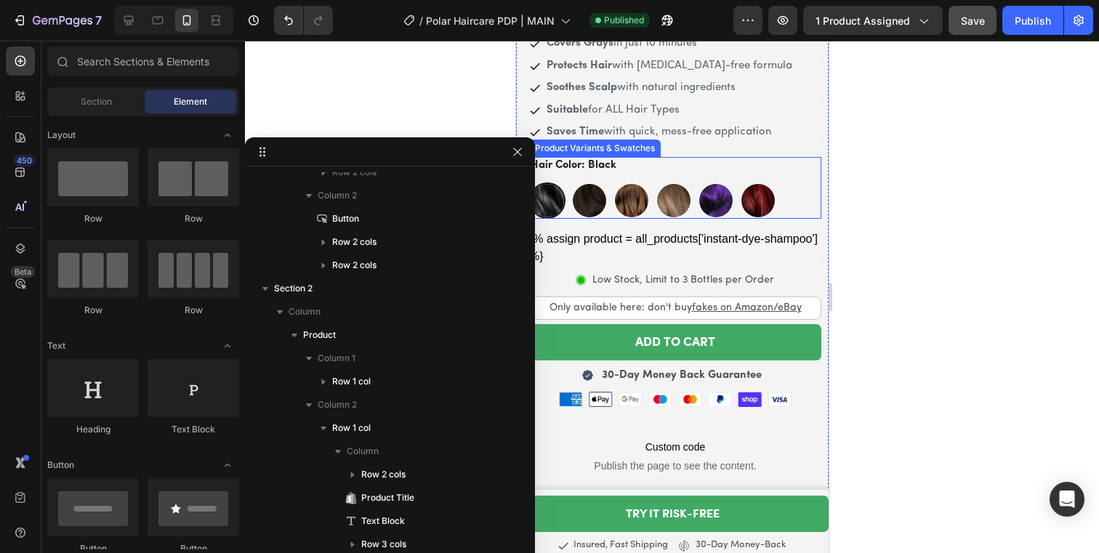
click at [623, 199] on img at bounding box center [630, 200] width 33 height 33
click at [613, 182] on input "Medium Brown Medium Brown" at bounding box center [612, 182] width 1 height 1
radio input "true"
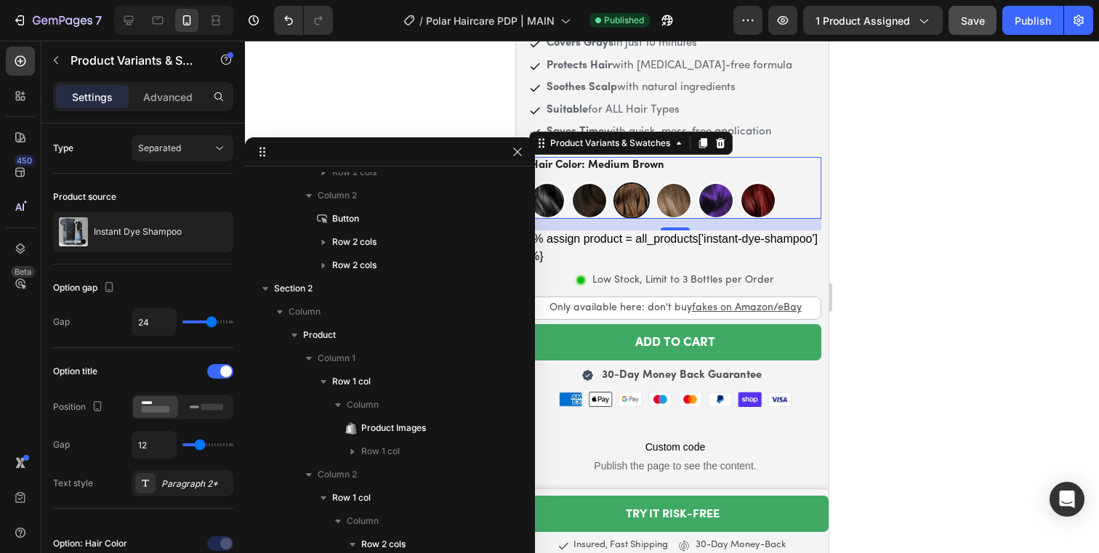
scroll to position [1202, 0]
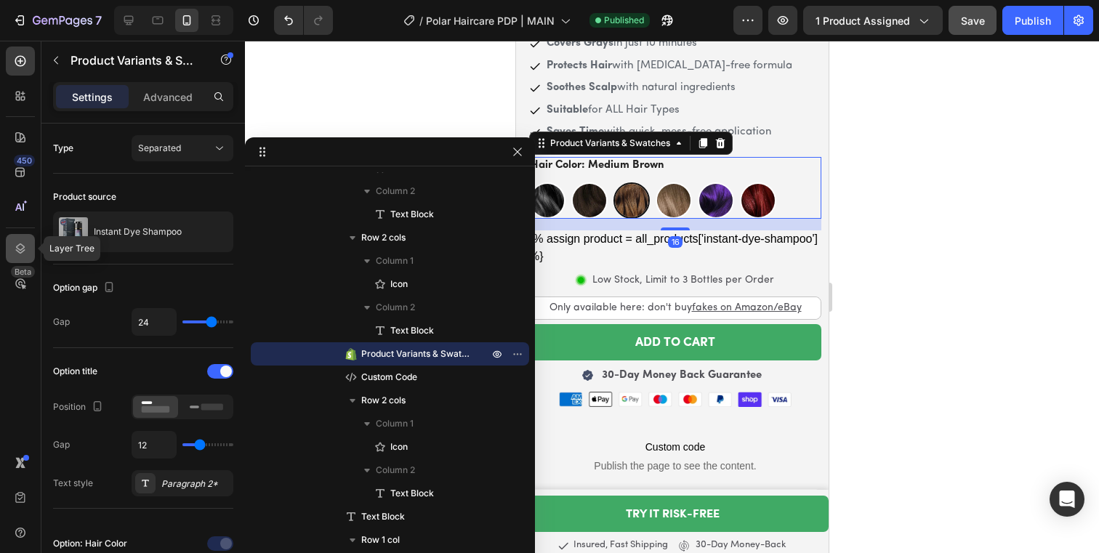
click at [14, 241] on icon at bounding box center [20, 248] width 15 height 15
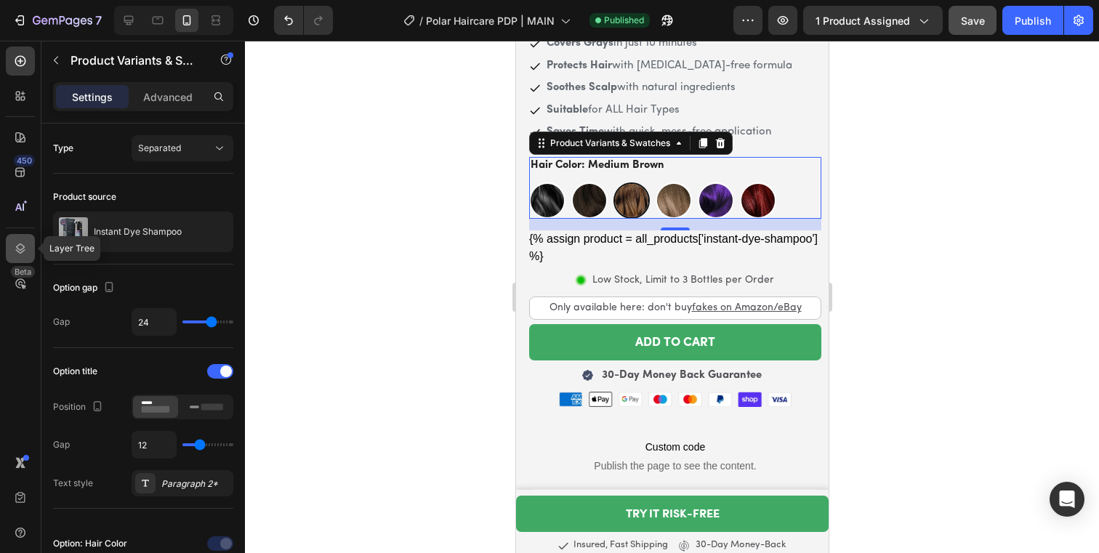
click at [21, 252] on icon at bounding box center [20, 248] width 9 height 10
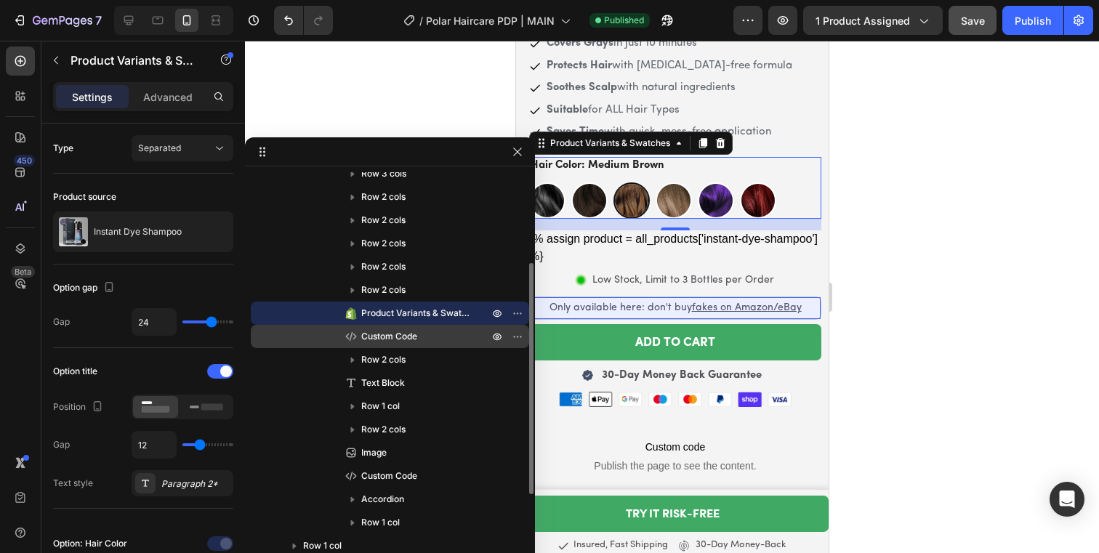
scroll to position [289, 0]
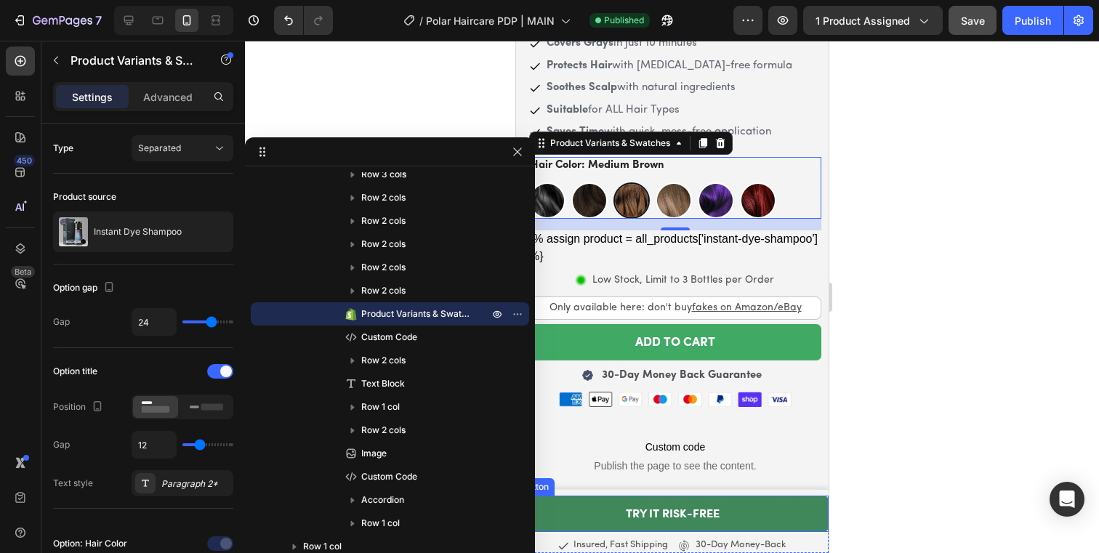
click at [785, 499] on link "TRY IT RISK-FREE" at bounding box center [671, 514] width 313 height 36
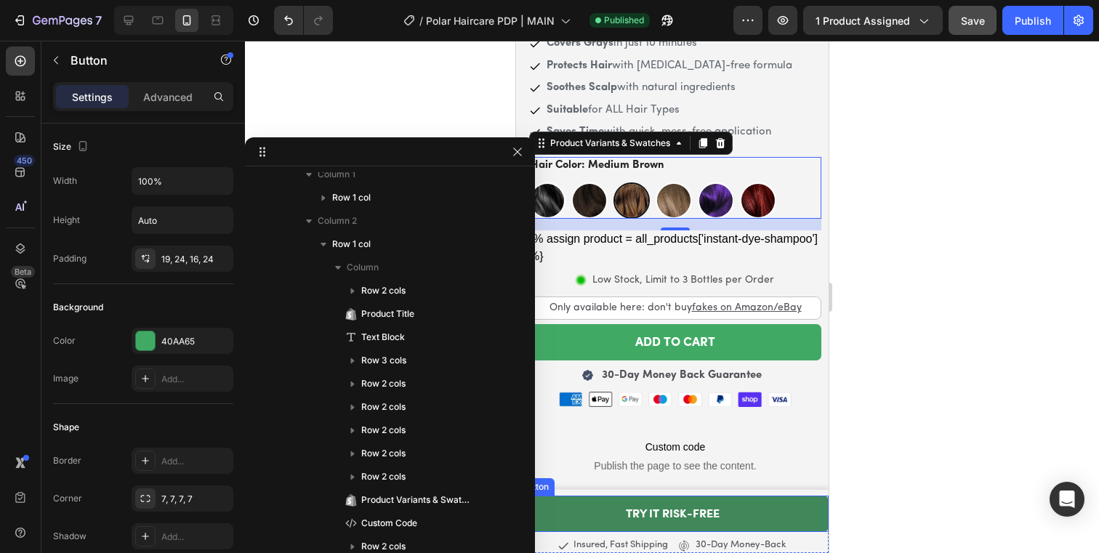
scroll to position [0, 0]
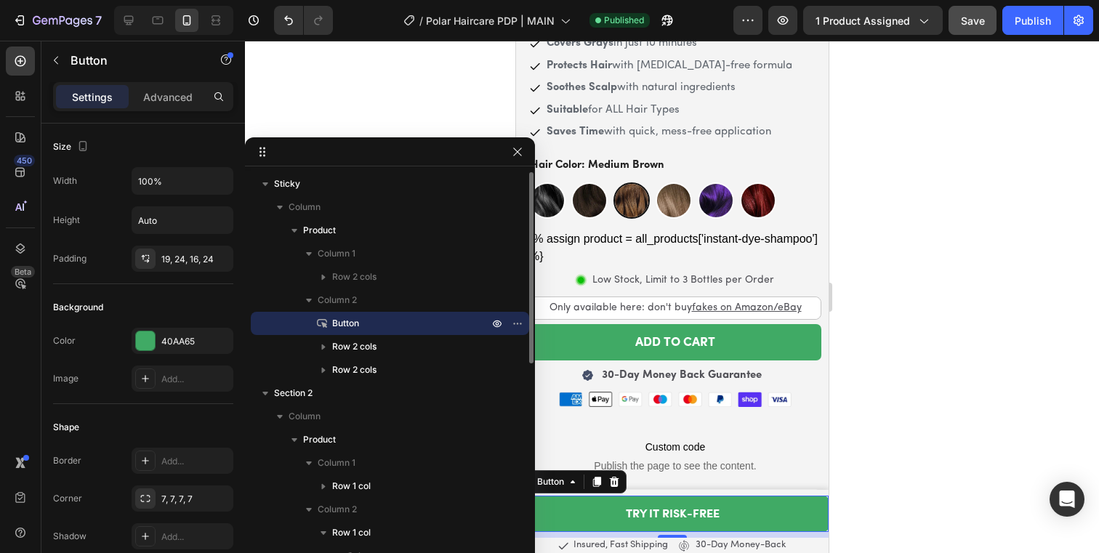
click at [421, 326] on p "Button" at bounding box center [394, 323] width 159 height 15
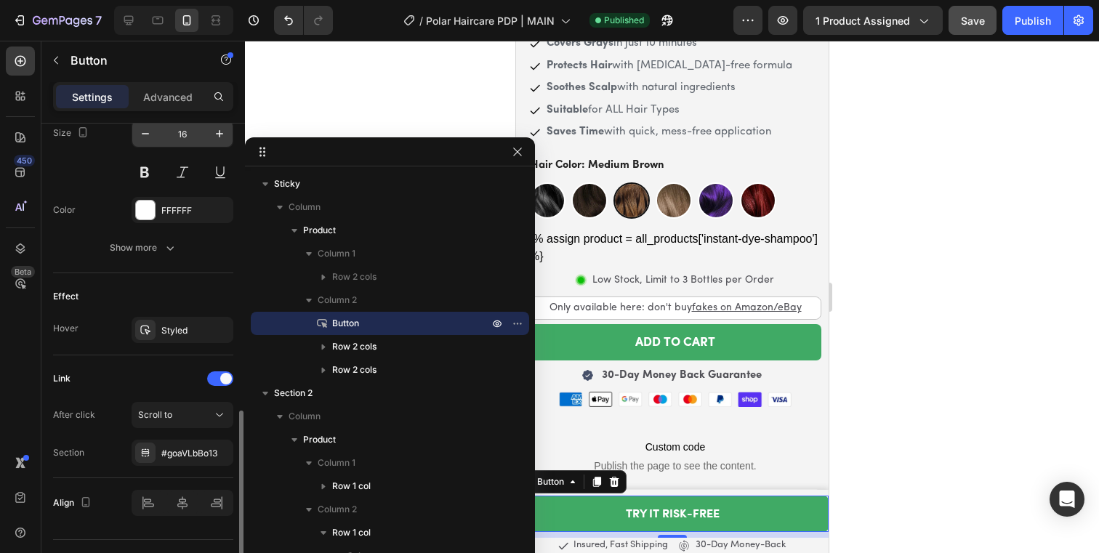
scroll to position [647, 0]
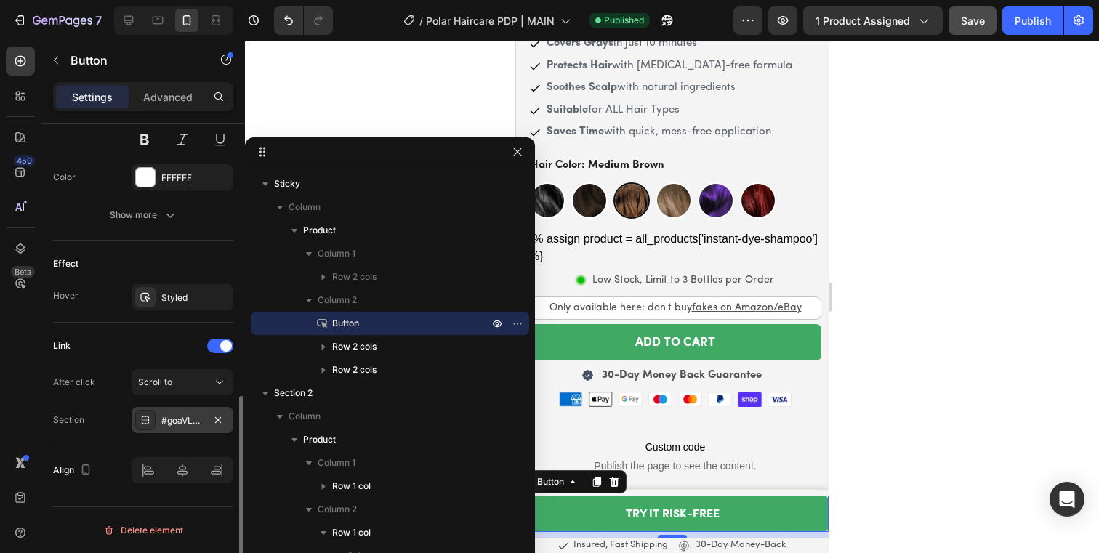
click at [145, 419] on icon at bounding box center [145, 420] width 7 height 3
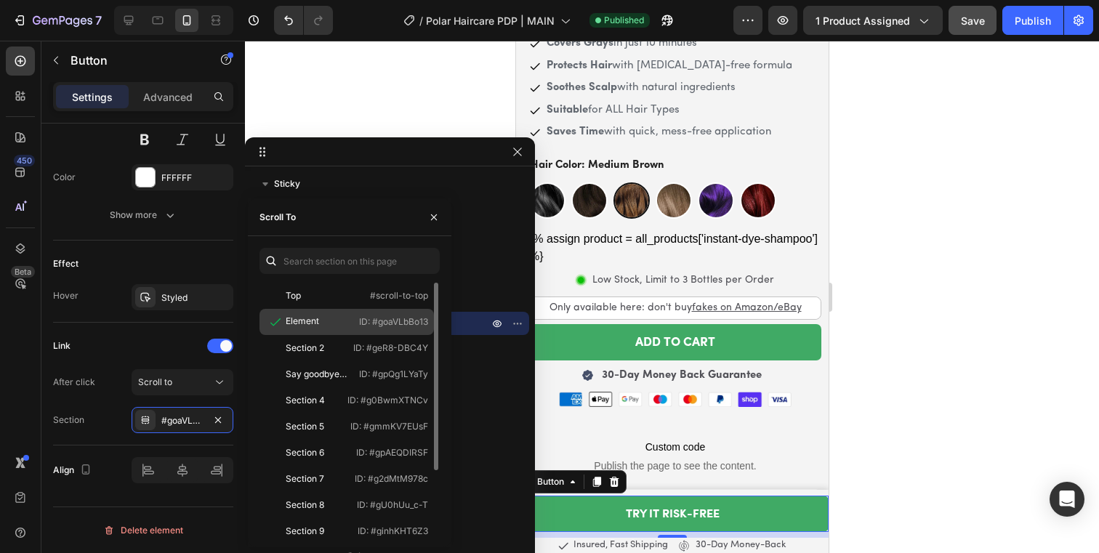
click at [282, 328] on icon at bounding box center [275, 322] width 15 height 15
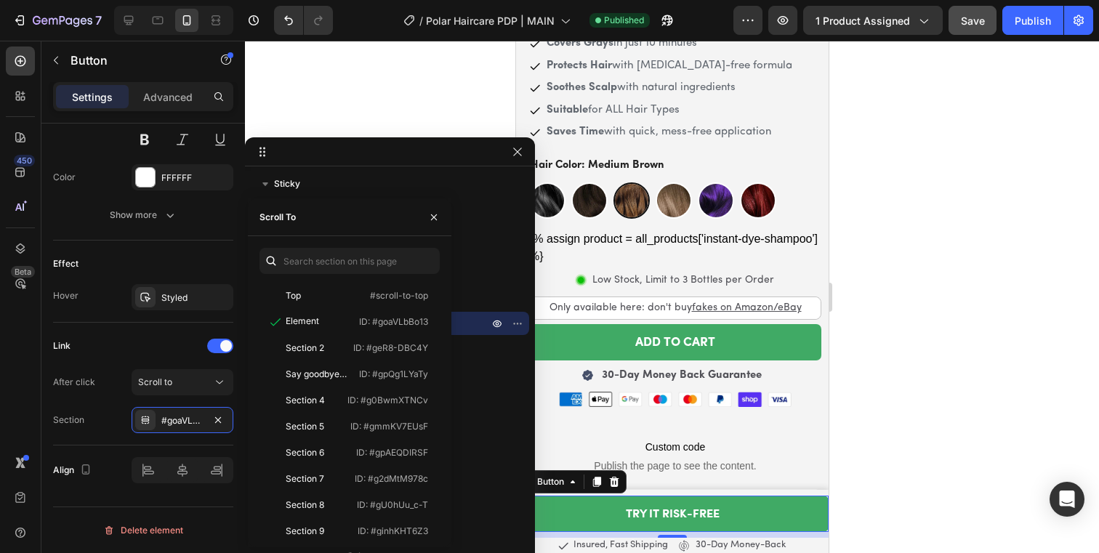
click at [1023, 426] on div at bounding box center [672, 297] width 854 height 512
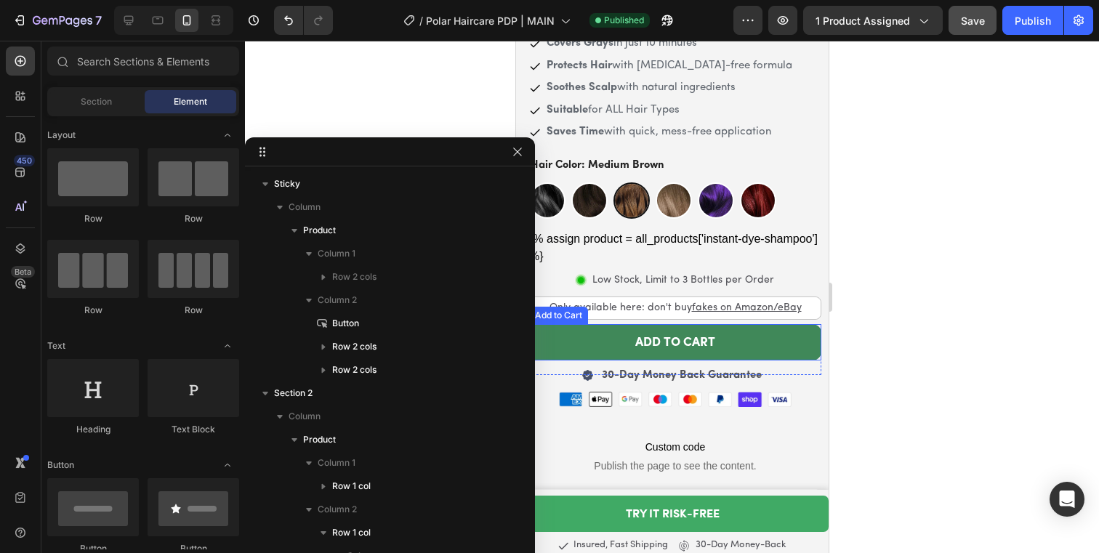
click at [730, 339] on button "ADD TO CART" at bounding box center [674, 342] width 292 height 36
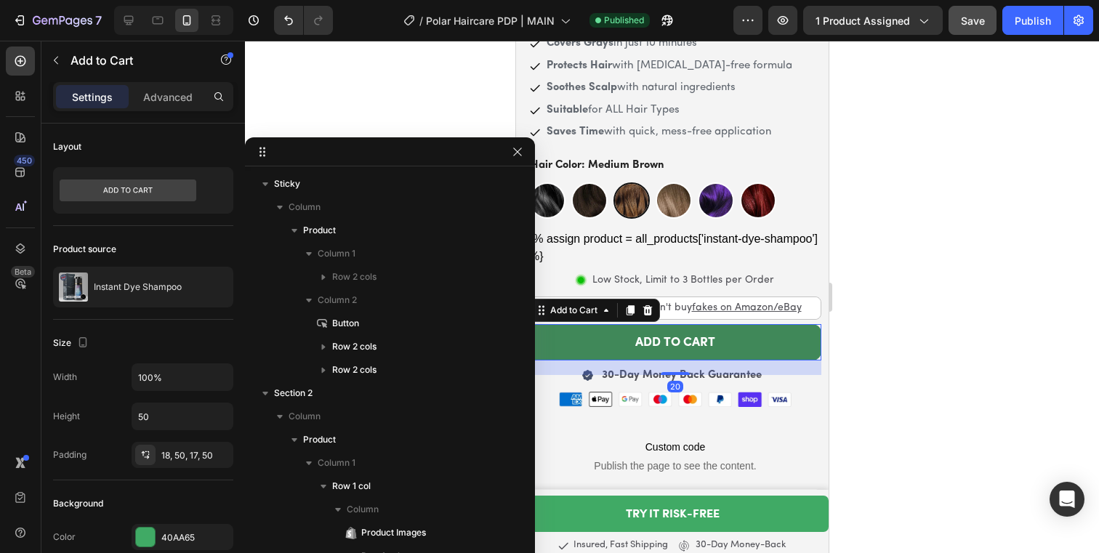
scroll to position [1435, 0]
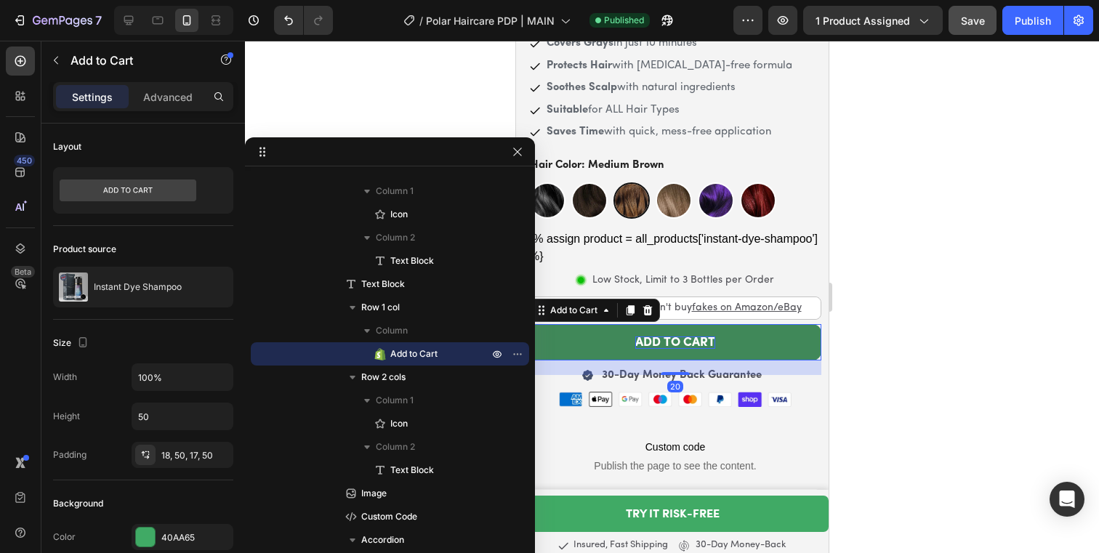
click at [701, 336] on div "ADD TO CART" at bounding box center [674, 342] width 80 height 12
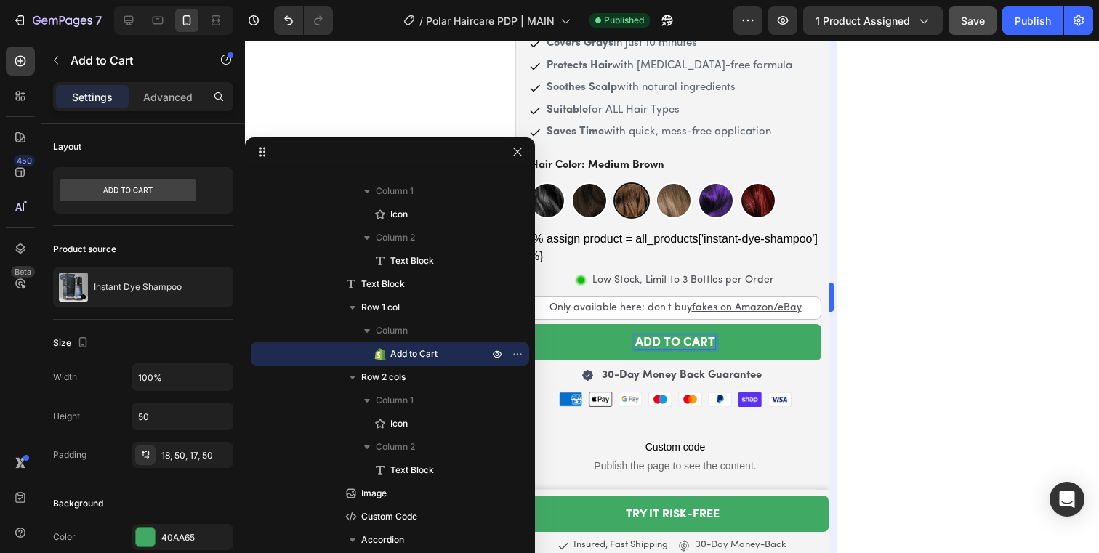
drag, startPoint x: 903, startPoint y: 334, endPoint x: 828, endPoint y: 330, distance: 75.0
click at [901, 334] on div at bounding box center [672, 297] width 854 height 512
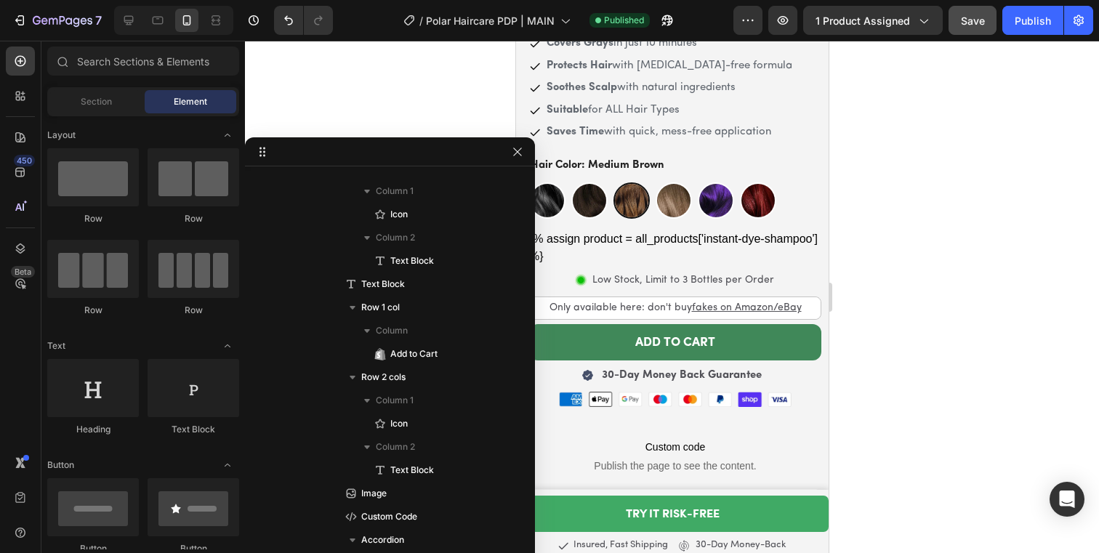
click at [777, 331] on button "ADD TO CART" at bounding box center [674, 342] width 292 height 36
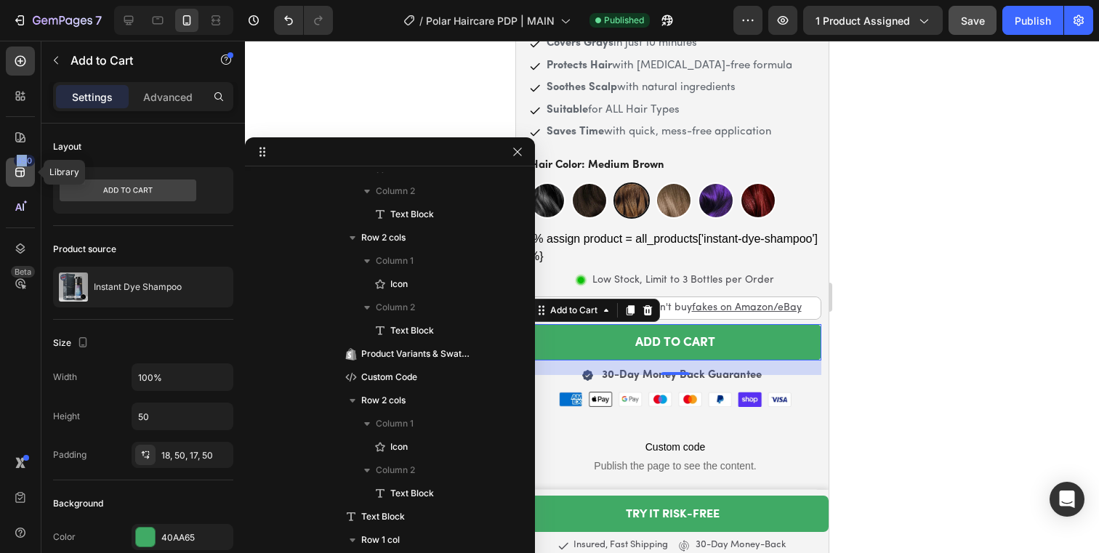
drag, startPoint x: 20, startPoint y: 179, endPoint x: 24, endPoint y: 162, distance: 17.1
click at [24, 162] on div "450" at bounding box center [20, 172] width 29 height 29
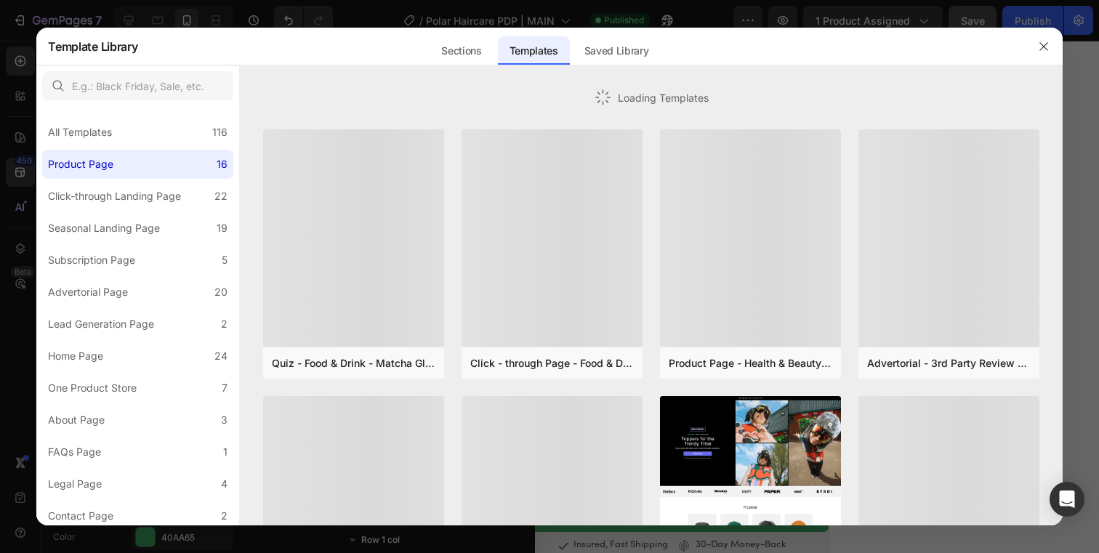
click at [23, 240] on div at bounding box center [549, 276] width 1099 height 553
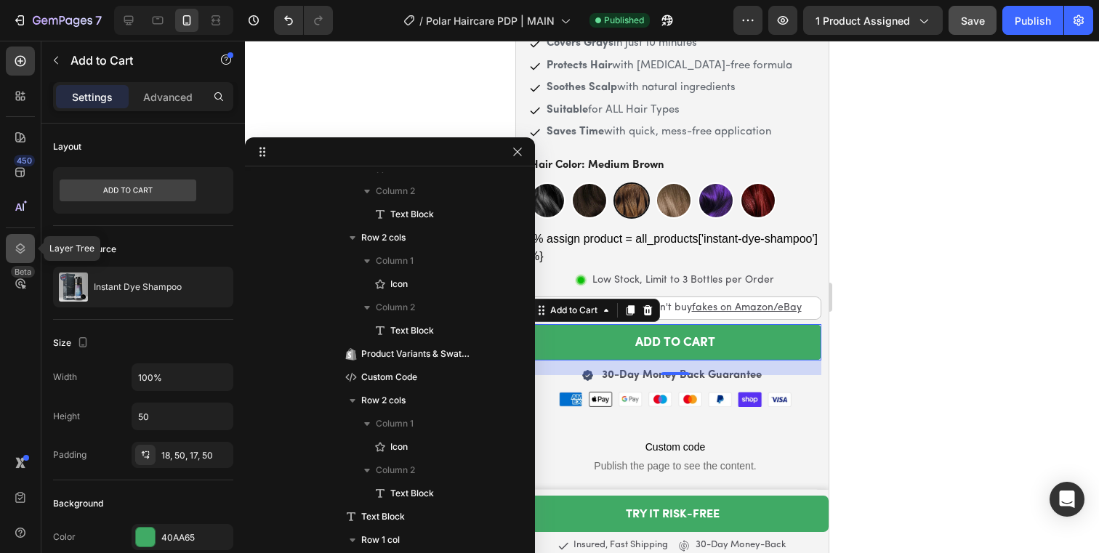
click at [25, 251] on icon at bounding box center [20, 248] width 15 height 15
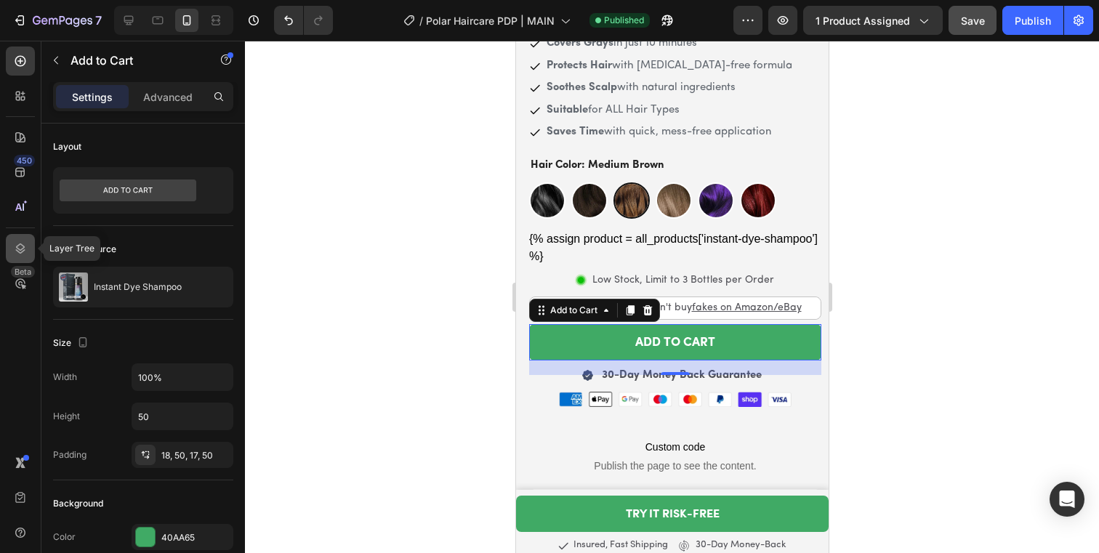
click at [21, 256] on div at bounding box center [20, 248] width 29 height 29
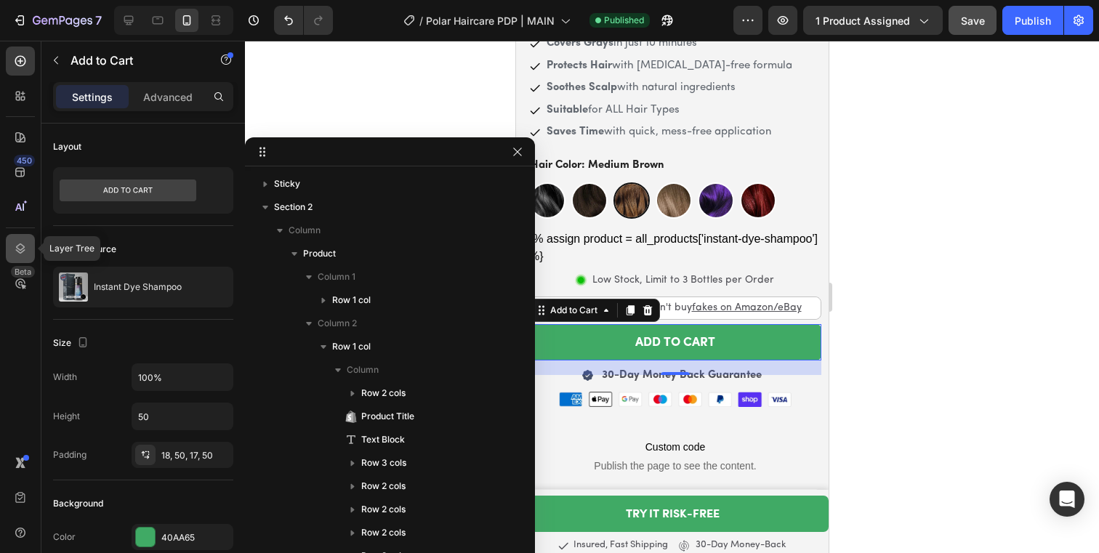
scroll to position [388, 0]
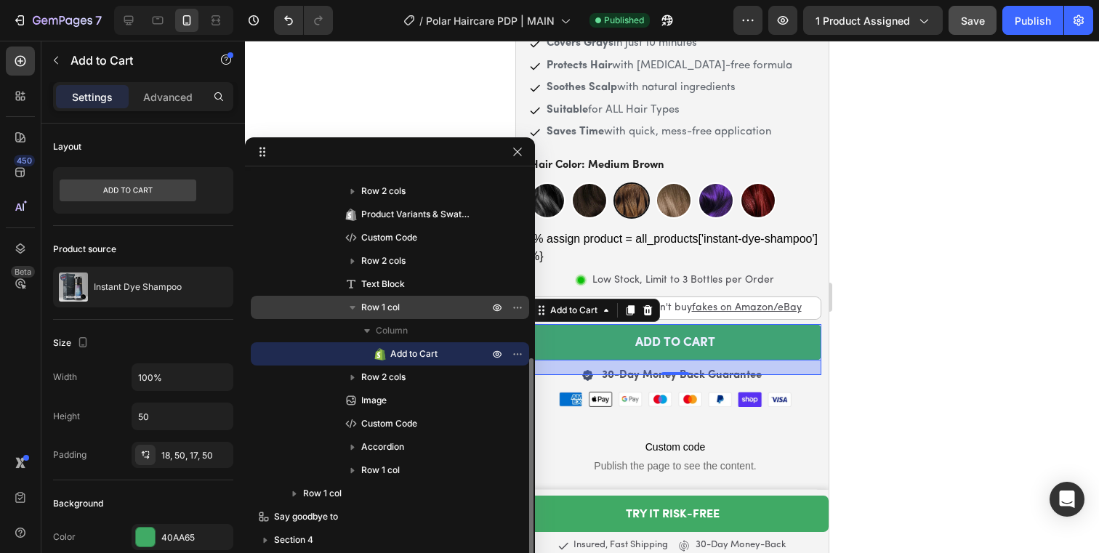
click at [420, 301] on p "Row 1 col" at bounding box center [426, 307] width 130 height 15
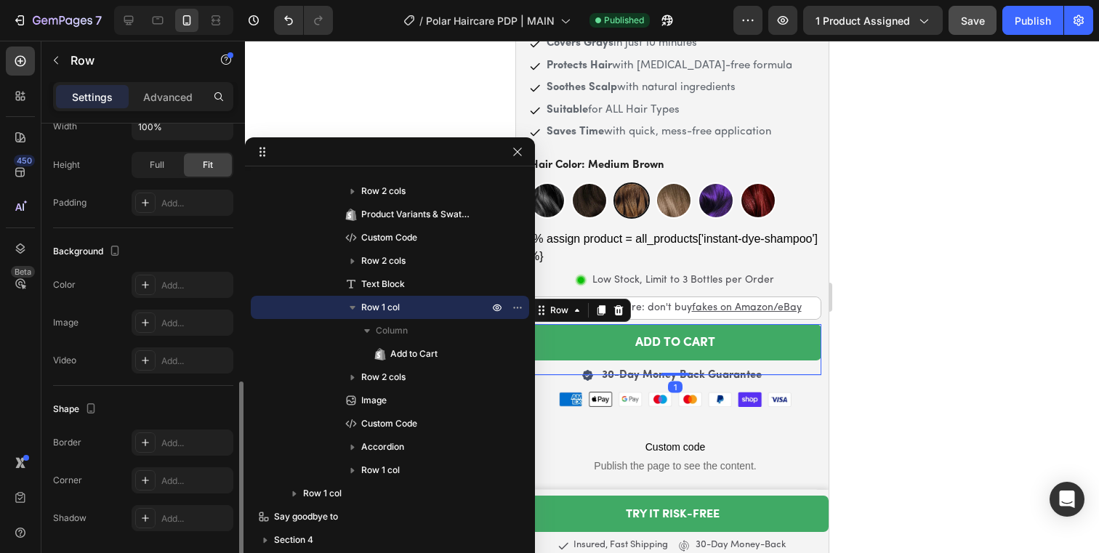
scroll to position [378, 0]
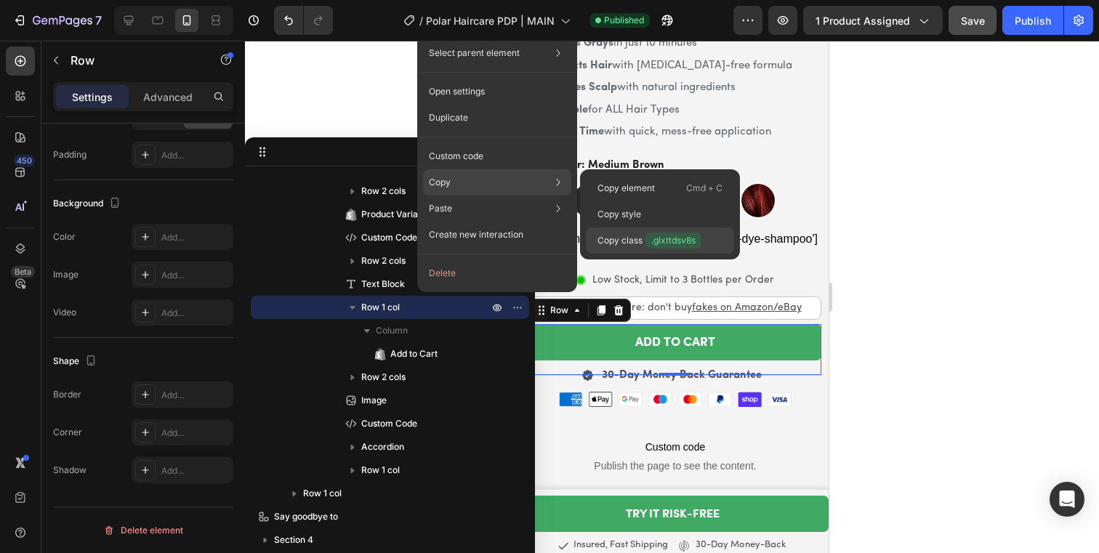
click at [614, 230] on div "Copy class .glxttdsv8s" at bounding box center [660, 240] width 148 height 26
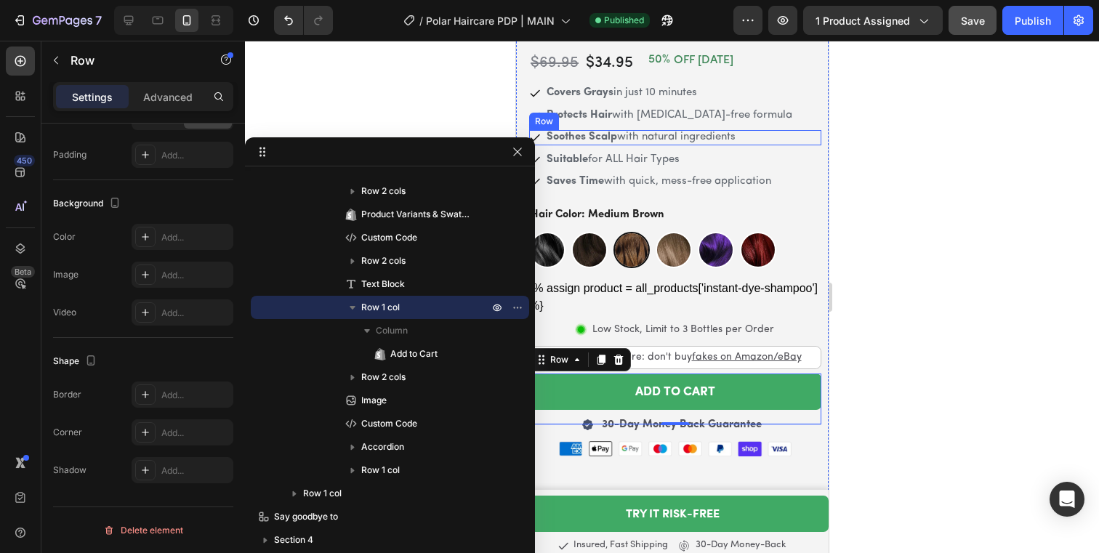
scroll to position [489, 0]
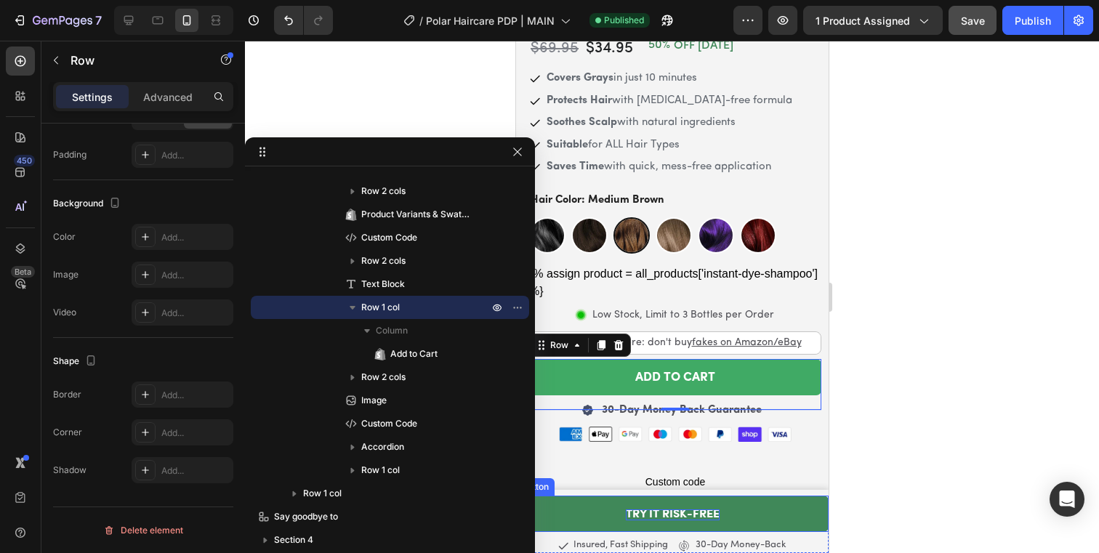
click at [709, 519] on p "TRY IT RISK-FREE" at bounding box center [672, 514] width 94 height 11
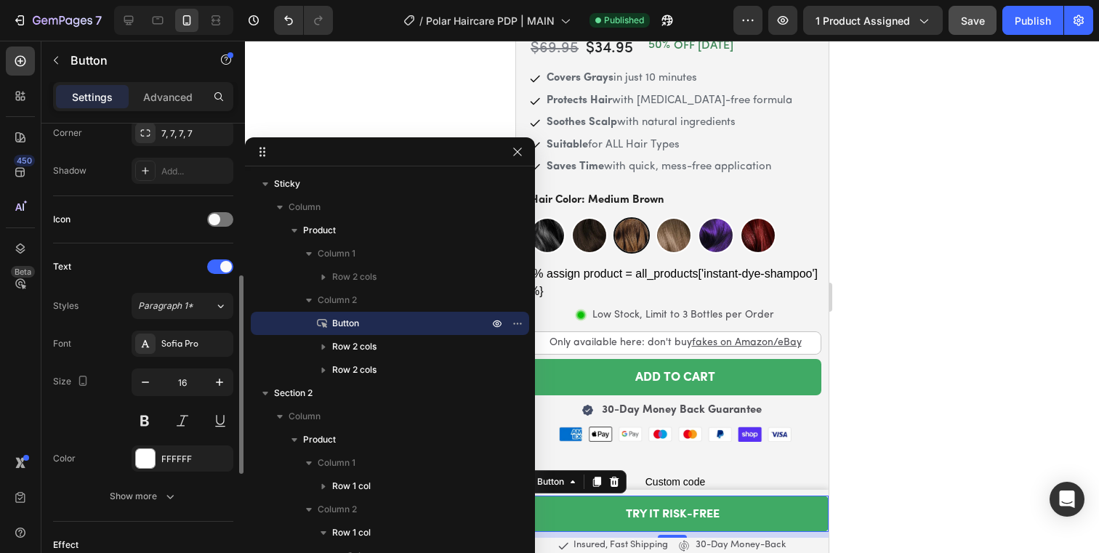
scroll to position [348, 0]
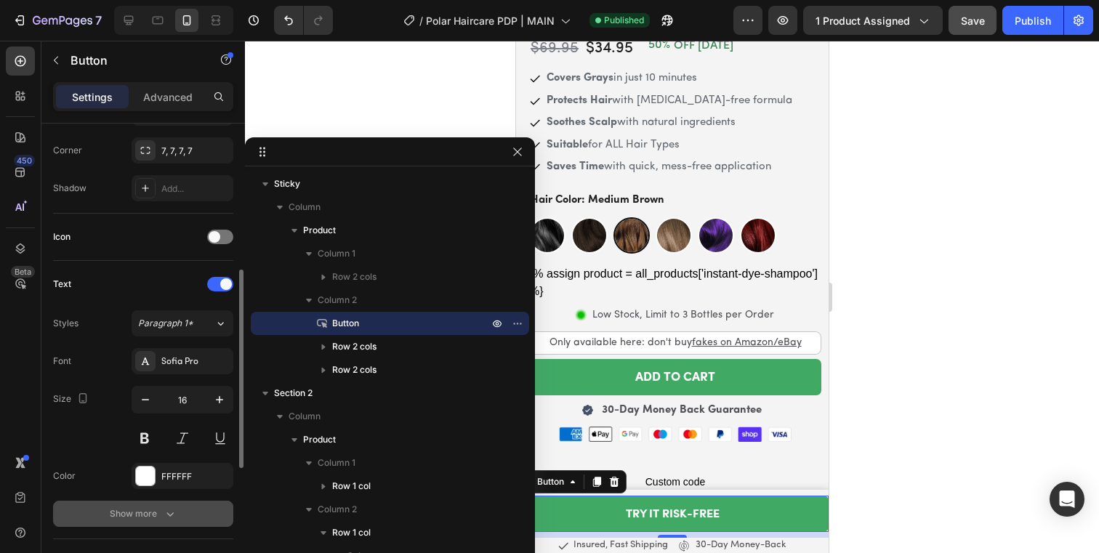
click at [174, 510] on icon "button" at bounding box center [170, 514] width 15 height 15
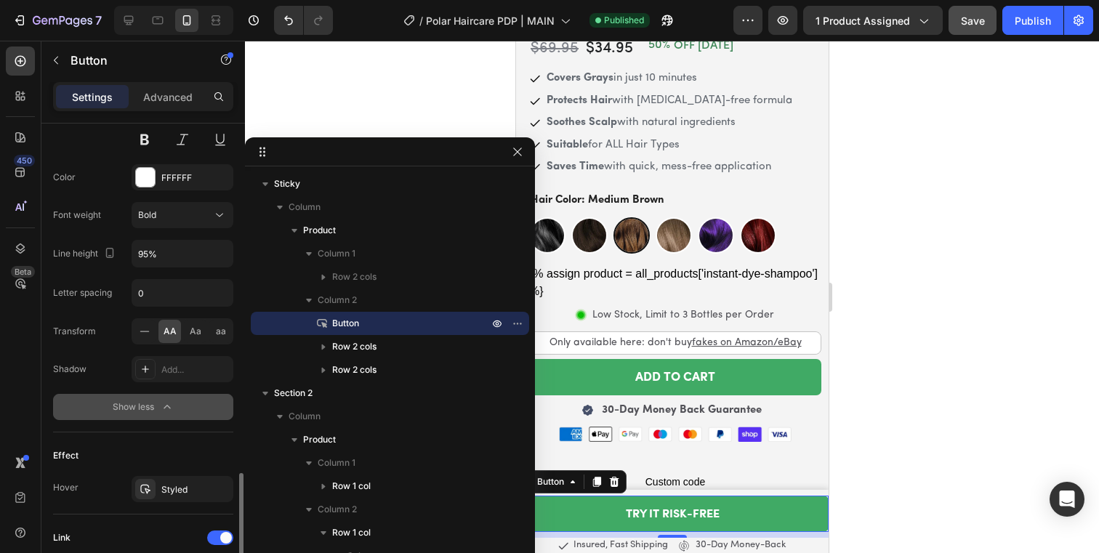
scroll to position [839, 0]
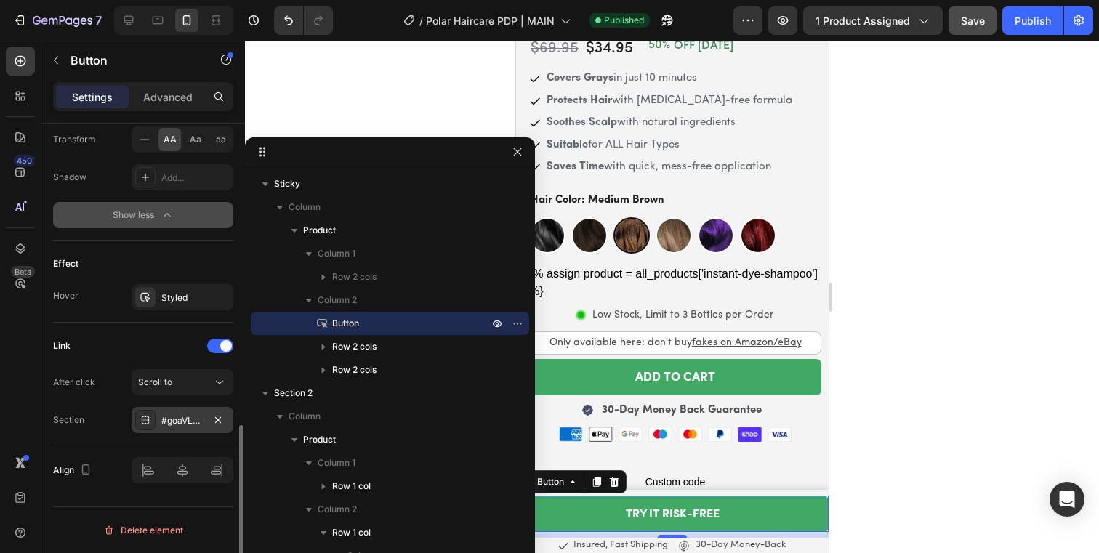
click at [174, 418] on div "#goaVLbBo13" at bounding box center [182, 420] width 42 height 13
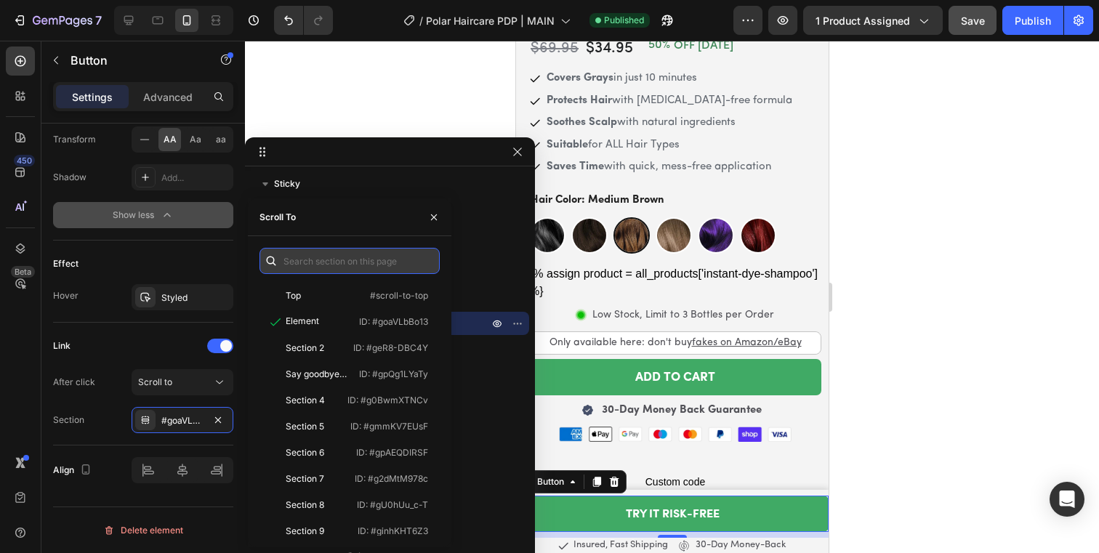
click at [328, 259] on input "text" at bounding box center [349, 261] width 180 height 26
paste input ".glxttdsv8s"
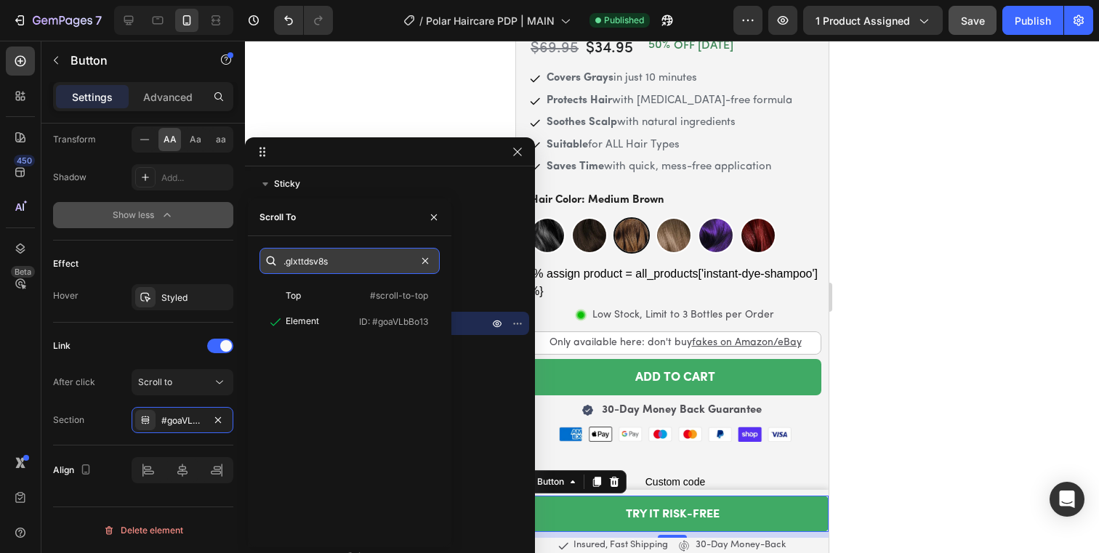
click at [283, 261] on input ".glxttdsv8s" at bounding box center [349, 261] width 180 height 26
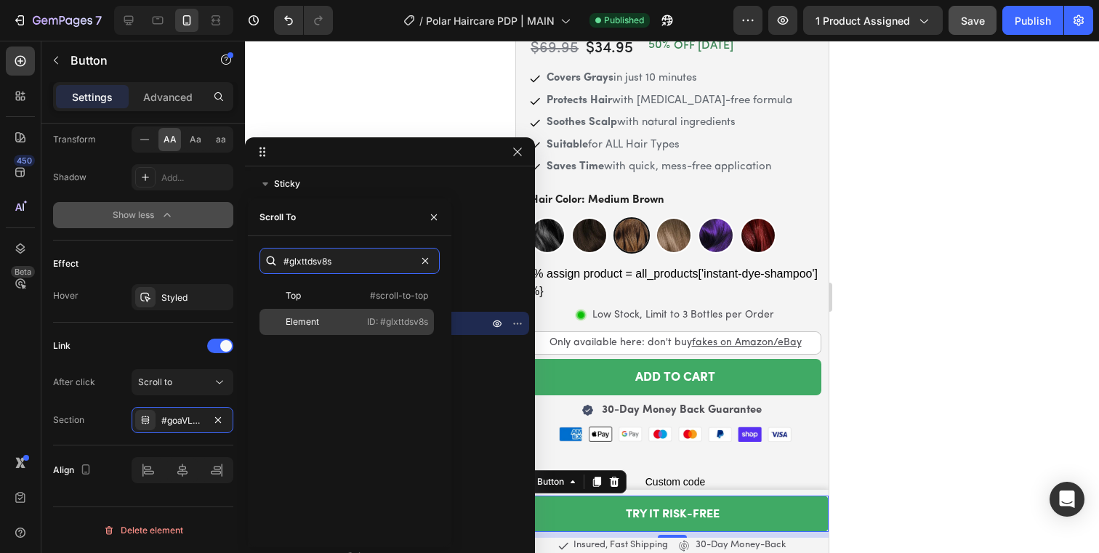
type input "#glxttdsv8s"
click at [367, 318] on p "ID: #glxttdsv8s" at bounding box center [397, 321] width 61 height 13
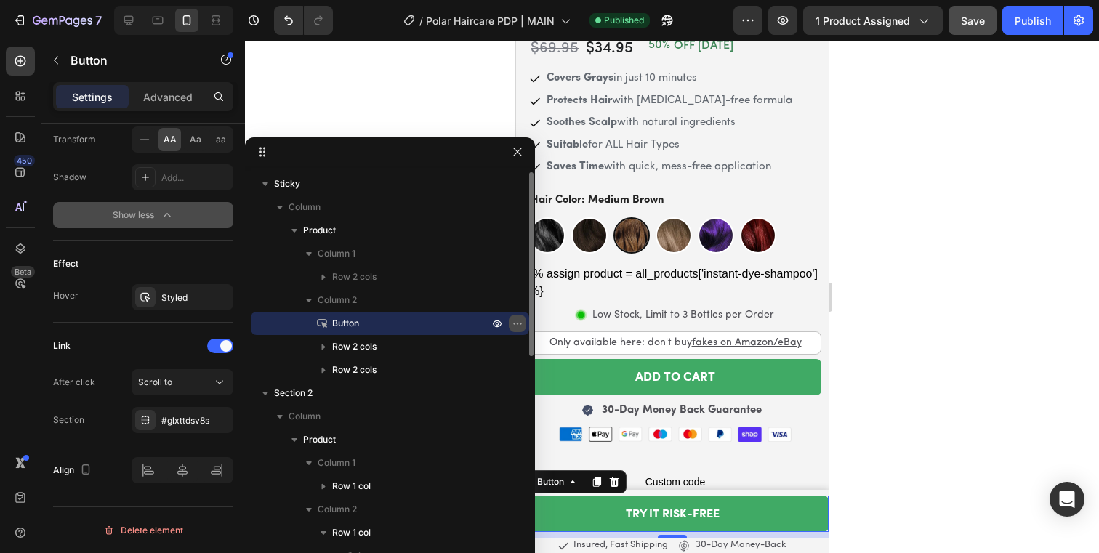
click at [517, 328] on icon "button" at bounding box center [518, 324] width 12 height 12
click at [169, 419] on div "#glxttdsv8s" at bounding box center [182, 420] width 42 height 13
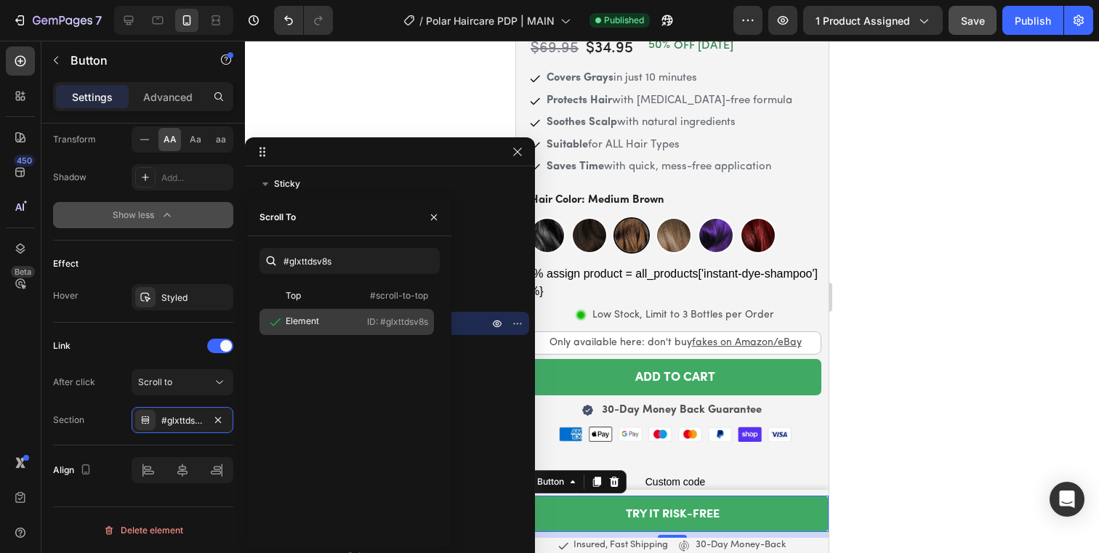
click at [383, 323] on p "ID: #glxttdsv8s" at bounding box center [397, 321] width 61 height 13
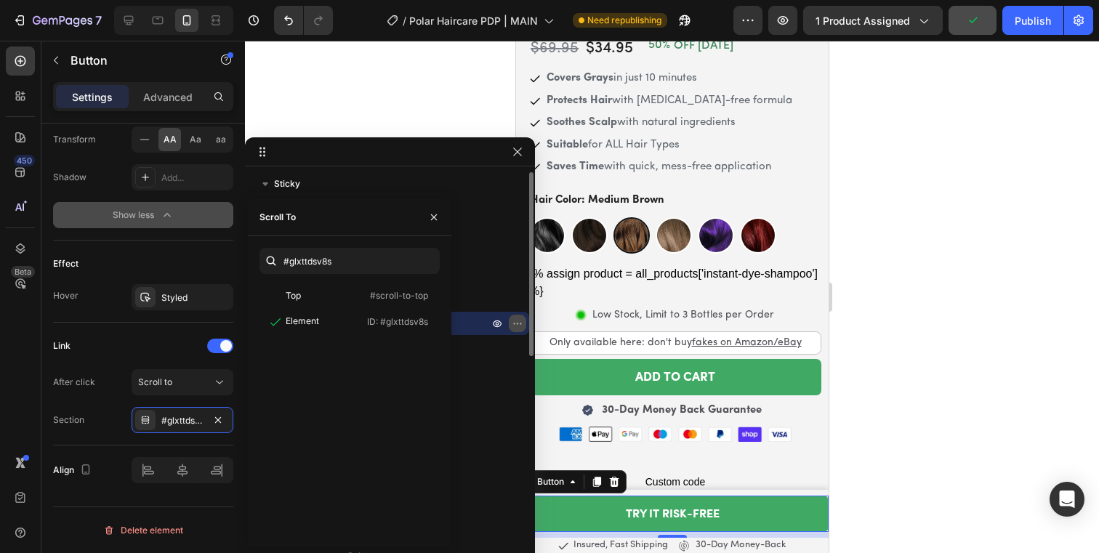
click at [520, 323] on icon "button" at bounding box center [520, 323] width 1 height 1
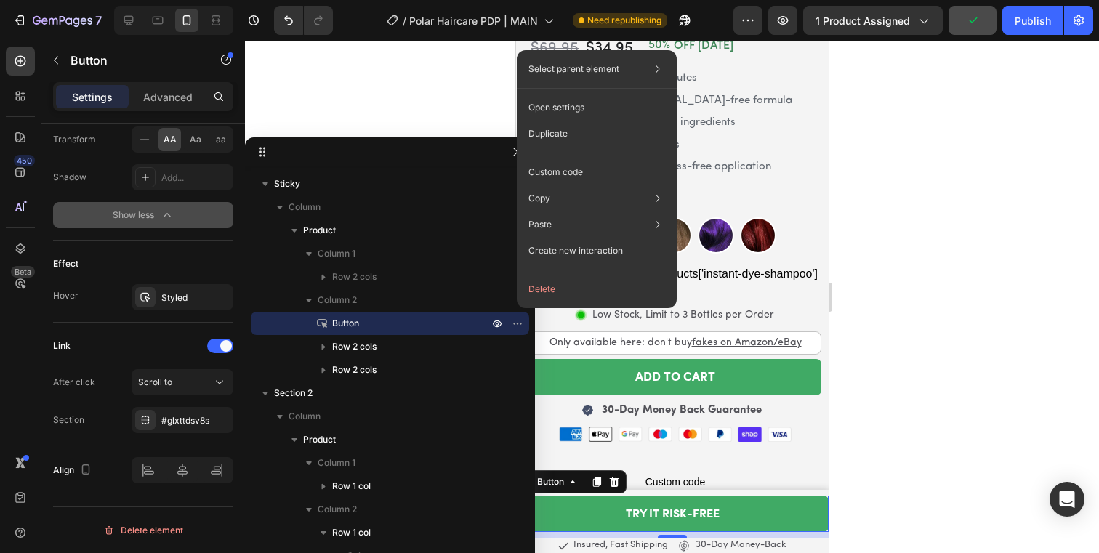
click at [940, 355] on div at bounding box center [672, 297] width 854 height 512
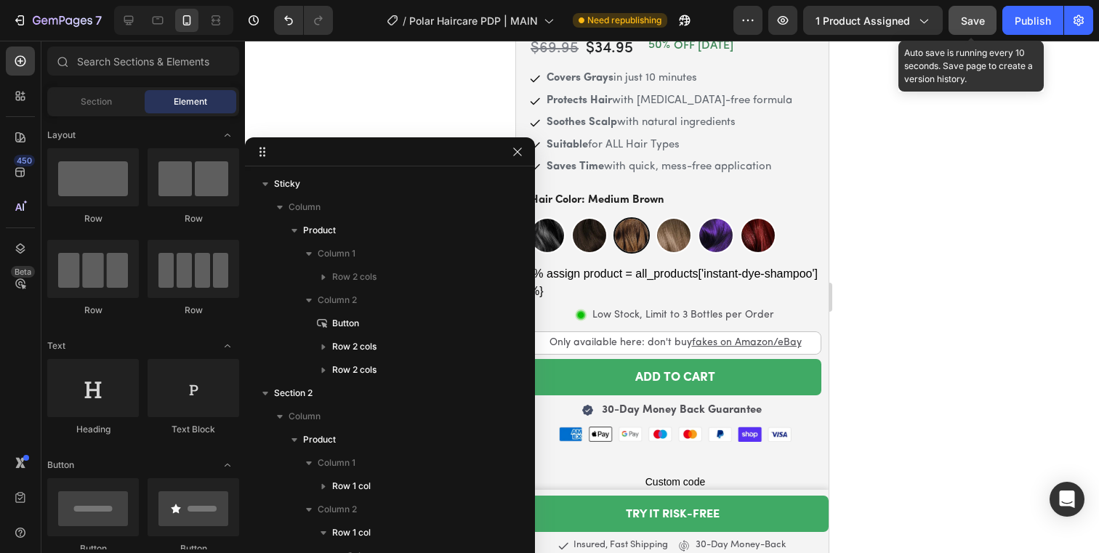
click at [988, 20] on button "Save" at bounding box center [972, 20] width 48 height 29
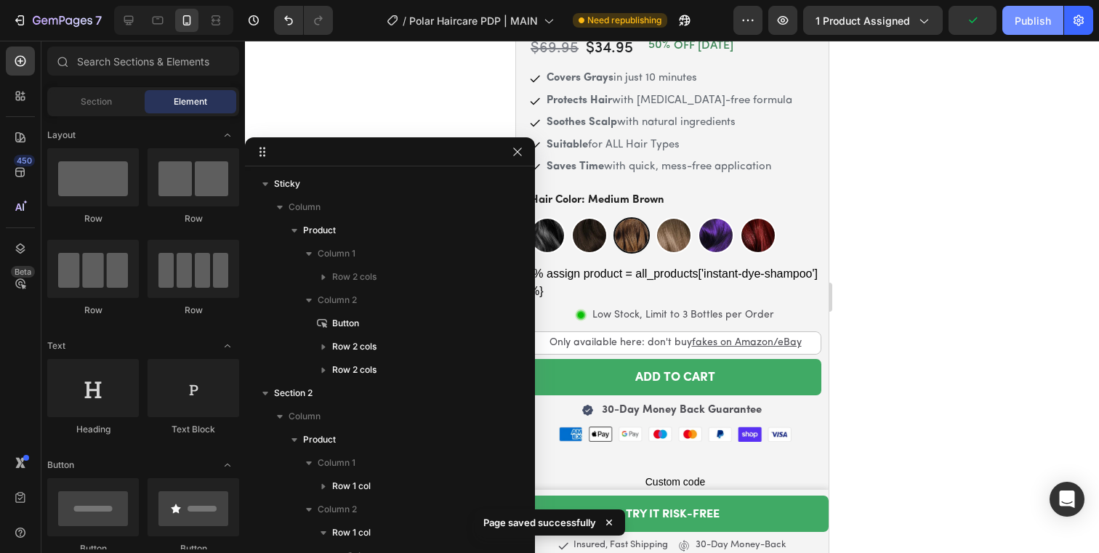
click at [1027, 21] on div "Publish" at bounding box center [1033, 20] width 36 height 15
click at [517, 151] on icon "button" at bounding box center [517, 152] width 8 height 8
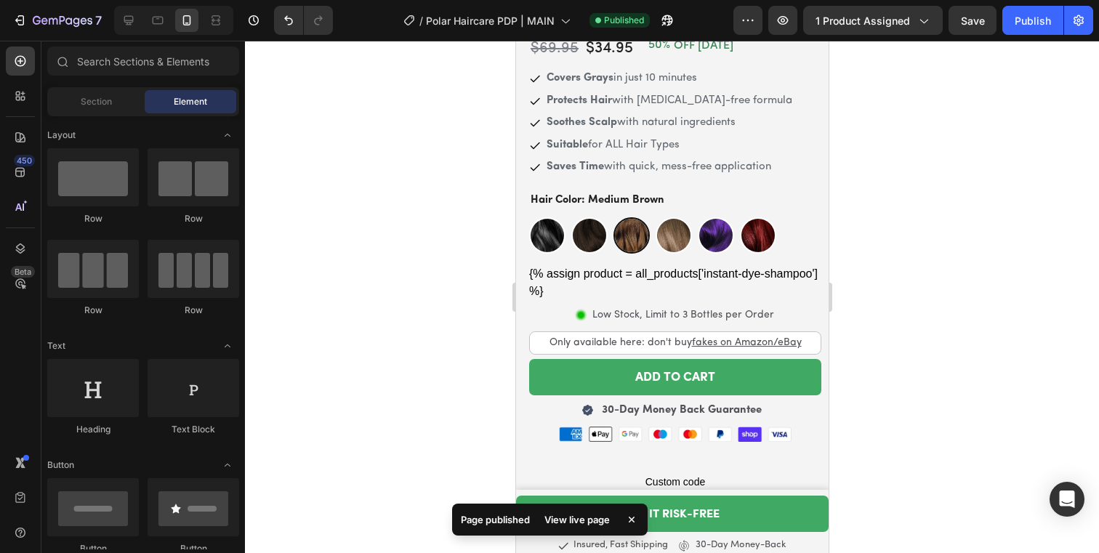
click at [571, 528] on div "View live page" at bounding box center [577, 519] width 83 height 20
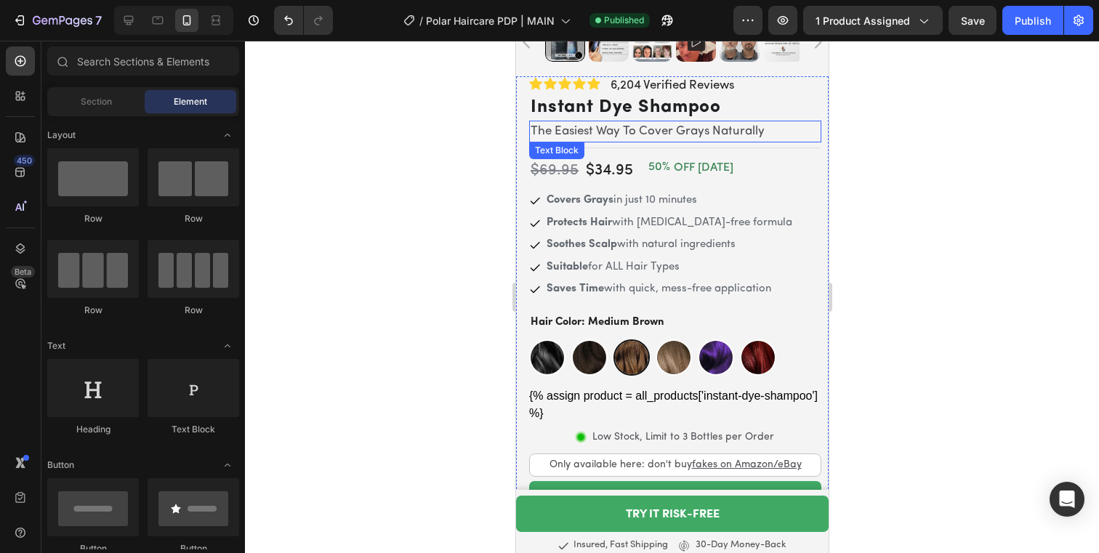
scroll to position [358, 0]
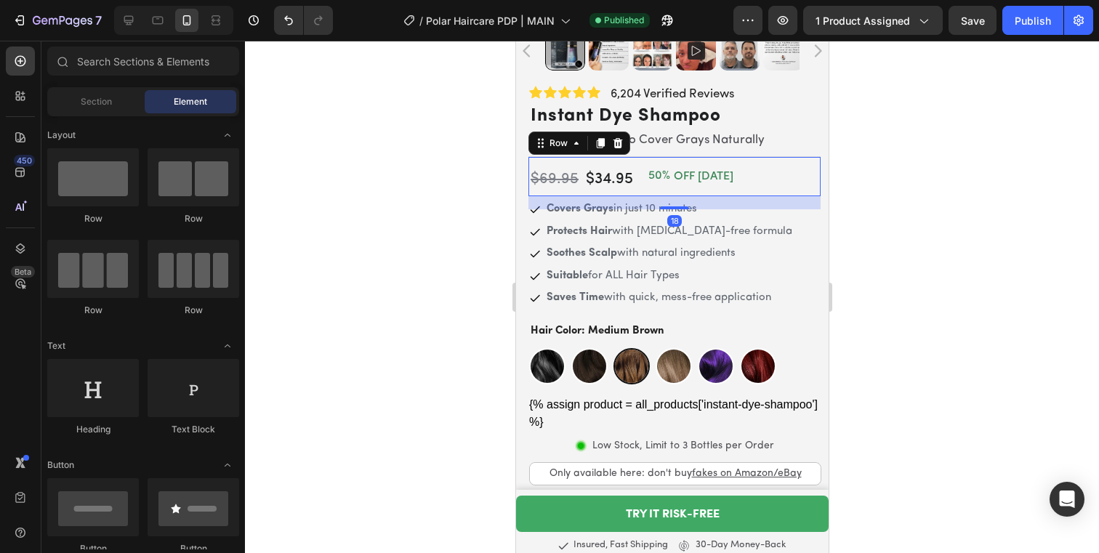
click at [634, 181] on div "$34.95 Product Price Product Price $69.95 Product Price Product Price 50% OFF […" at bounding box center [674, 176] width 292 height 40
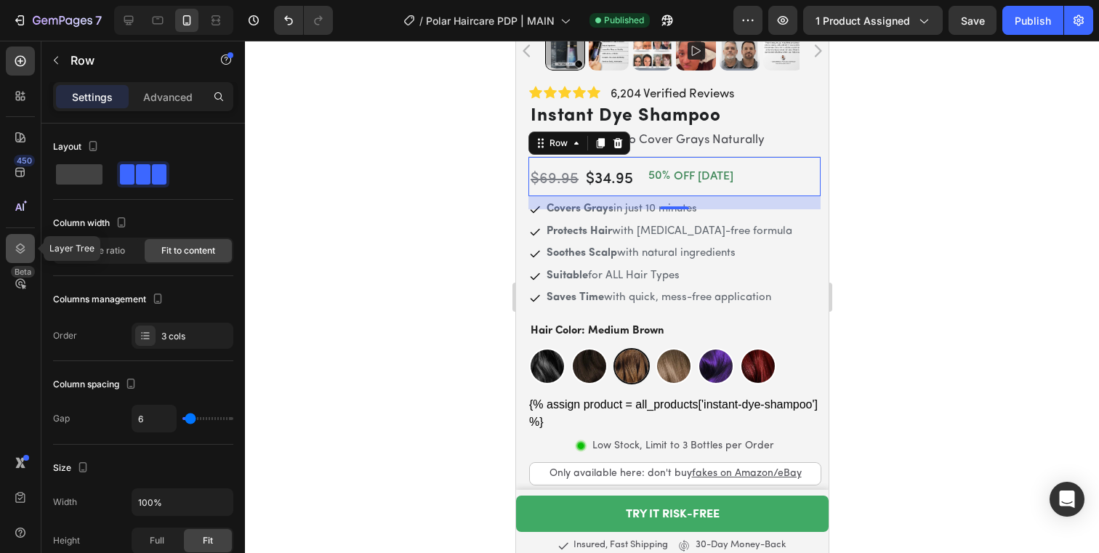
click at [18, 237] on div at bounding box center [20, 248] width 29 height 29
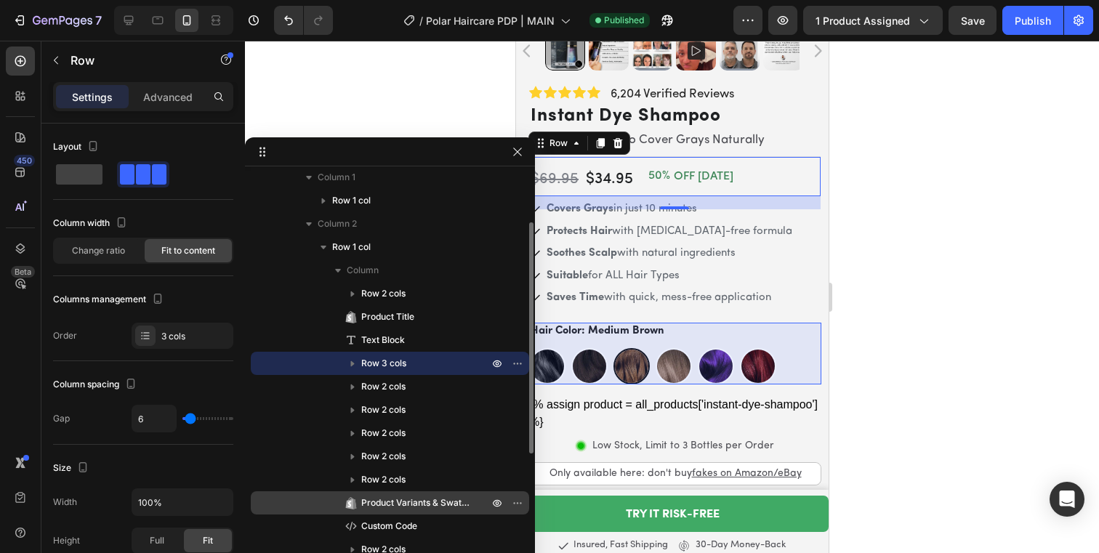
scroll to position [106, 0]
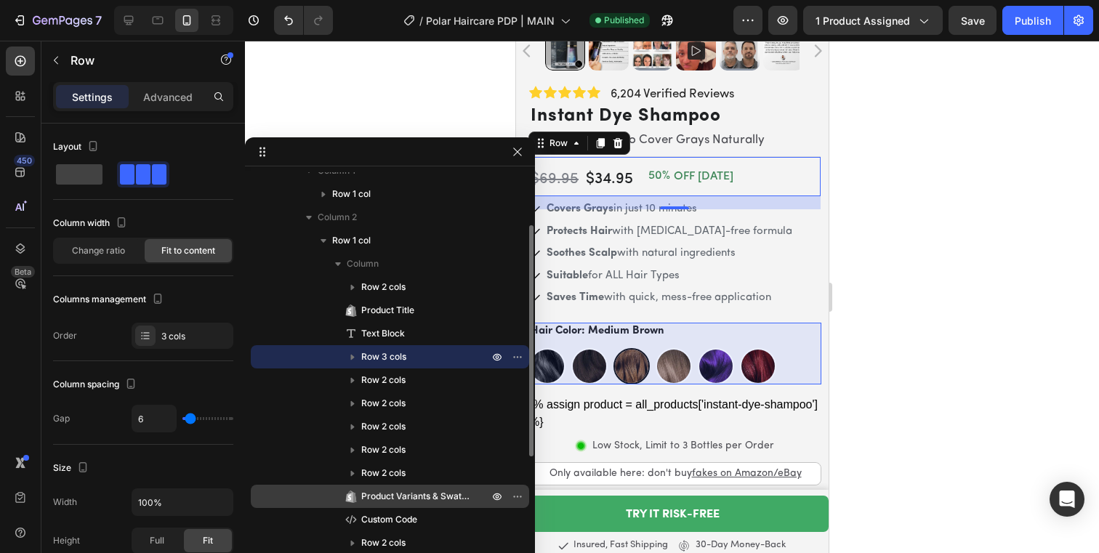
click at [422, 491] on span "Product Variants & Swatches" at bounding box center [417, 496] width 113 height 15
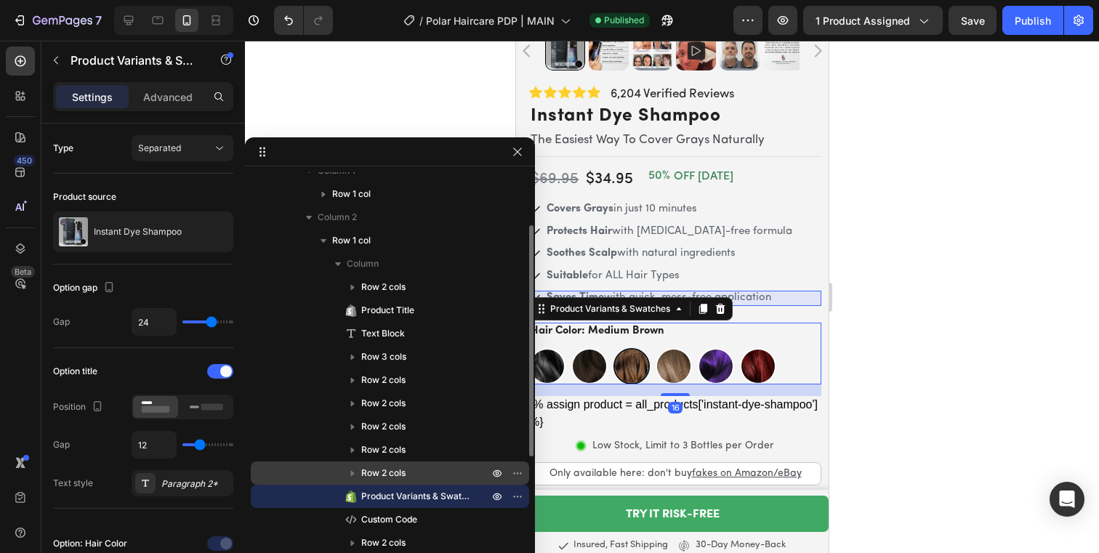
click at [421, 478] on p "Row 2 cols" at bounding box center [426, 473] width 130 height 15
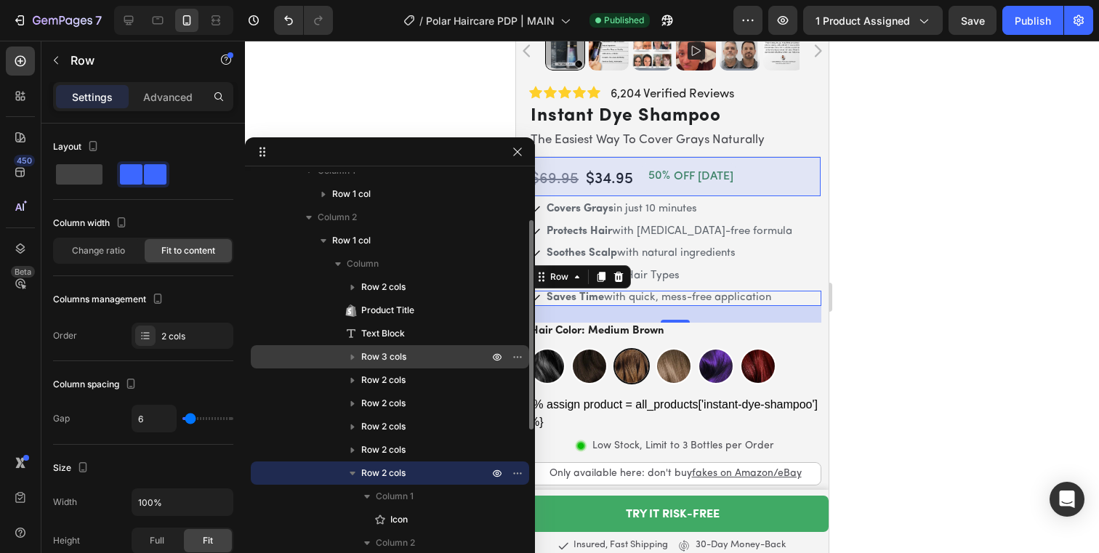
click at [424, 355] on p "Row 3 cols" at bounding box center [426, 357] width 130 height 15
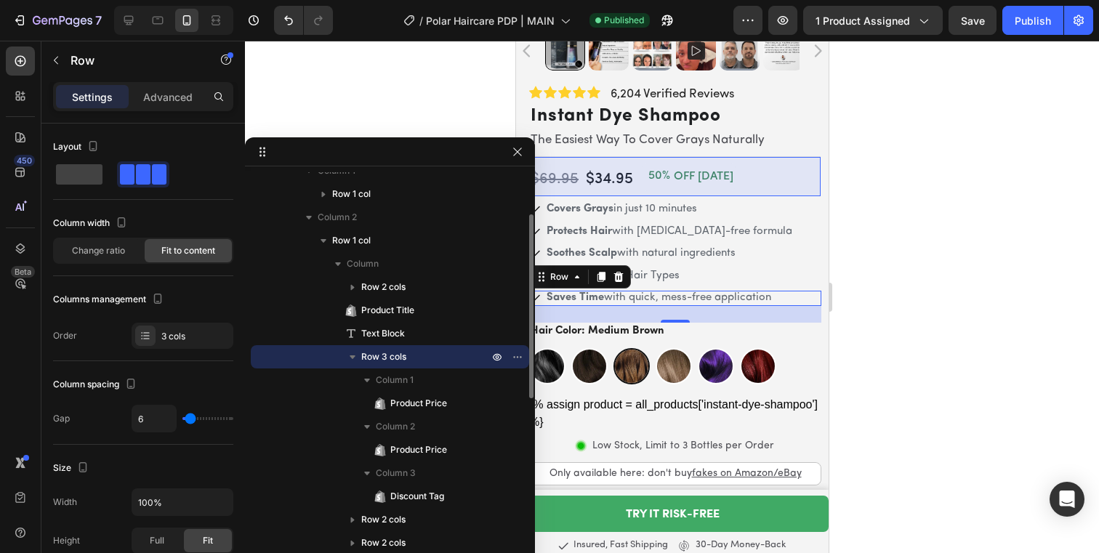
scroll to position [544, 0]
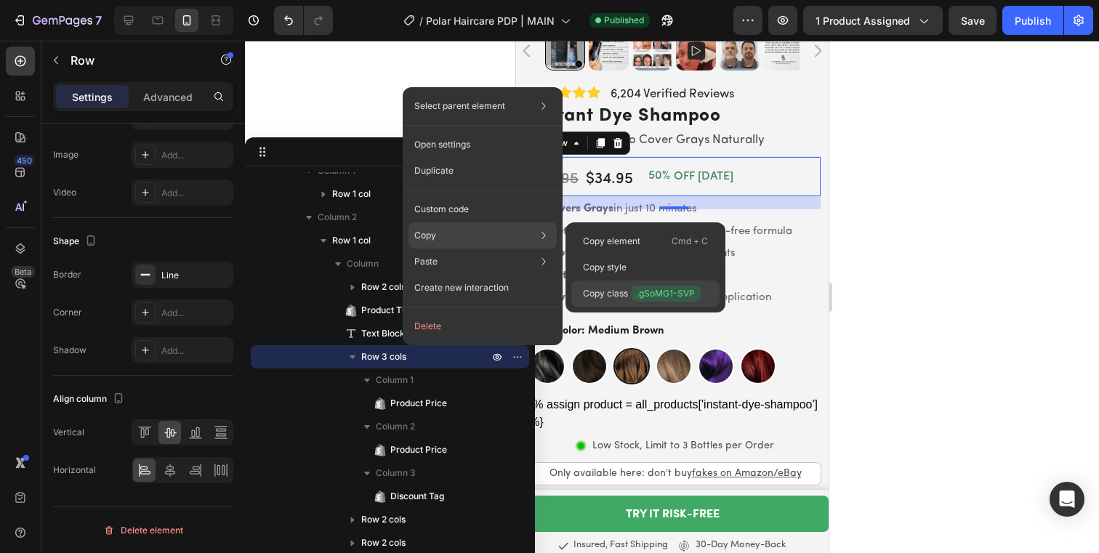
click at [624, 293] on p "Copy class .gSoMG1-SVP" at bounding box center [642, 294] width 118 height 16
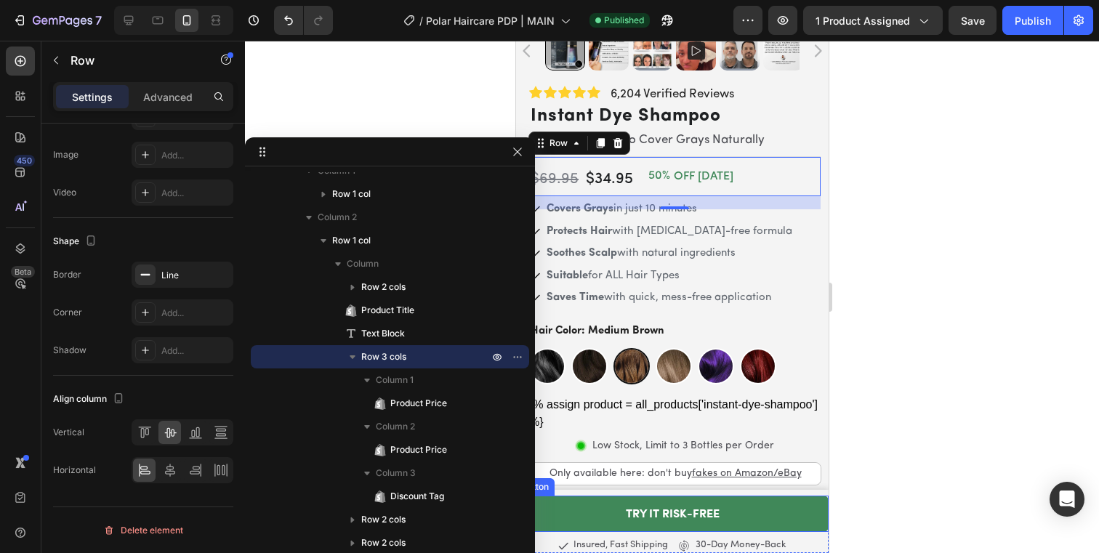
click at [760, 516] on link "TRY IT RISK-FREE" at bounding box center [671, 514] width 313 height 36
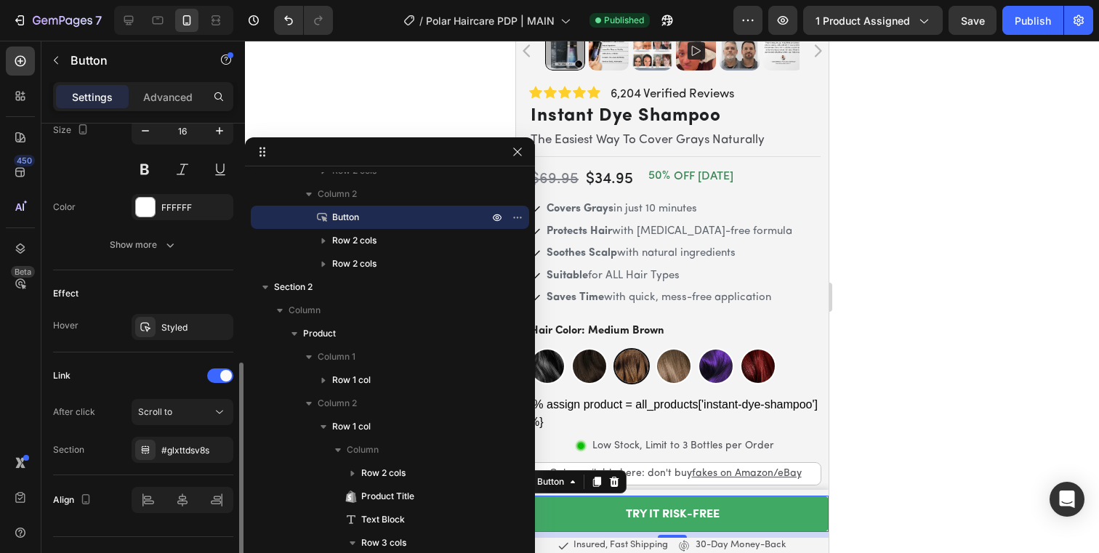
scroll to position [647, 0]
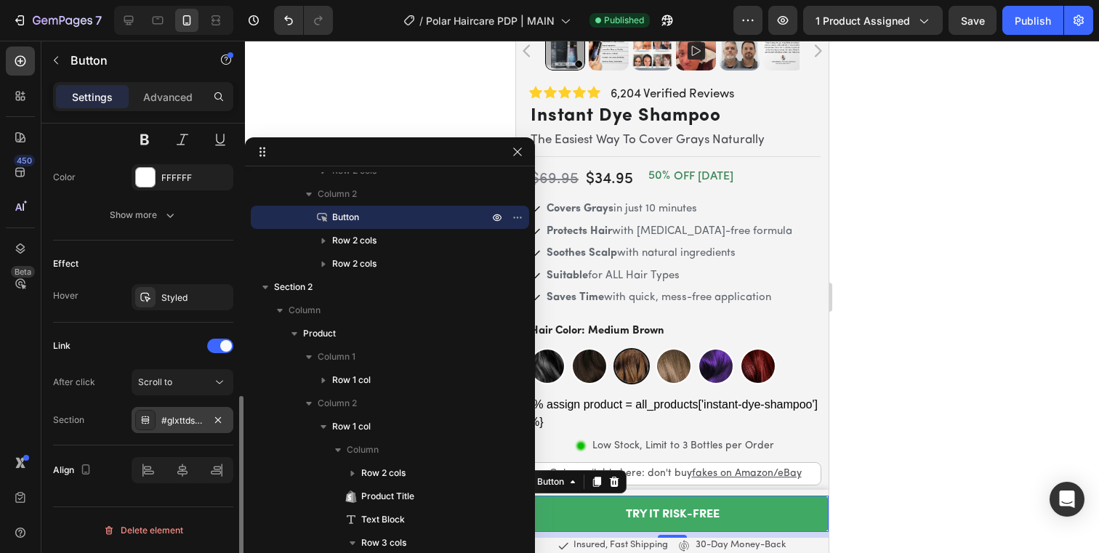
click at [185, 418] on div "#glxttdsv8s" at bounding box center [182, 420] width 42 height 13
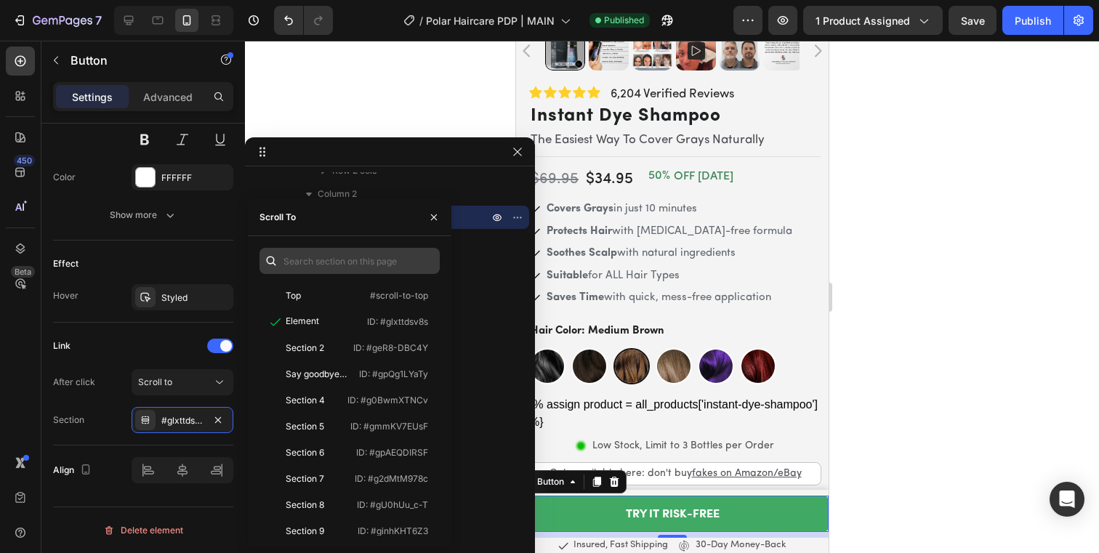
click at [335, 246] on div "Top #scroll-to-top Element ID: #glxttdsv8s Section 2 ID: #geR8-DBC4Y Say goodby…" at bounding box center [349, 391] width 203 height 311
click at [331, 258] on input "text" at bounding box center [349, 261] width 180 height 26
paste input ".gSoMG1-SVP"
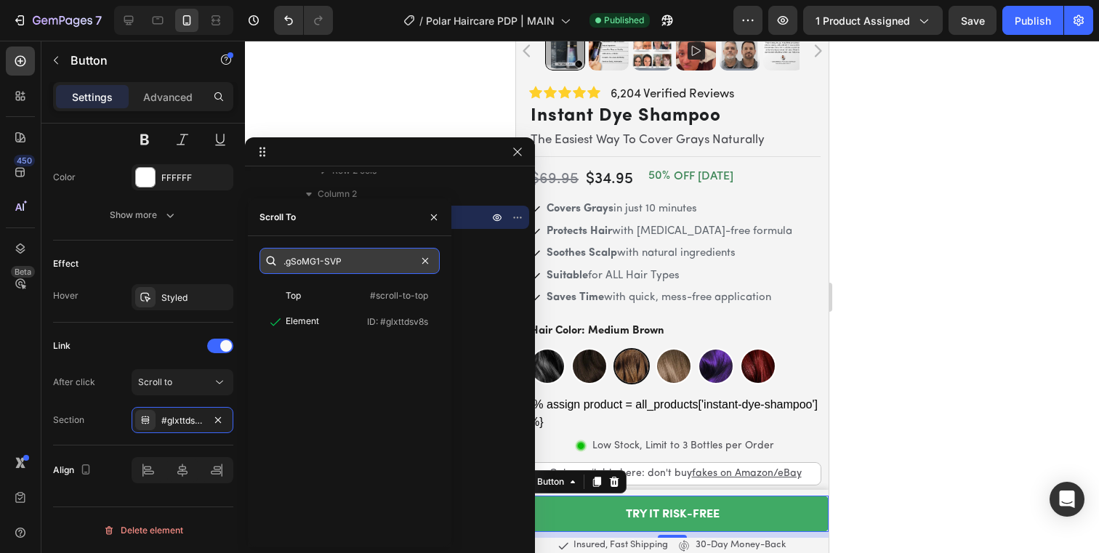
click at [283, 262] on input ".gSoMG1-SVP" at bounding box center [349, 261] width 180 height 26
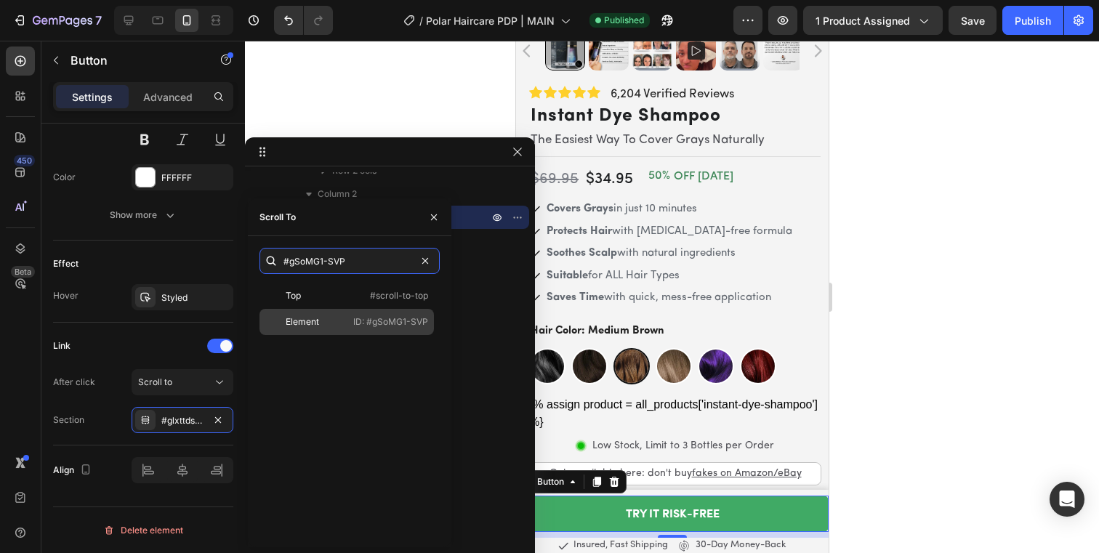
type input "#gSoMG1-SVP"
click at [347, 325] on div "Element" at bounding box center [306, 321] width 82 height 13
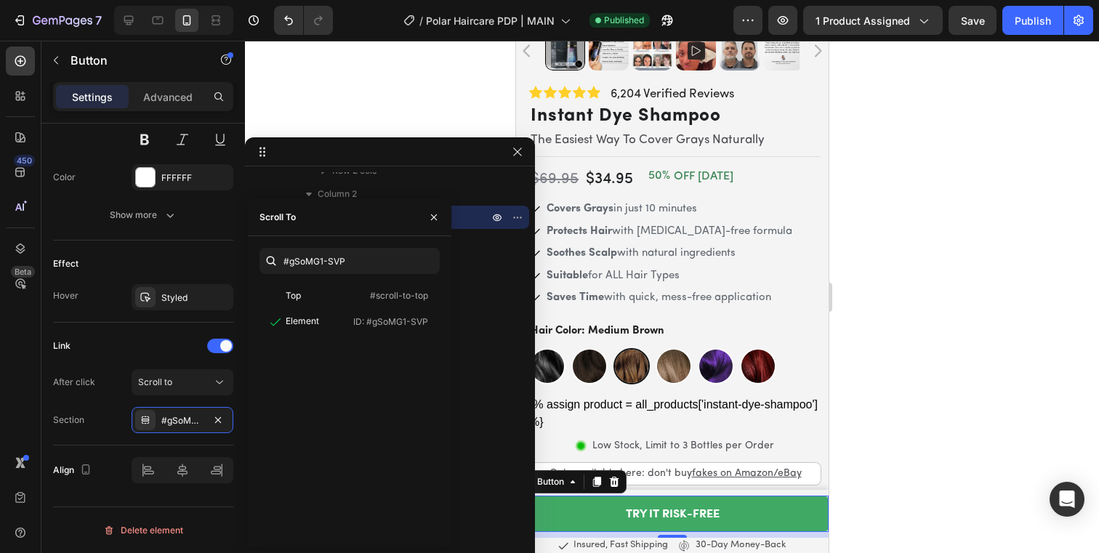
click at [962, 319] on div at bounding box center [672, 297] width 854 height 512
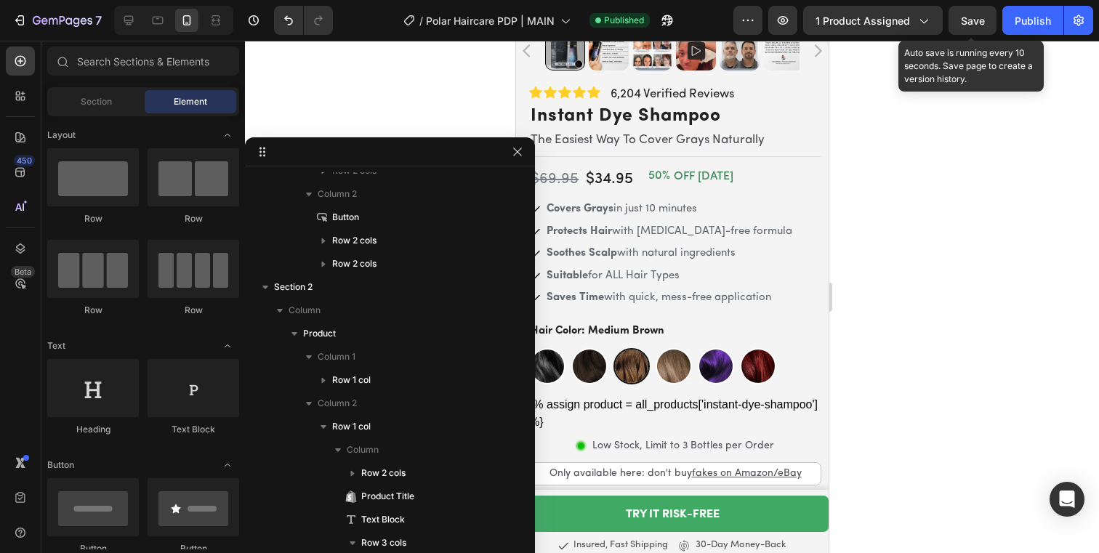
click at [976, 16] on span "Save" at bounding box center [973, 21] width 24 height 12
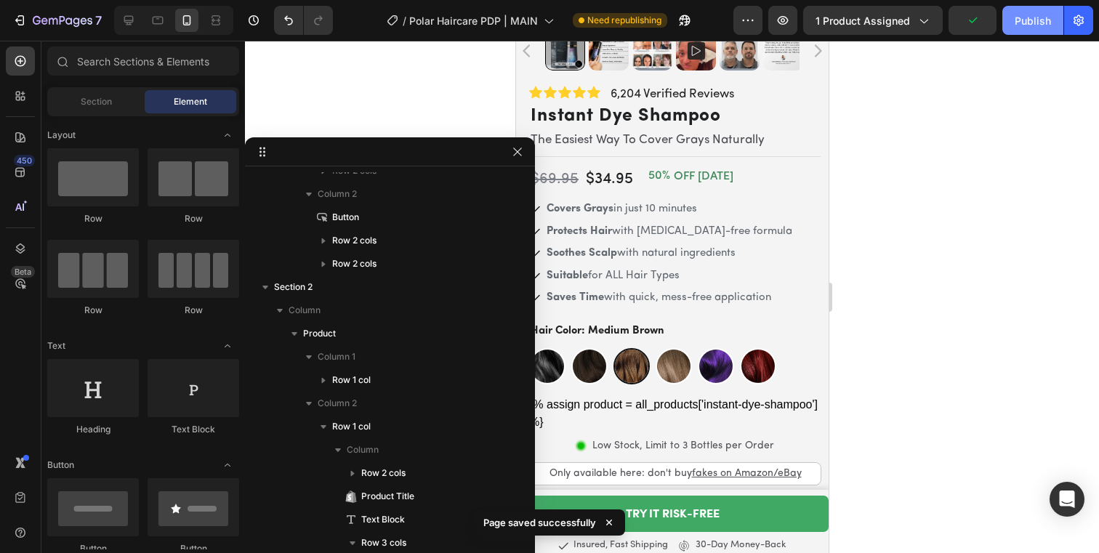
click at [1017, 20] on div "Publish" at bounding box center [1033, 20] width 36 height 15
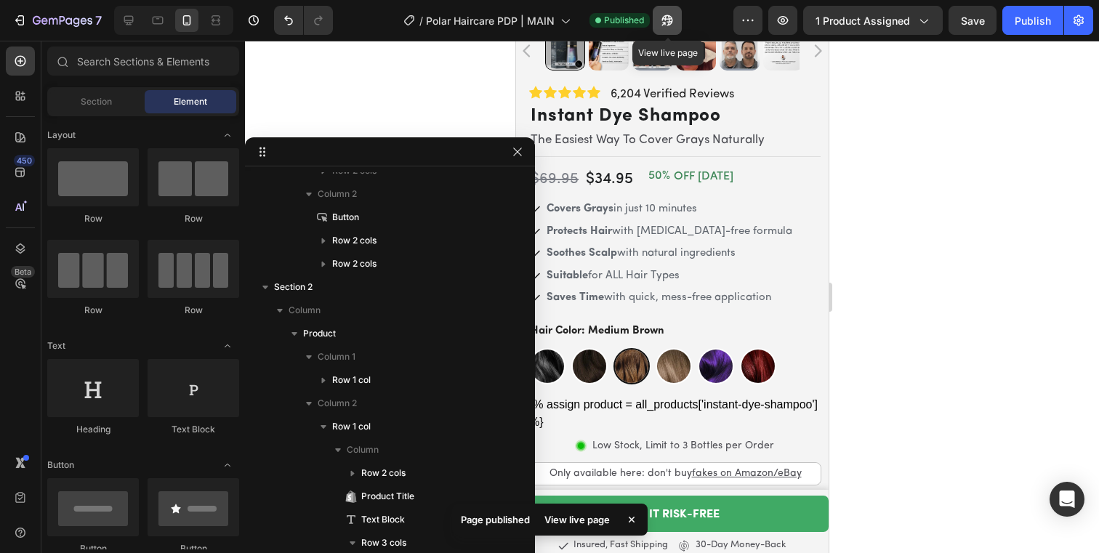
click at [674, 22] on icon "button" at bounding box center [667, 20] width 15 height 15
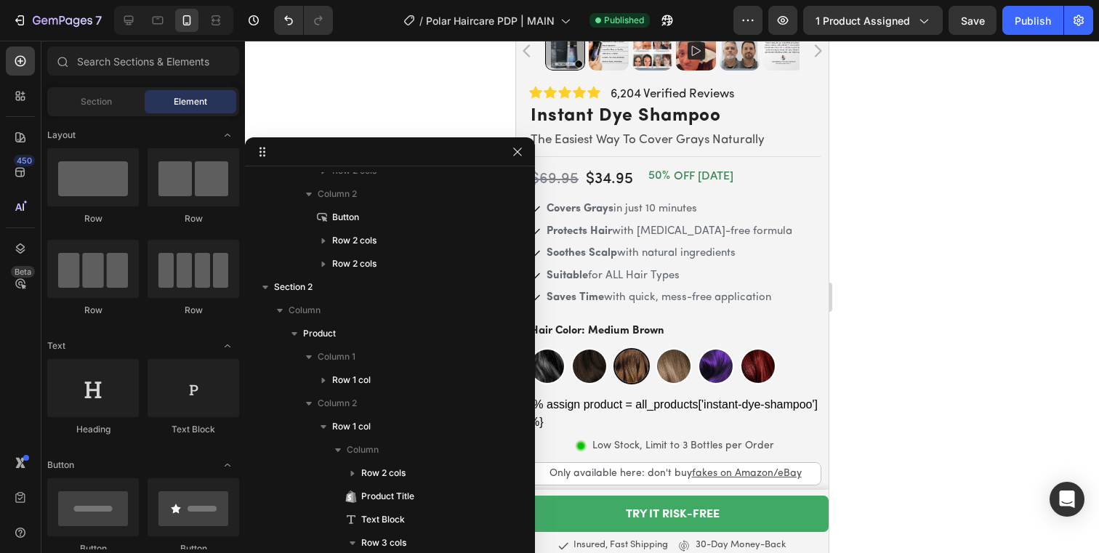
drag, startPoint x: 875, startPoint y: 278, endPoint x: 845, endPoint y: 269, distance: 31.3
click at [875, 278] on div at bounding box center [672, 297] width 854 height 512
click at [26, 23] on icon "button" at bounding box center [19, 20] width 15 height 15
